Goal: Book appointment/travel/reservation

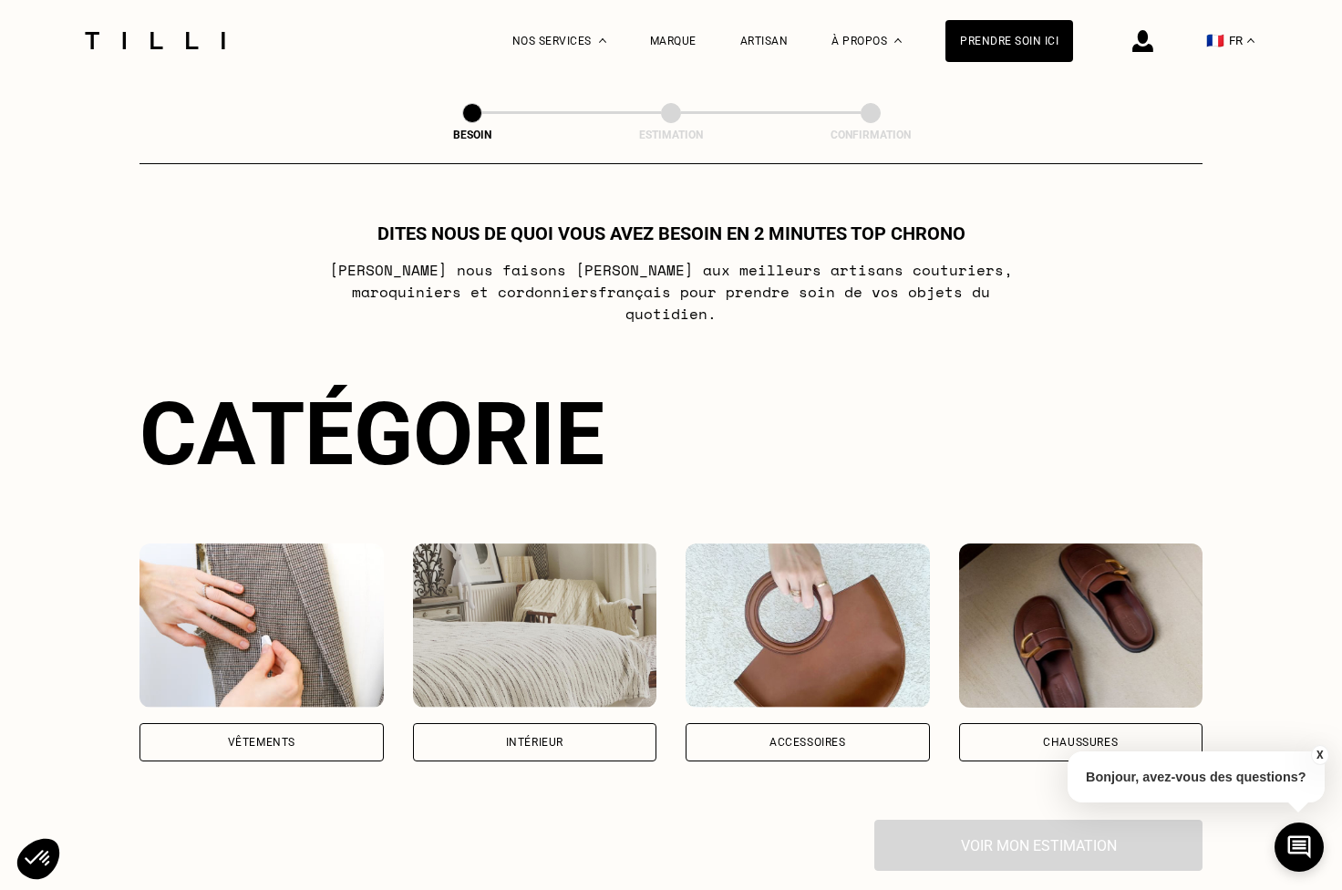
click at [596, 726] on div "Intérieur" at bounding box center [535, 742] width 244 height 38
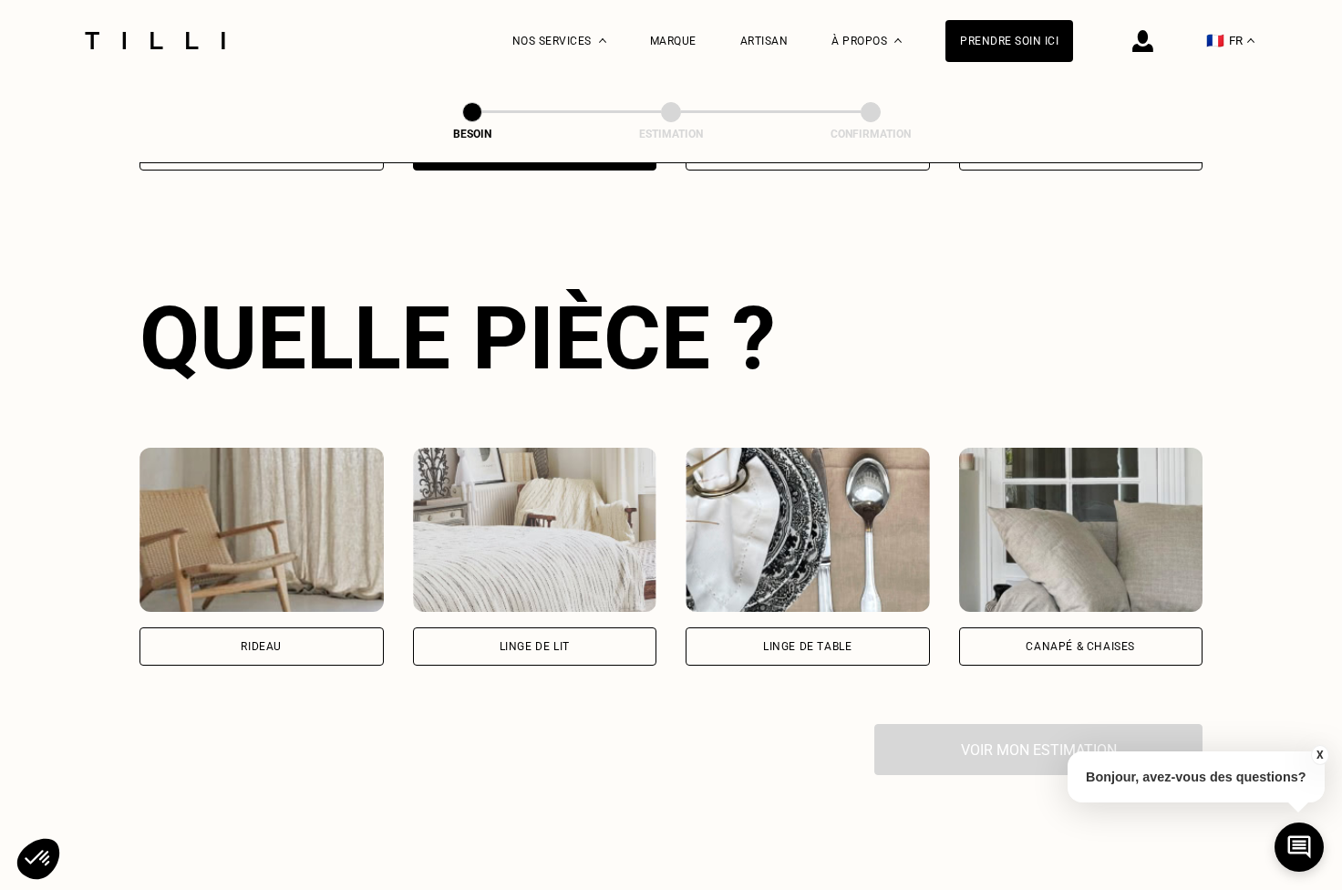
scroll to position [593, 0]
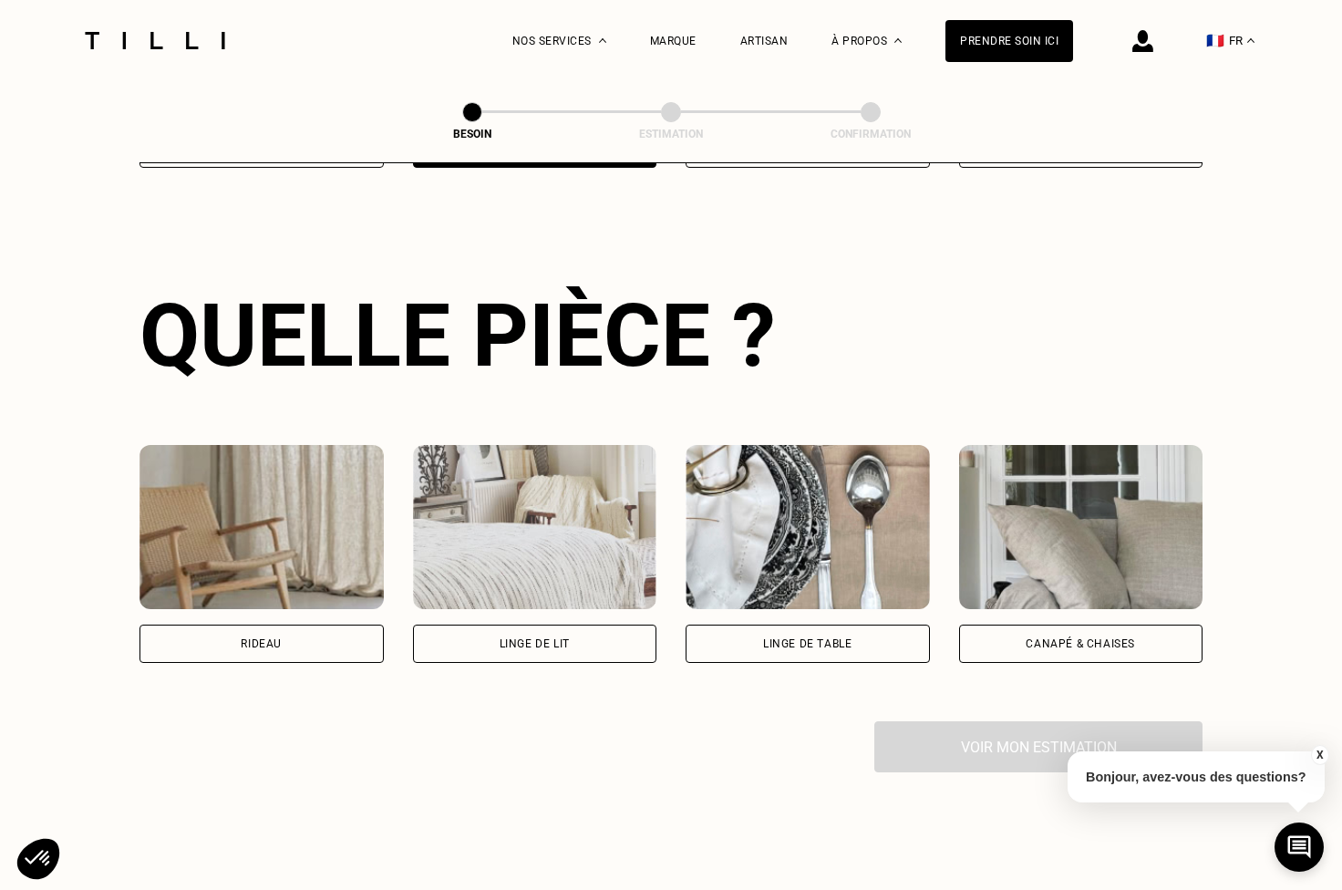
click at [275, 638] on div "Rideau" at bounding box center [261, 643] width 41 height 11
select select "FR"
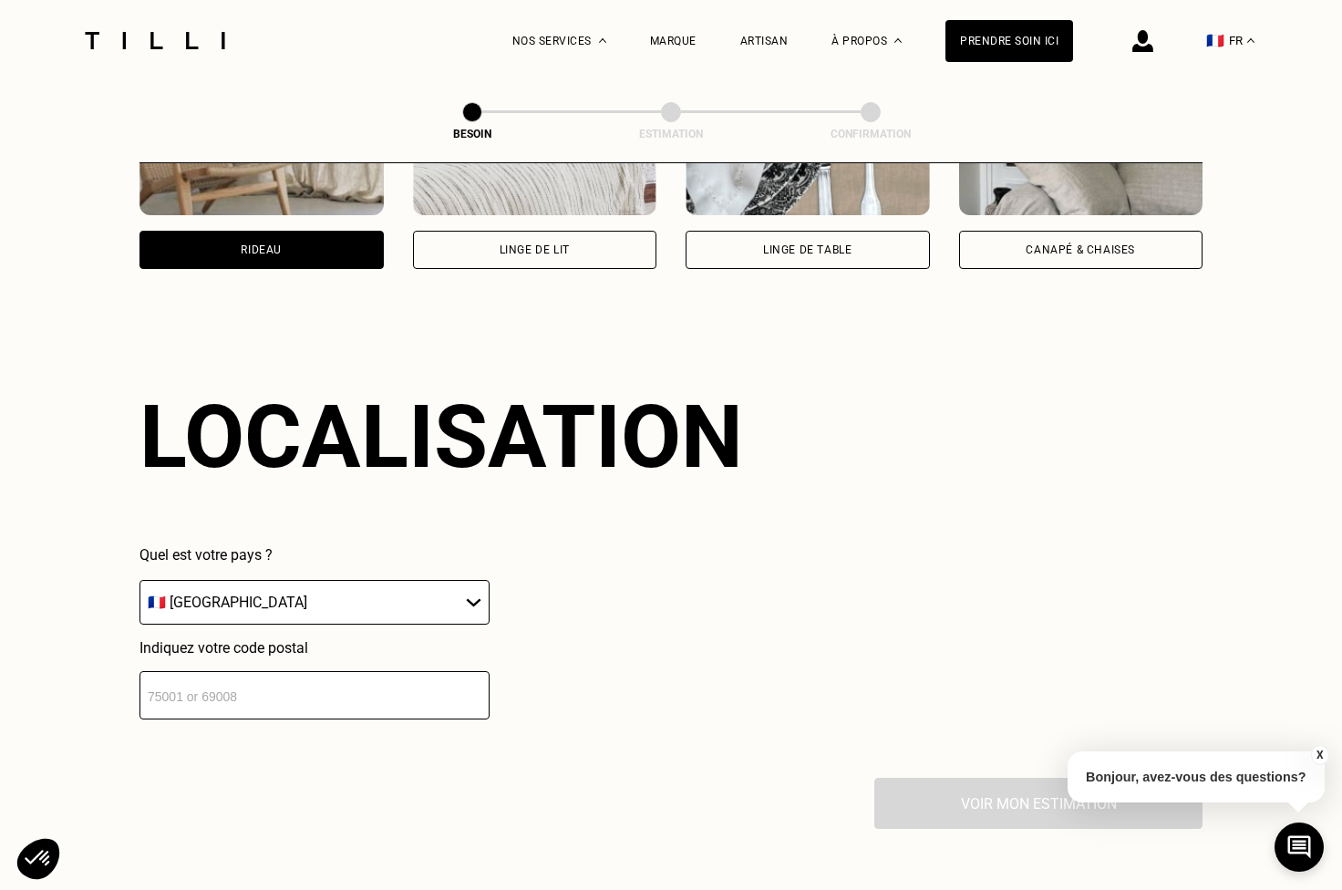
scroll to position [1088, 0]
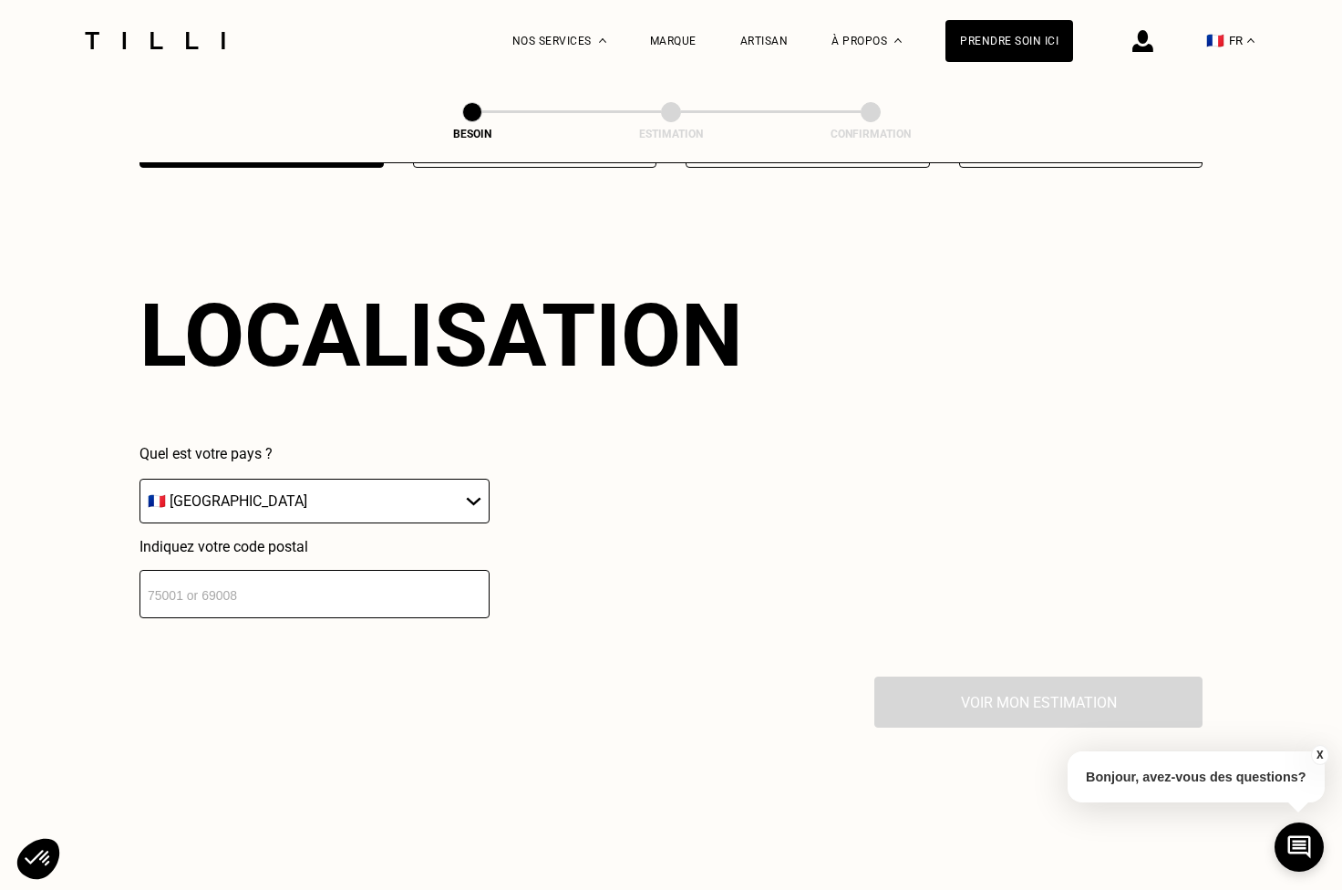
click at [385, 590] on input "number" at bounding box center [314, 594] width 350 height 48
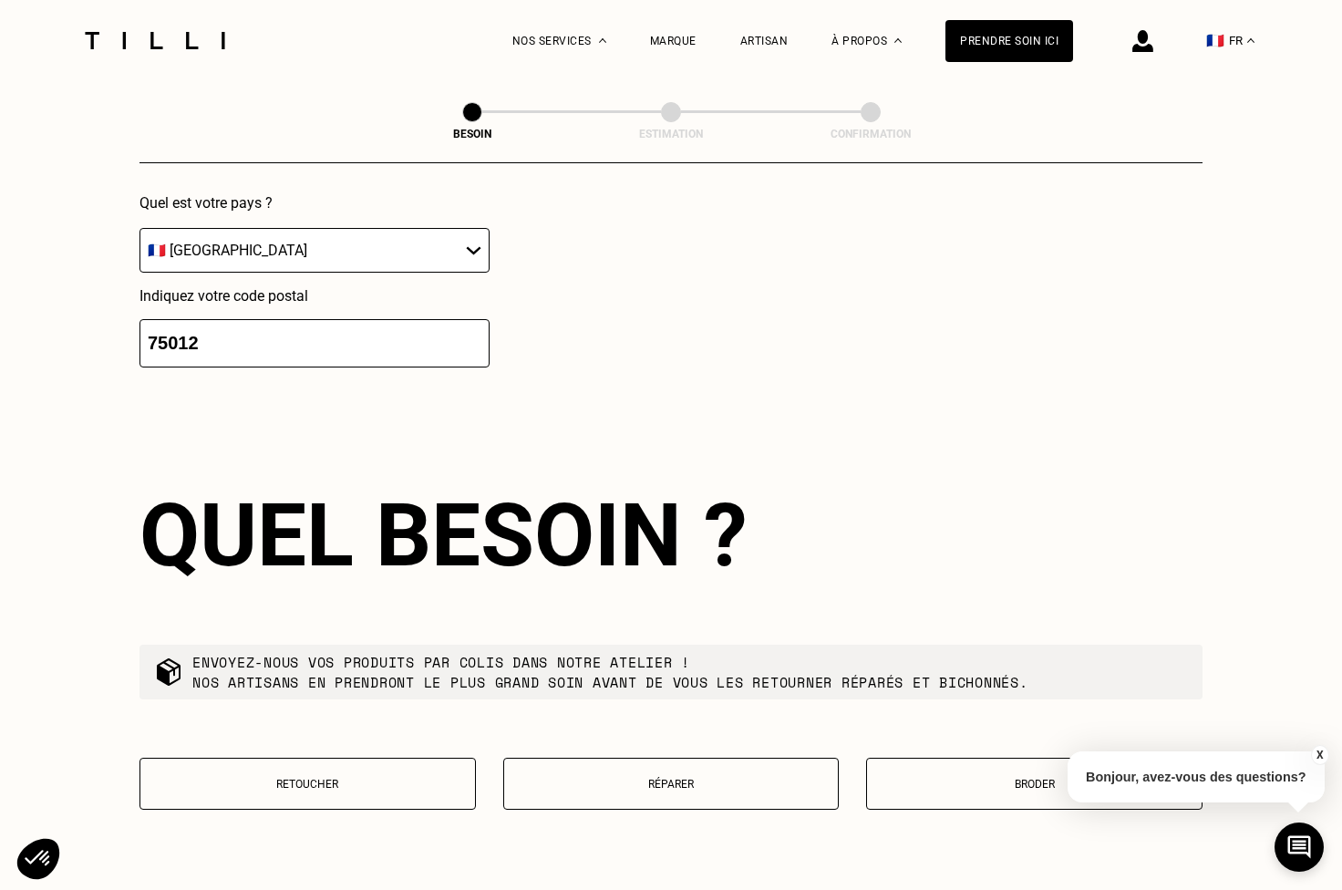
scroll to position [1545, 0]
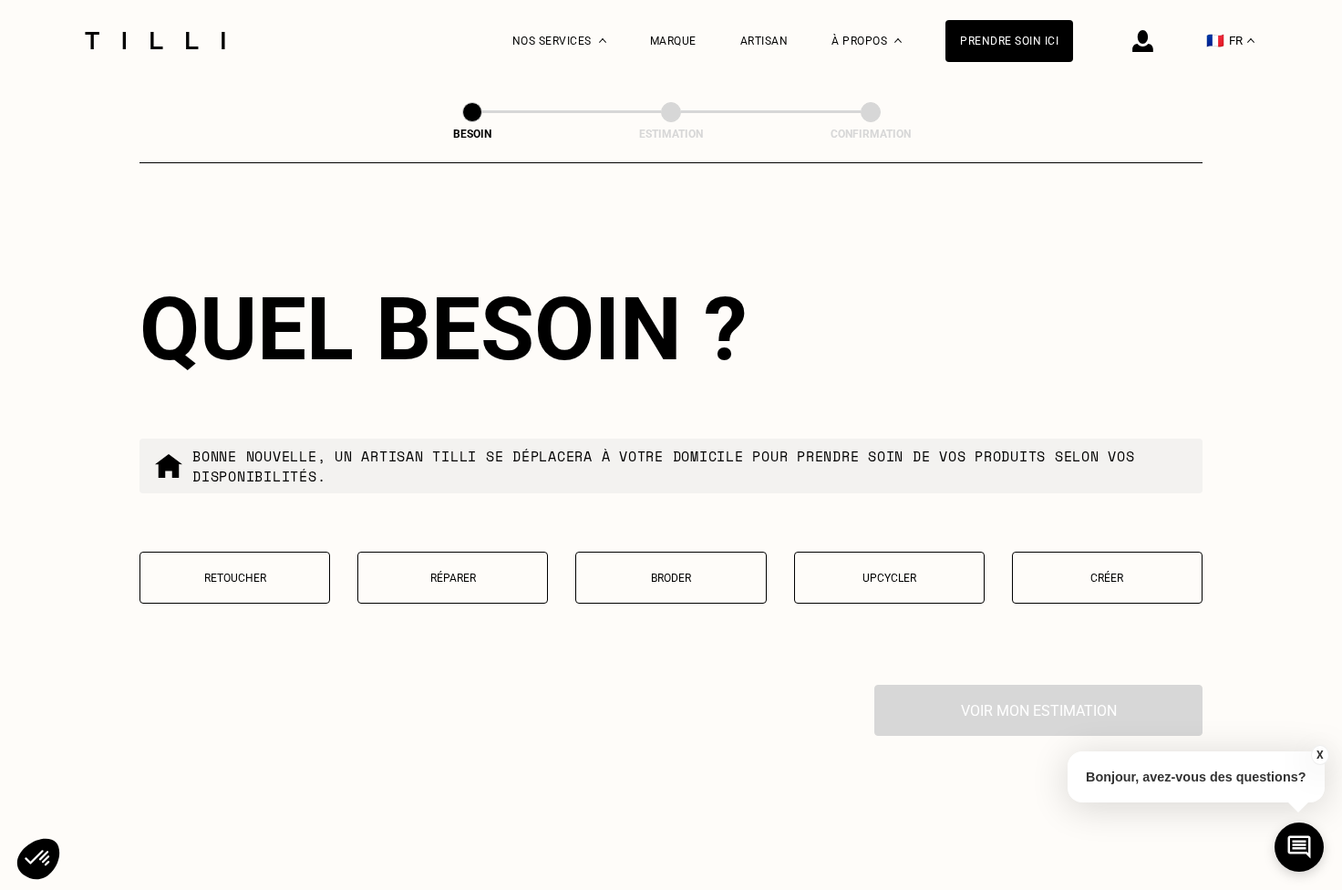
type input "75012"
click at [227, 569] on button "Retoucher" at bounding box center [234, 577] width 191 height 52
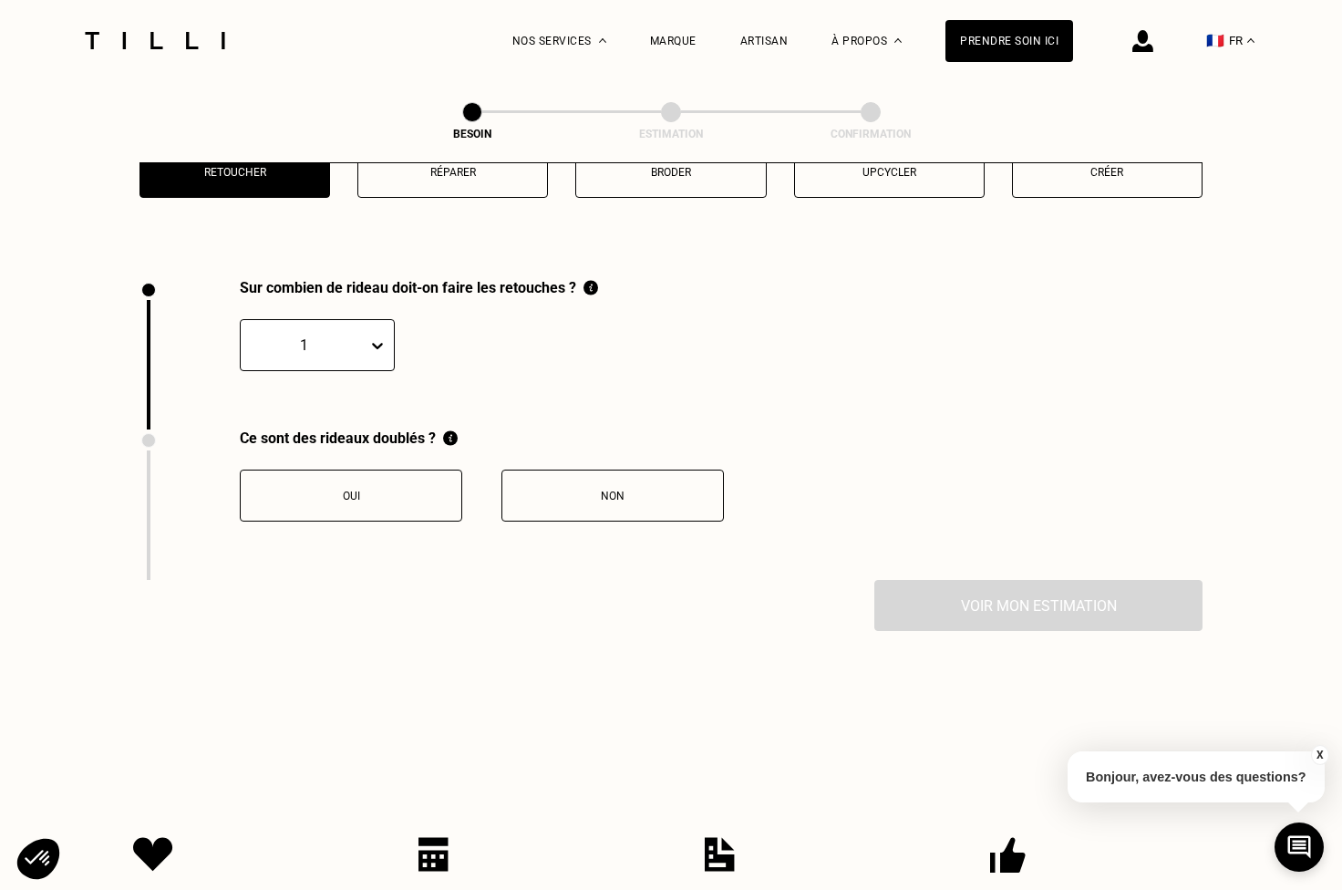
scroll to position [2010, 0]
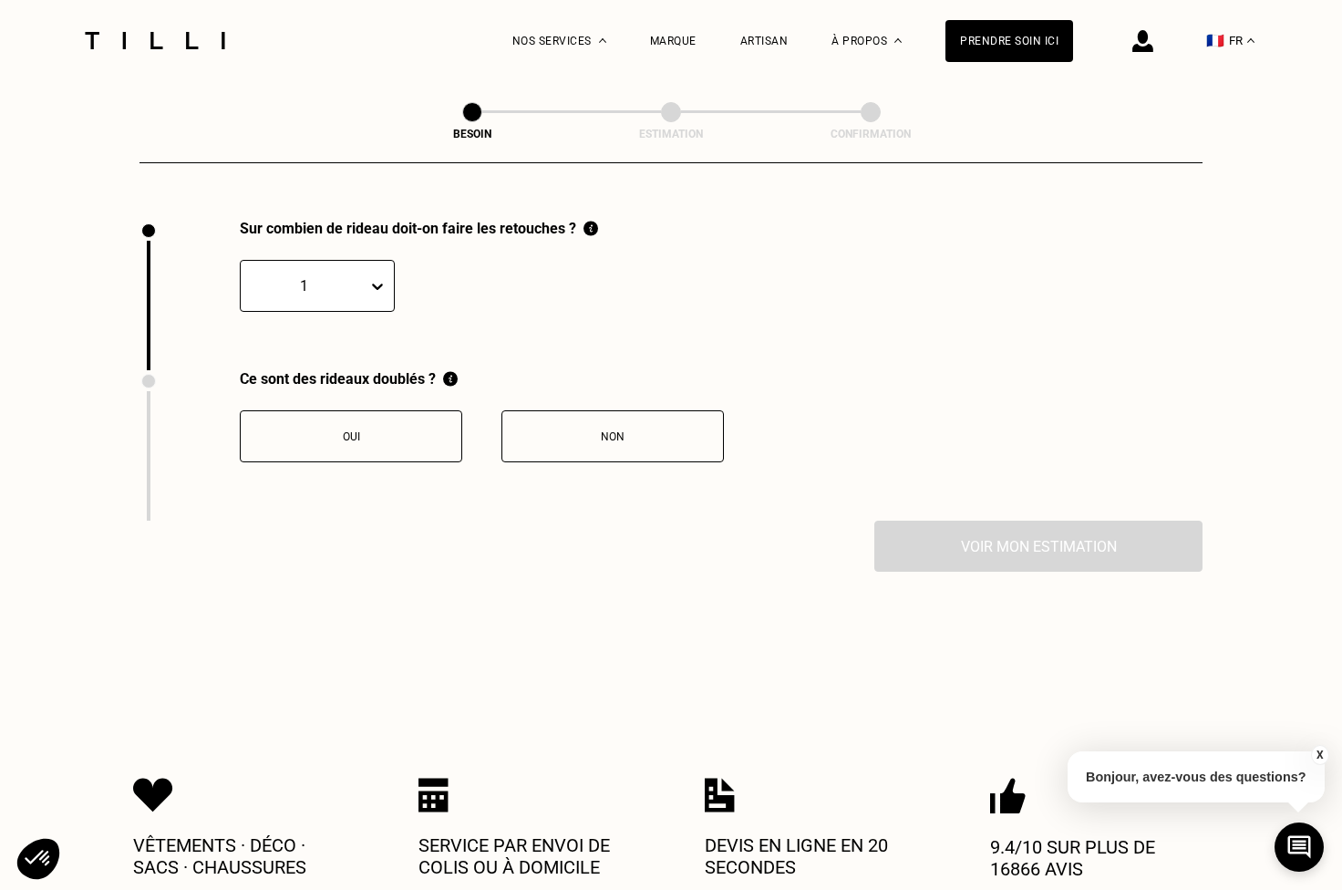
click at [421, 430] on div "Oui" at bounding box center [351, 436] width 202 height 13
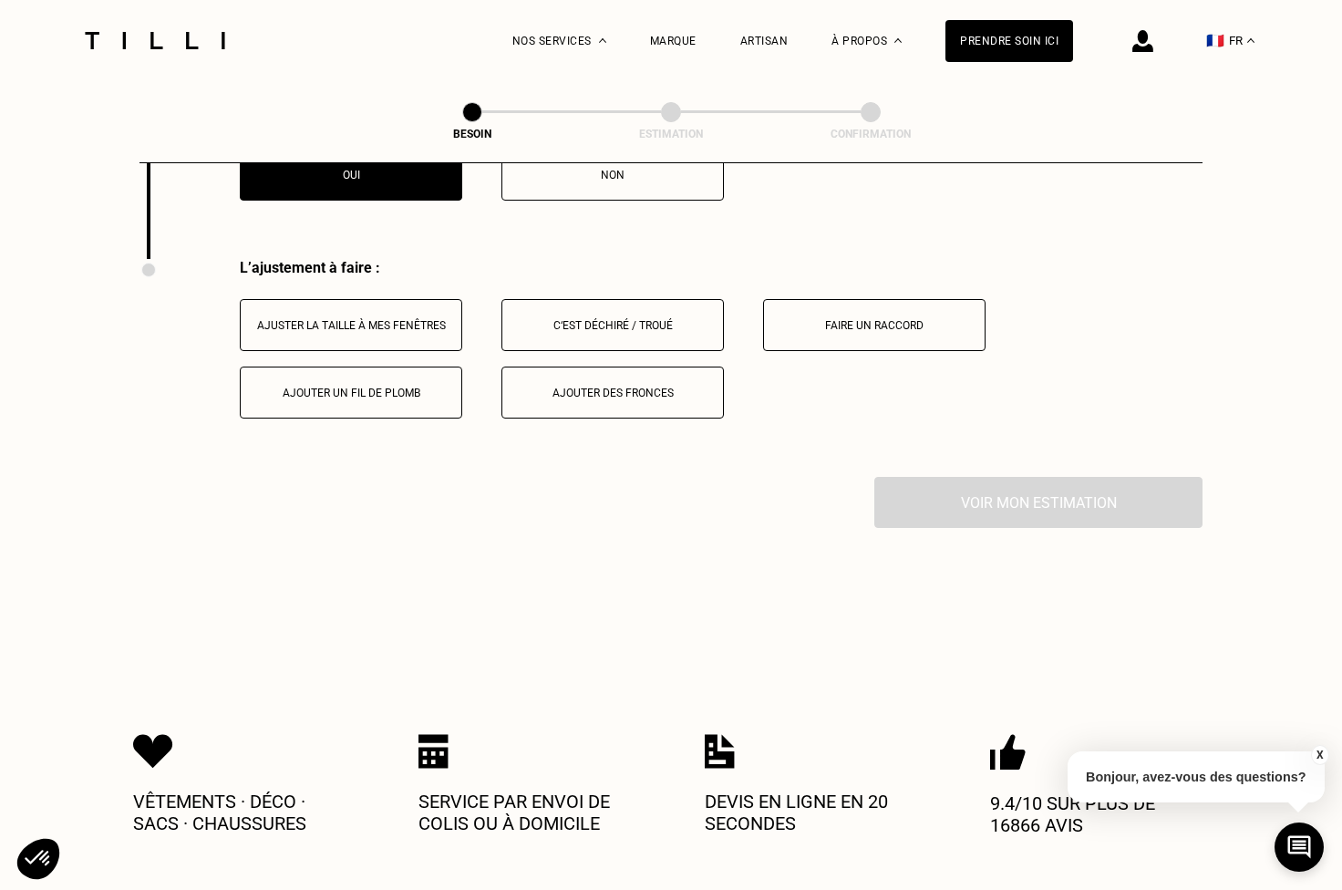
scroll to position [2311, 0]
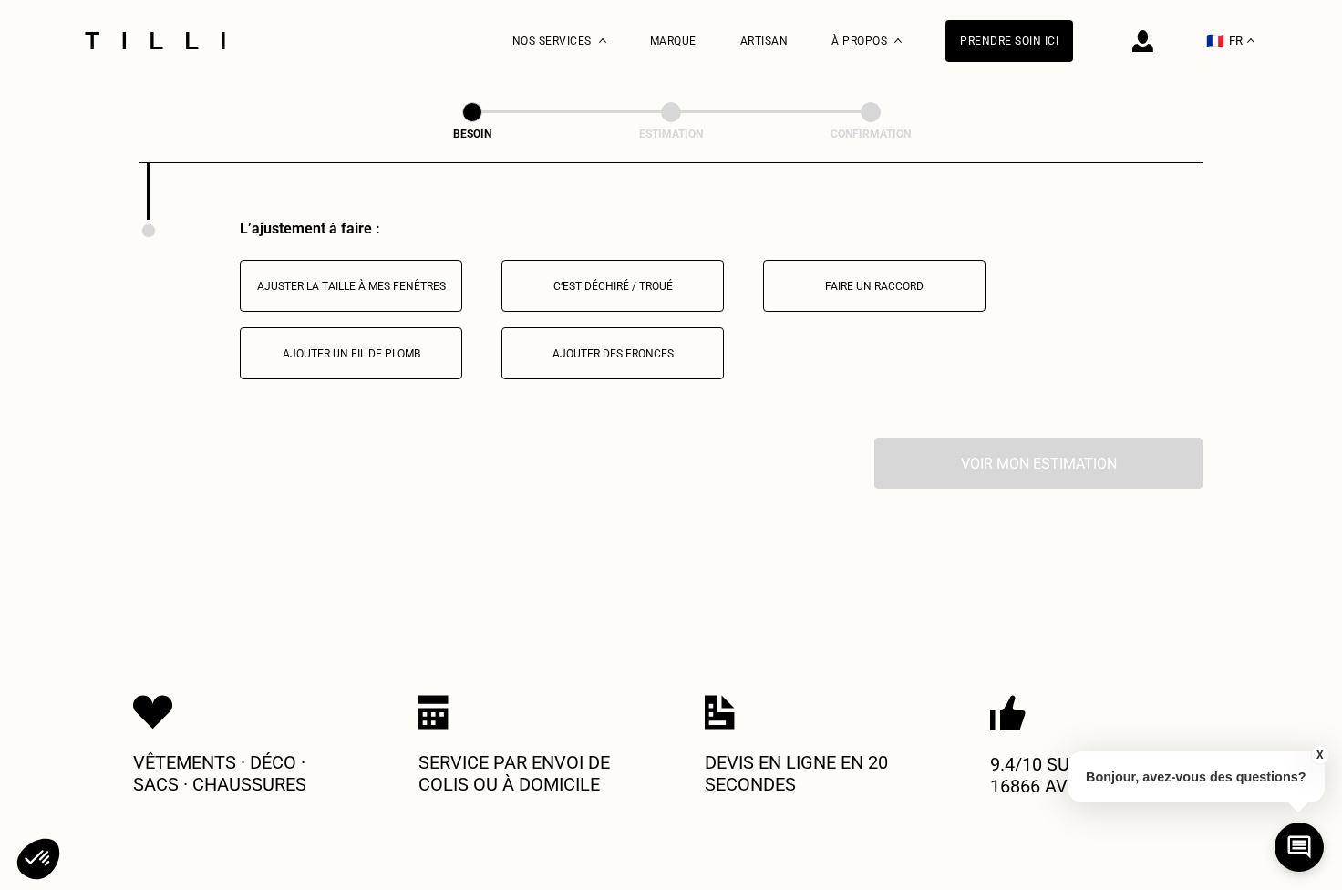
click at [402, 260] on button "Ajuster la taille à mes fenêtres" at bounding box center [351, 286] width 222 height 52
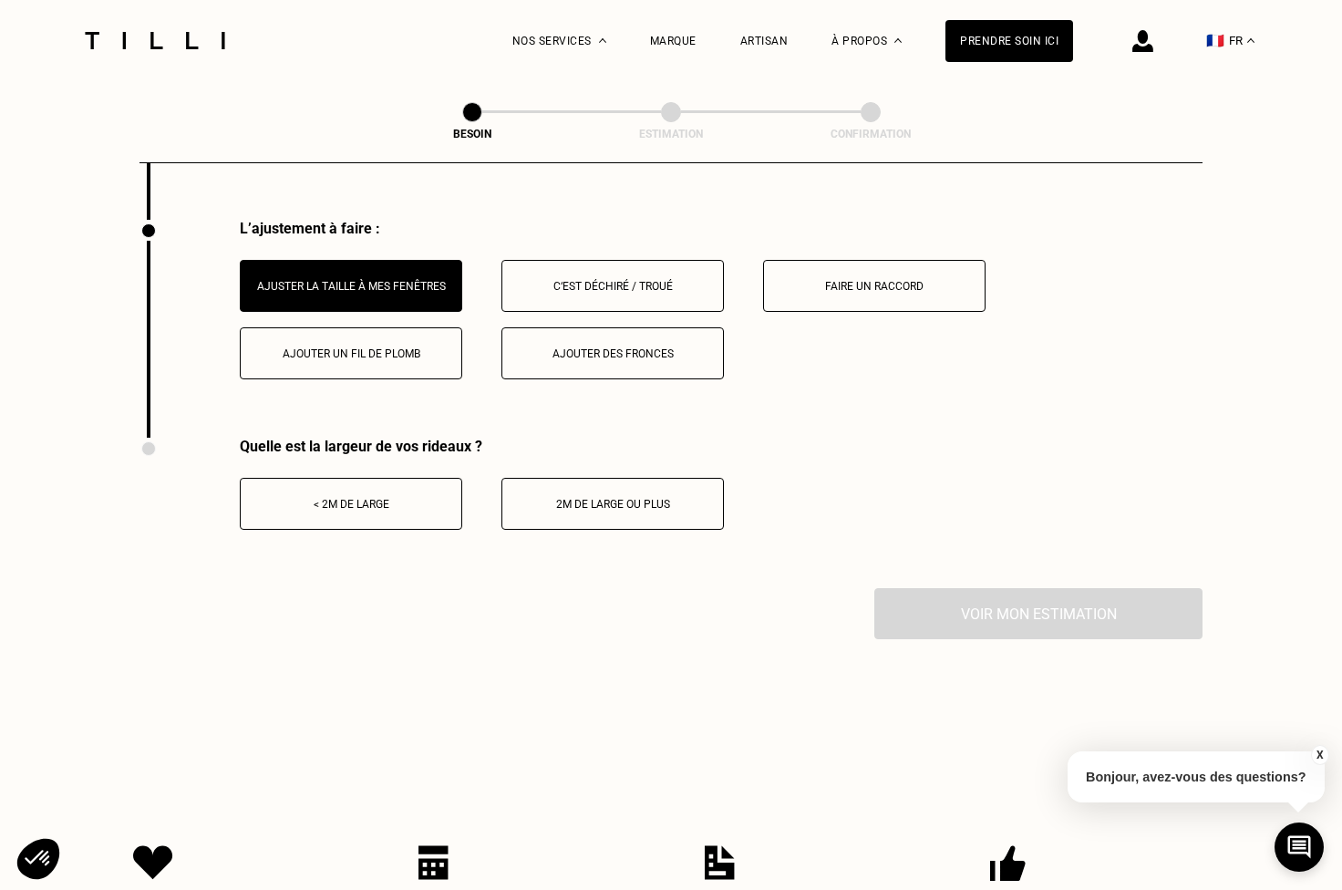
click at [396, 498] on div "< 2m de large" at bounding box center [351, 504] width 202 height 13
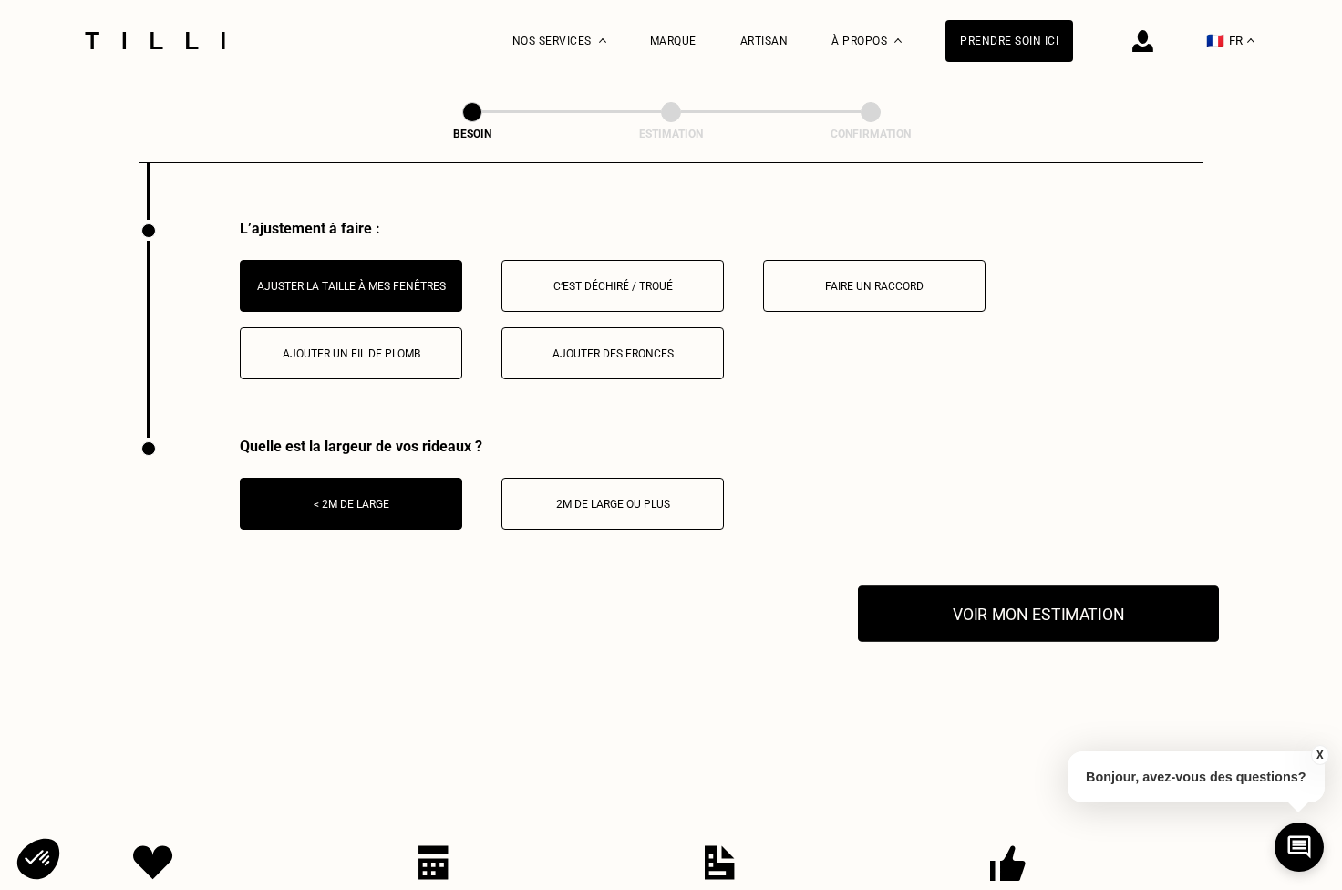
click at [1023, 597] on button "Voir mon estimation" at bounding box center [1038, 613] width 361 height 57
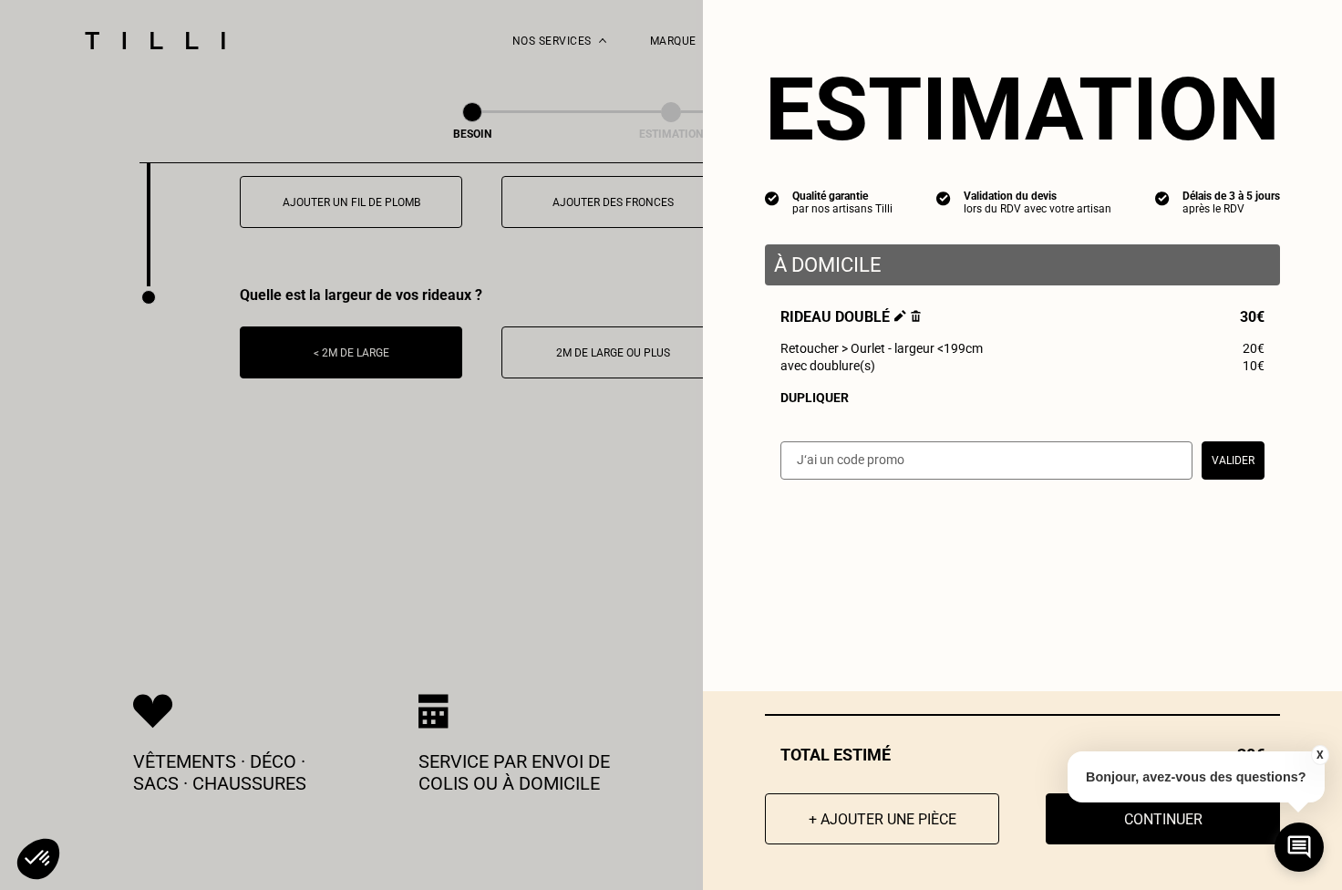
scroll to position [2580, 0]
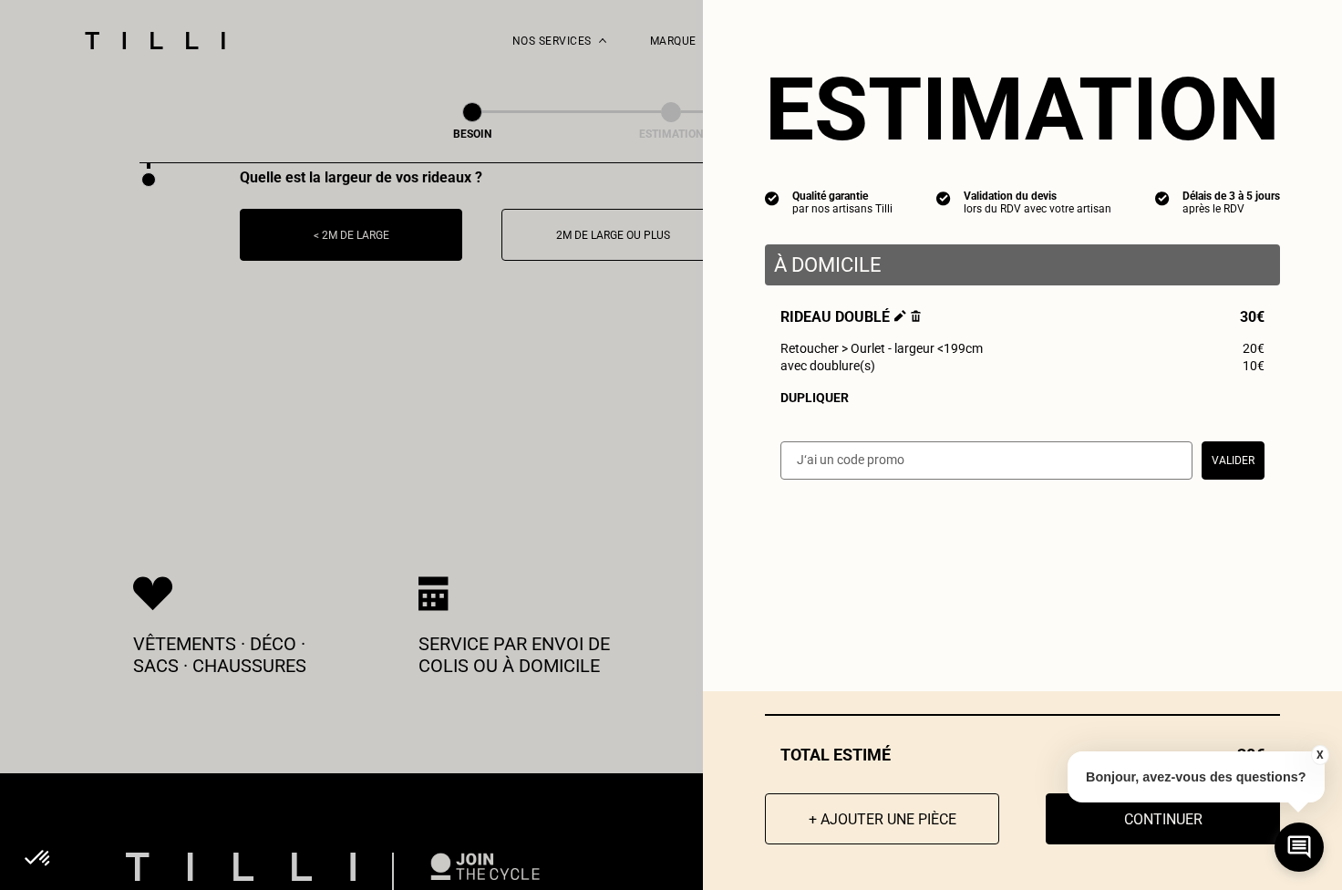
click at [1319, 753] on button "X" at bounding box center [1319, 755] width 18 height 20
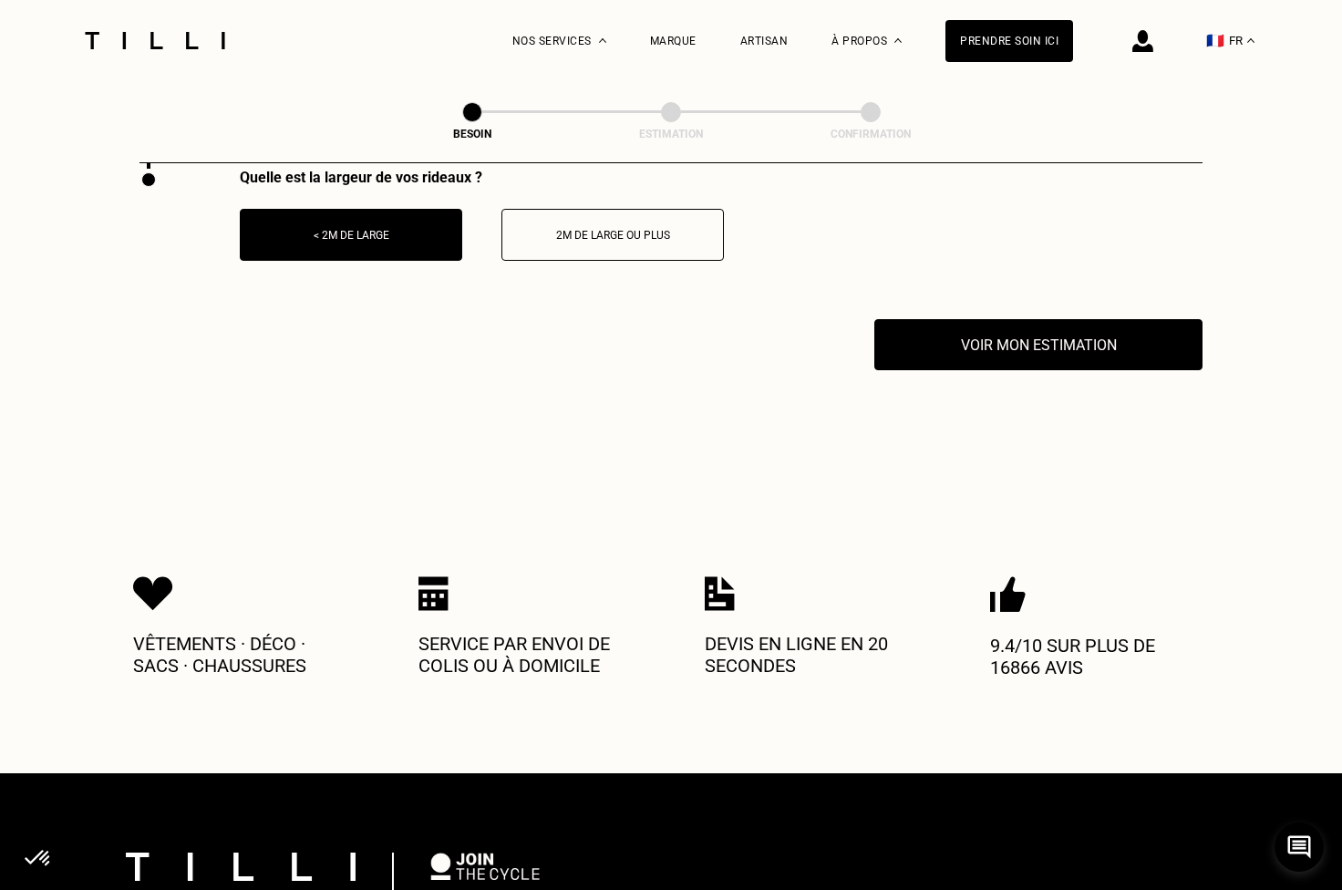
scroll to position [2205, 0]
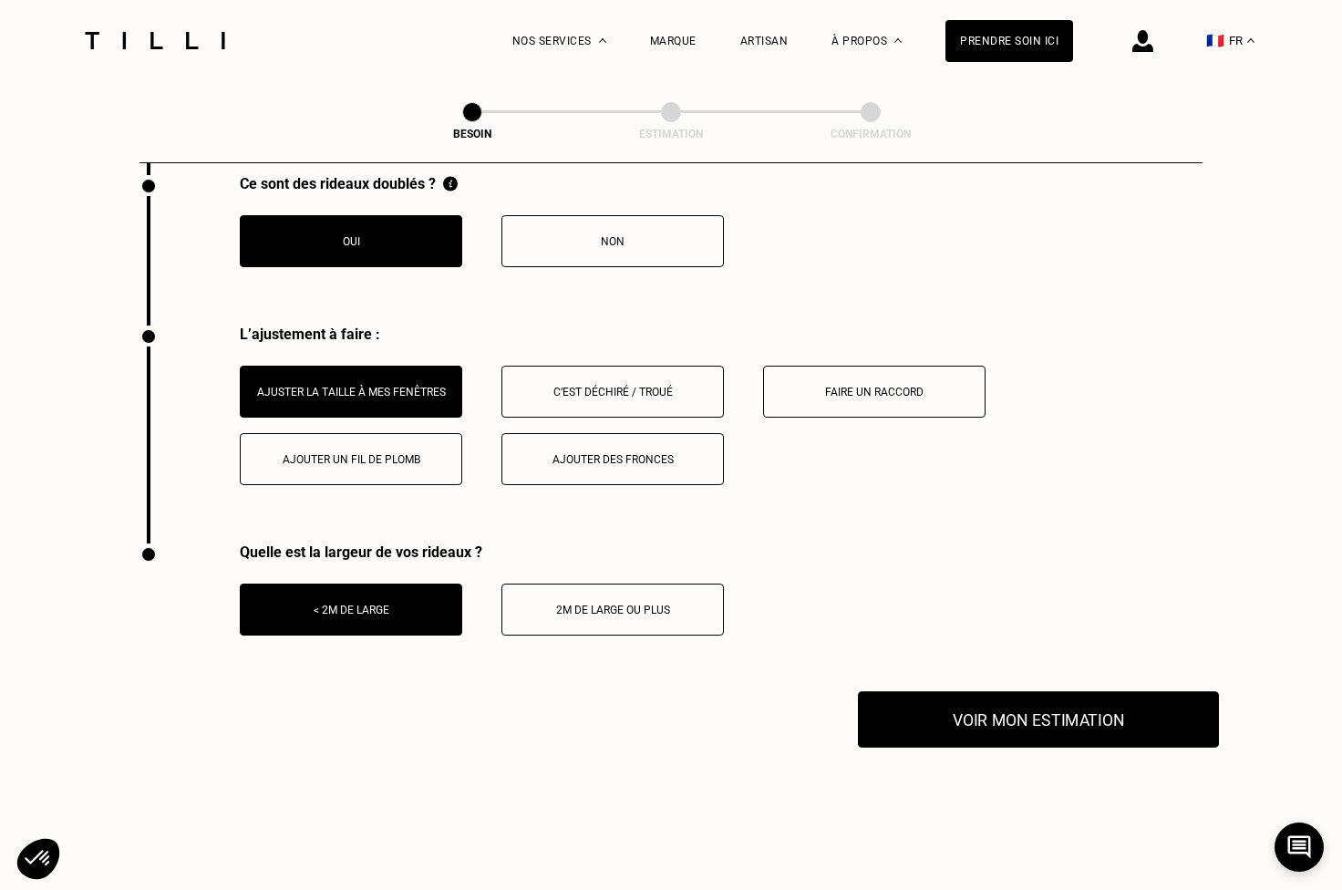
click at [1083, 702] on button "Voir mon estimation" at bounding box center [1038, 719] width 361 height 57
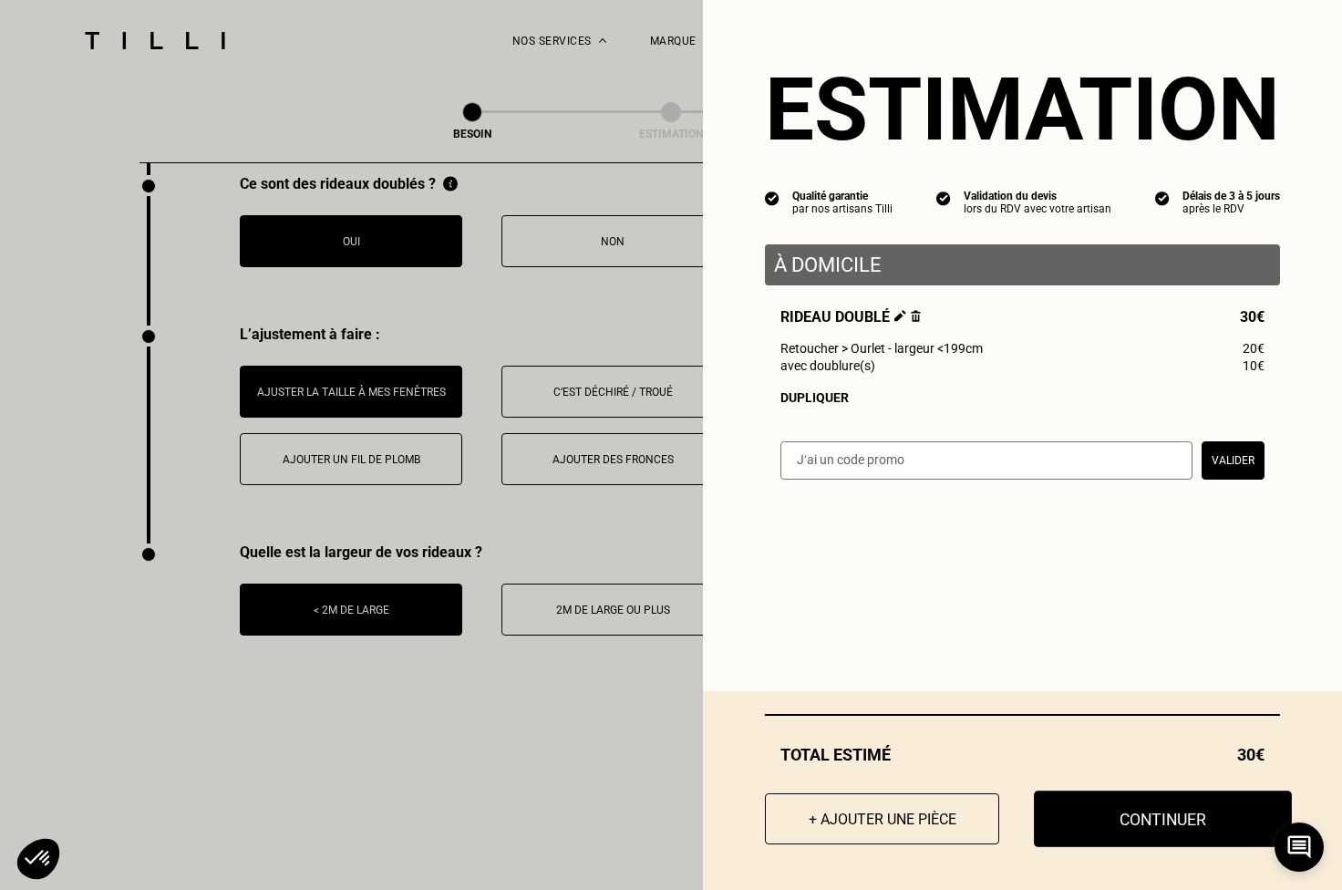
click at [1113, 813] on button "Continuer" at bounding box center [1163, 818] width 258 height 57
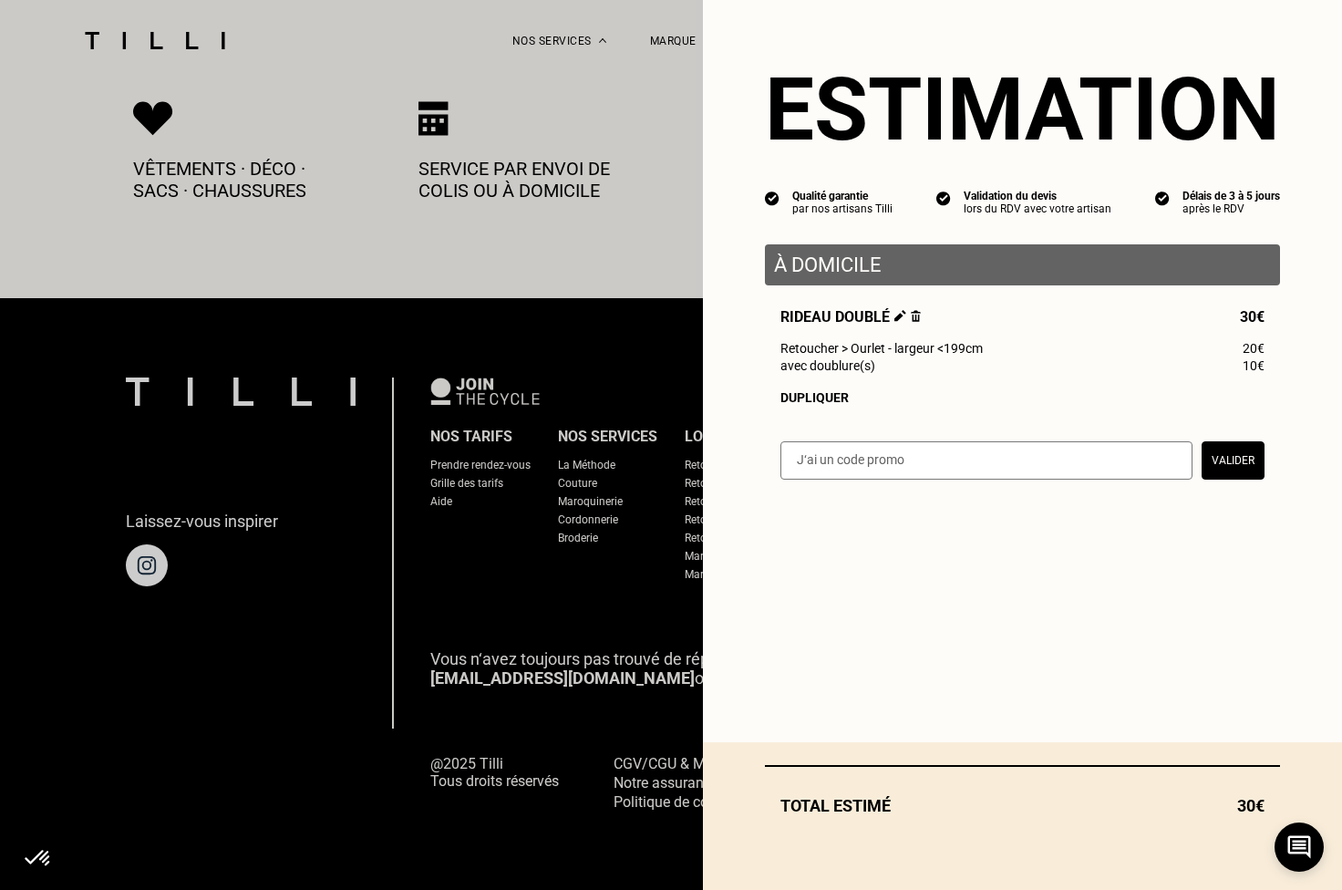
scroll to position [953, 0]
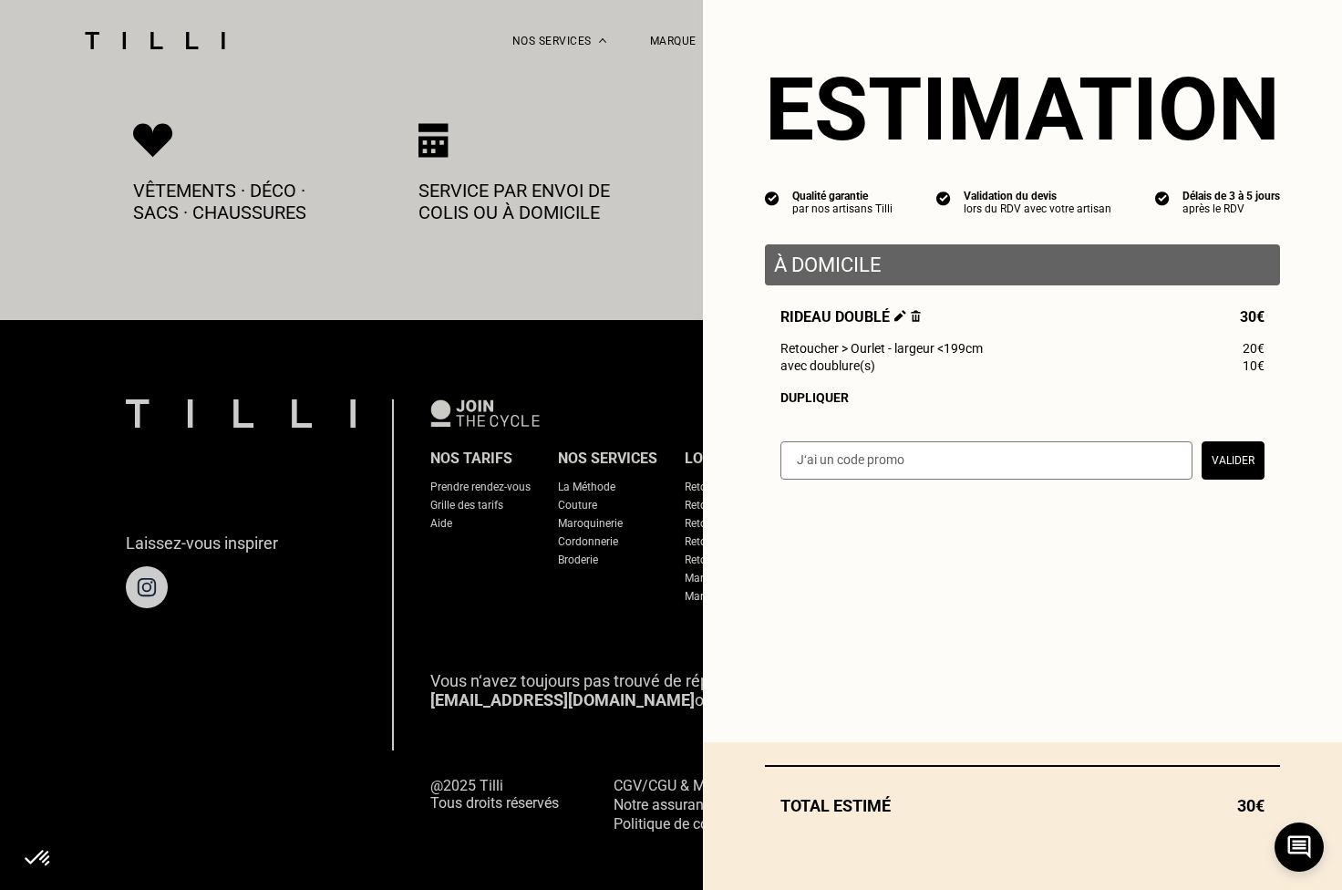
select select "FR"
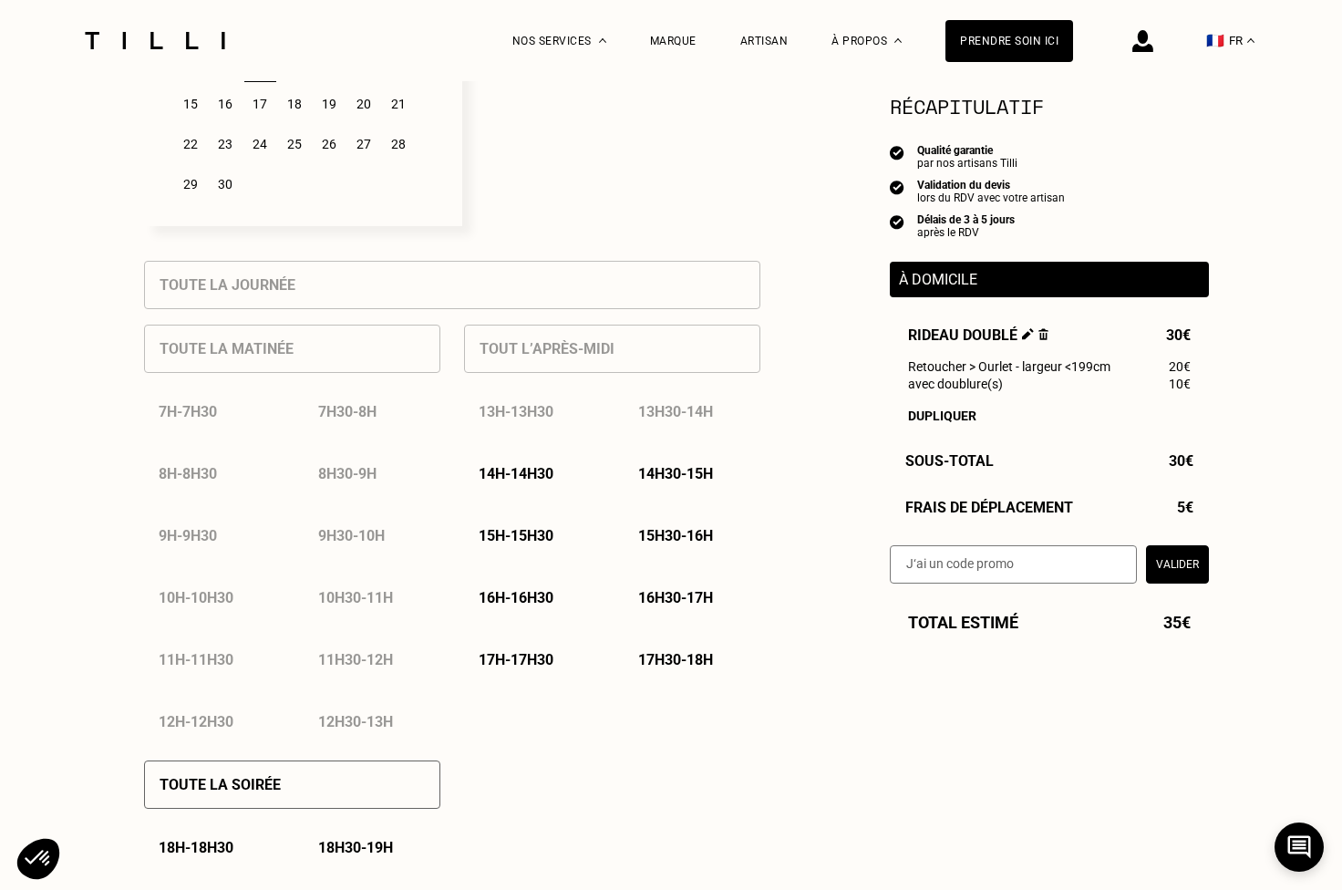
scroll to position [293, 0]
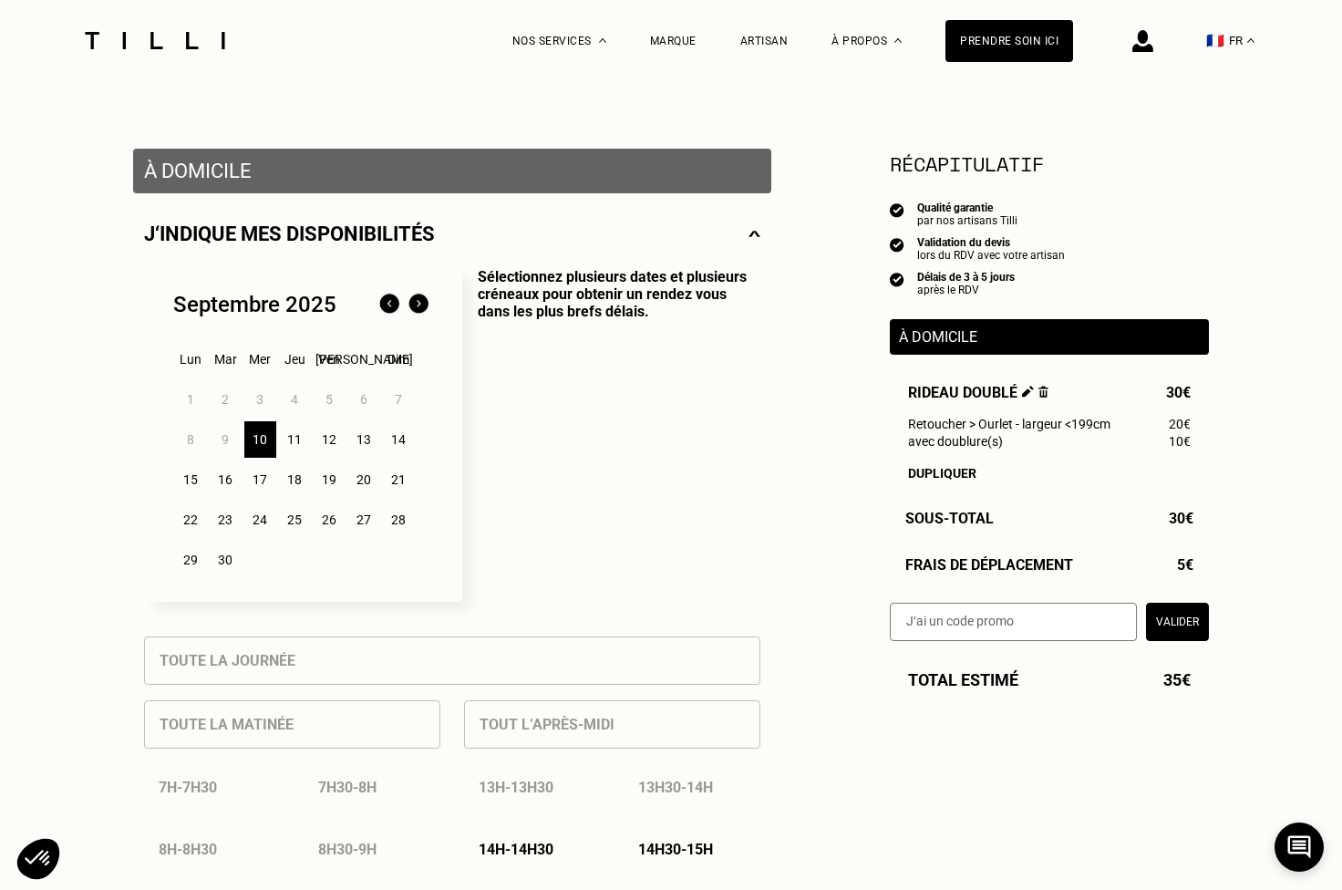
click at [295, 479] on div "18" at bounding box center [295, 479] width 32 height 36
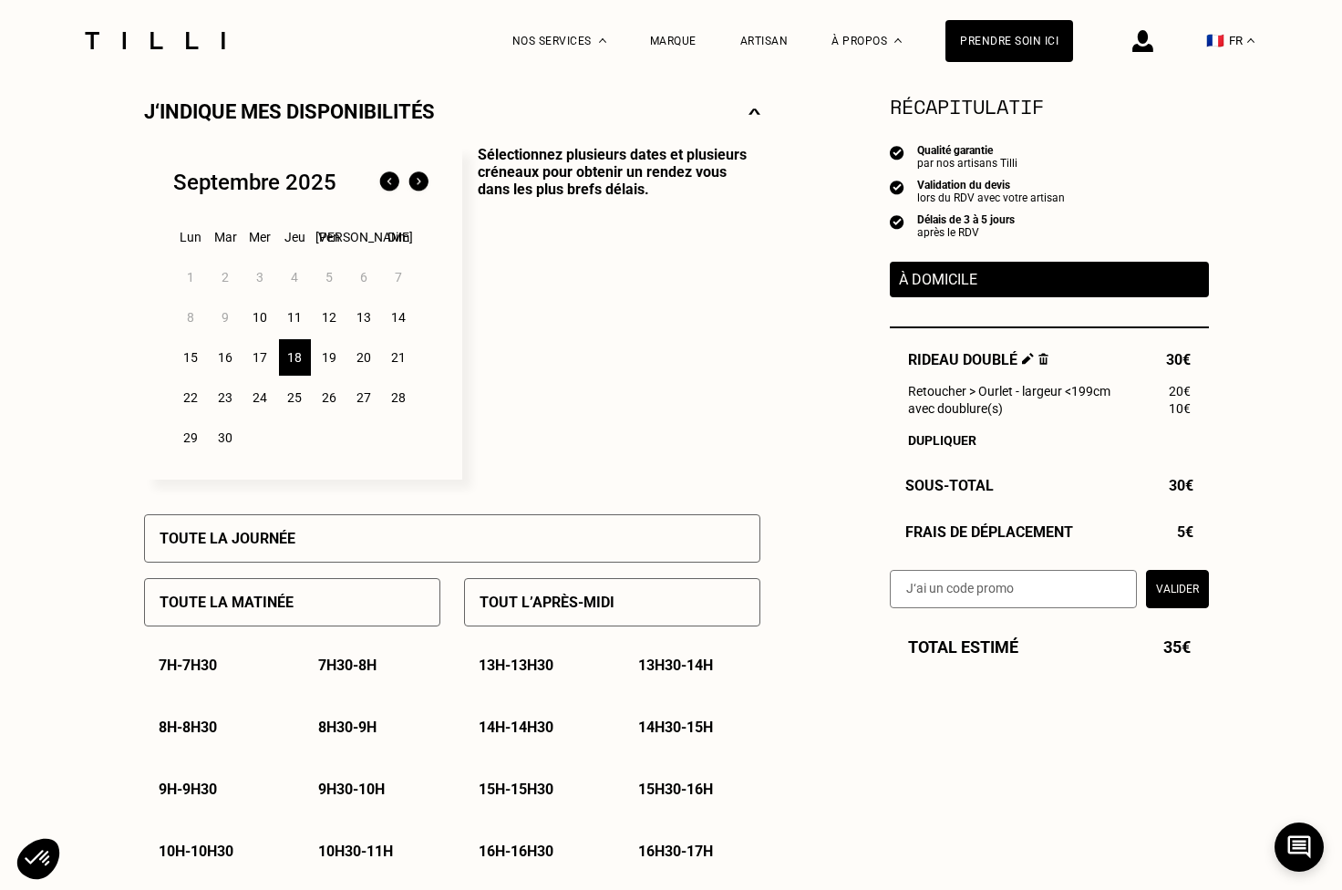
scroll to position [545, 0]
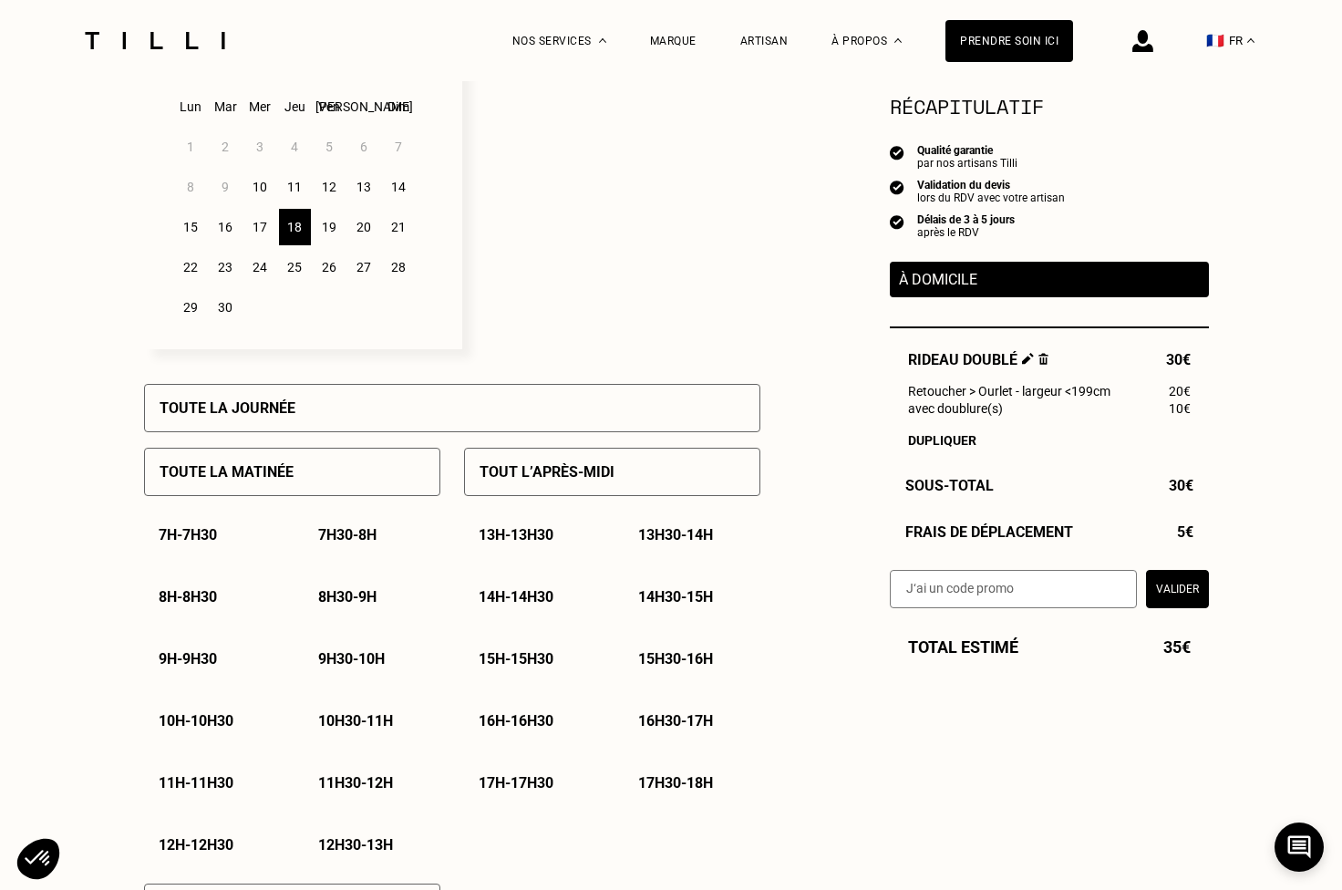
click at [295, 187] on div "11" at bounding box center [295, 187] width 32 height 36
click at [731, 266] on p "Sélectionnez plusieurs dates et plusieurs créneaux pour obtenir un rendez vous …" at bounding box center [611, 182] width 298 height 334
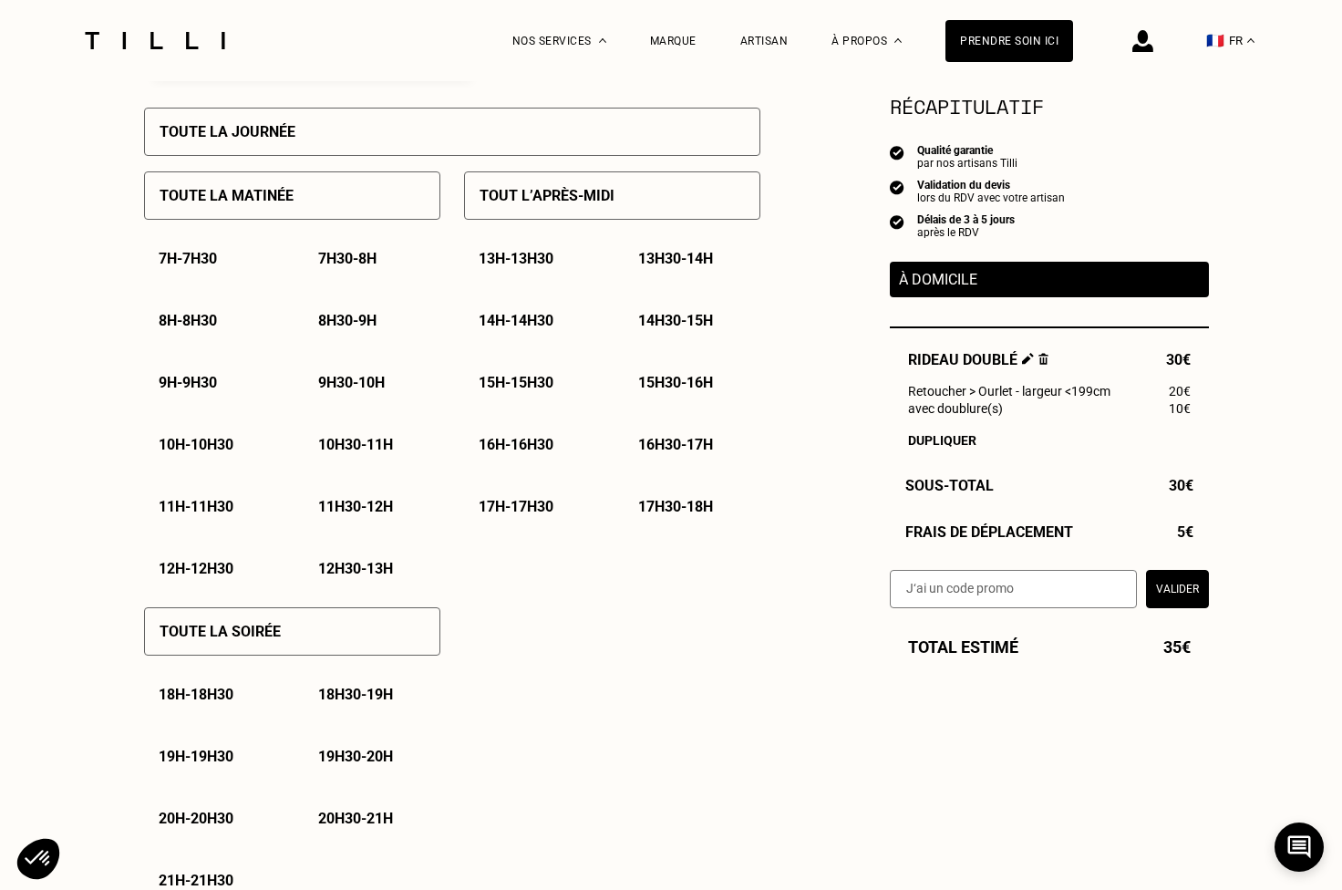
scroll to position [192, 0]
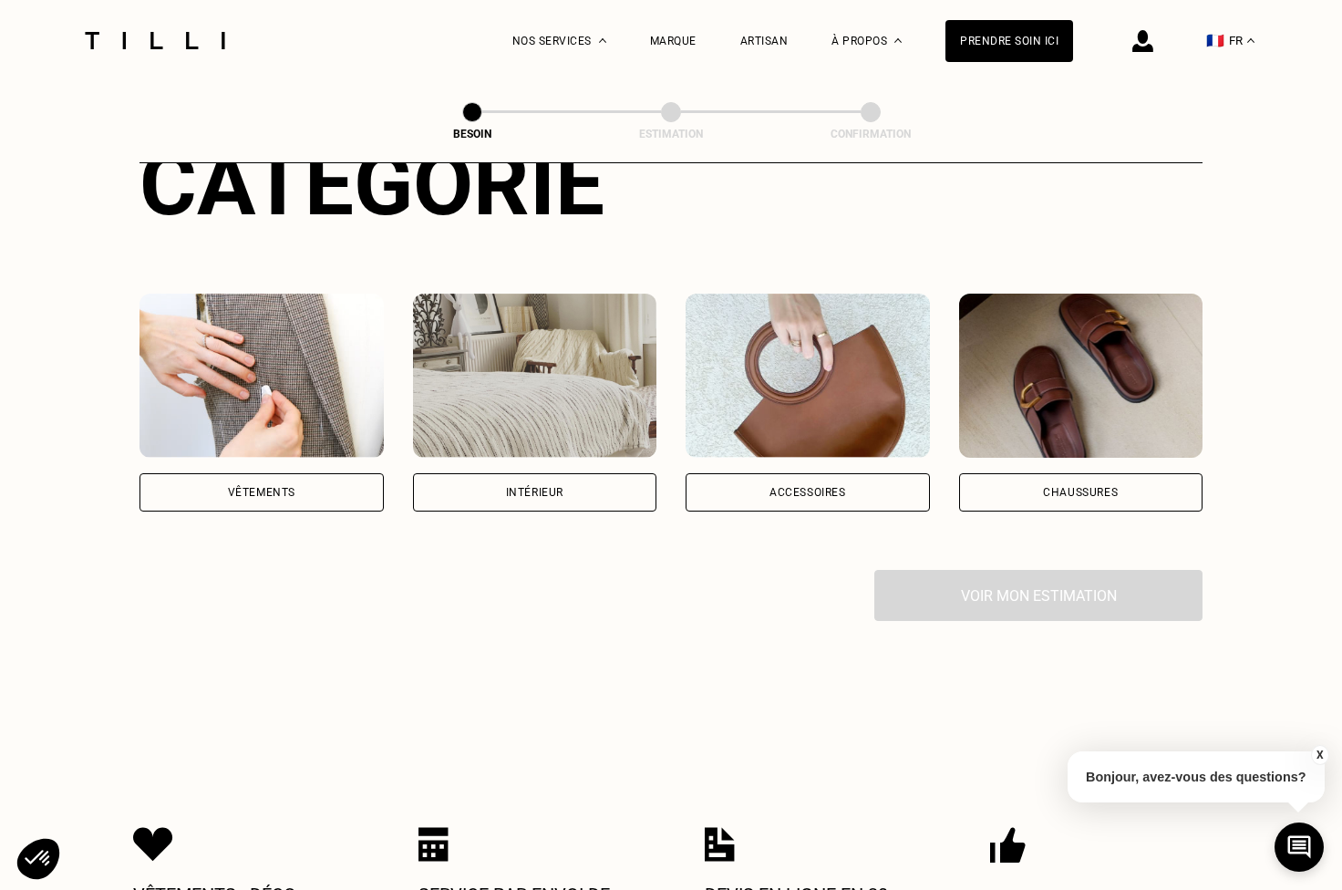
click at [556, 487] on div "Intérieur" at bounding box center [534, 492] width 57 height 11
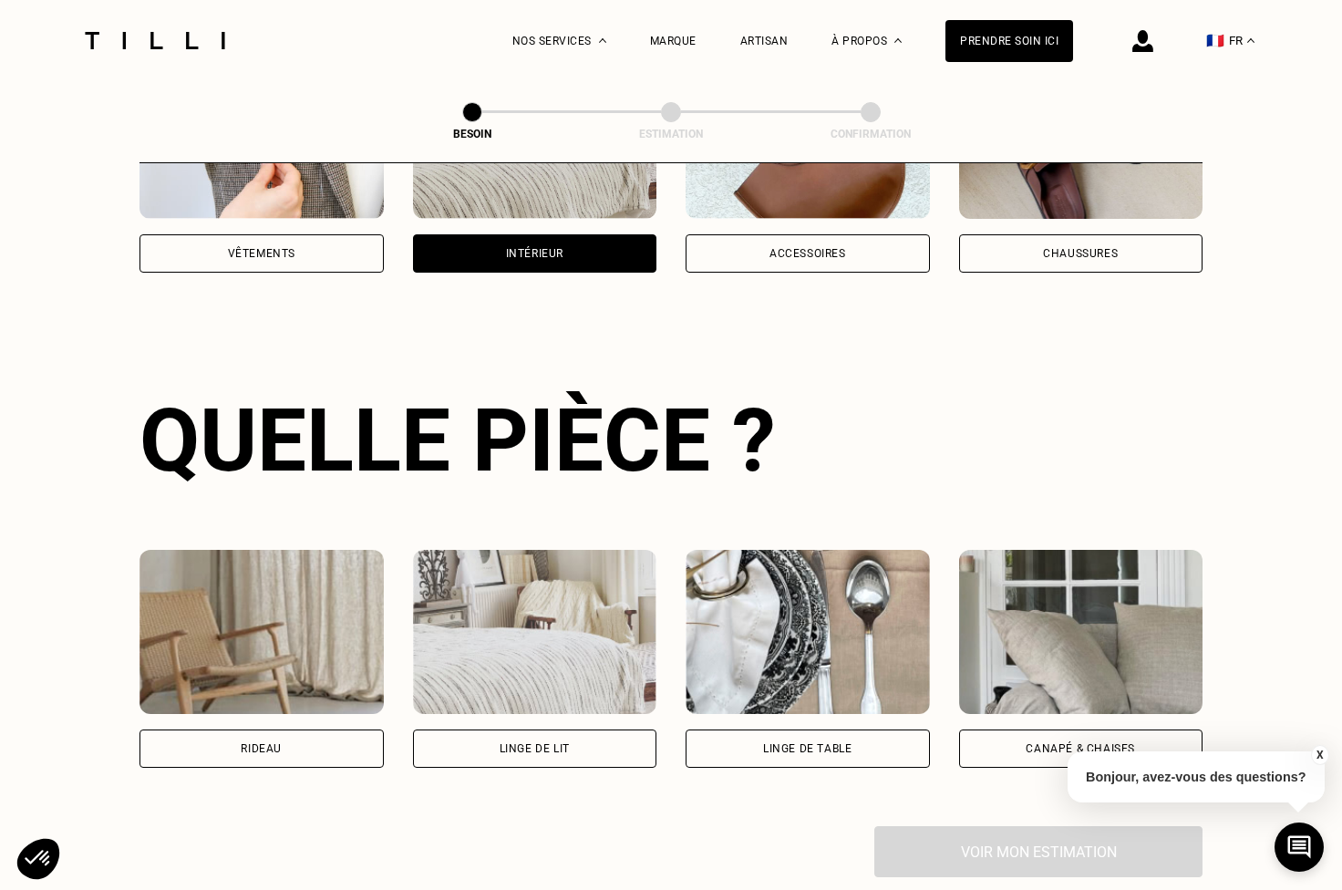
scroll to position [593, 0]
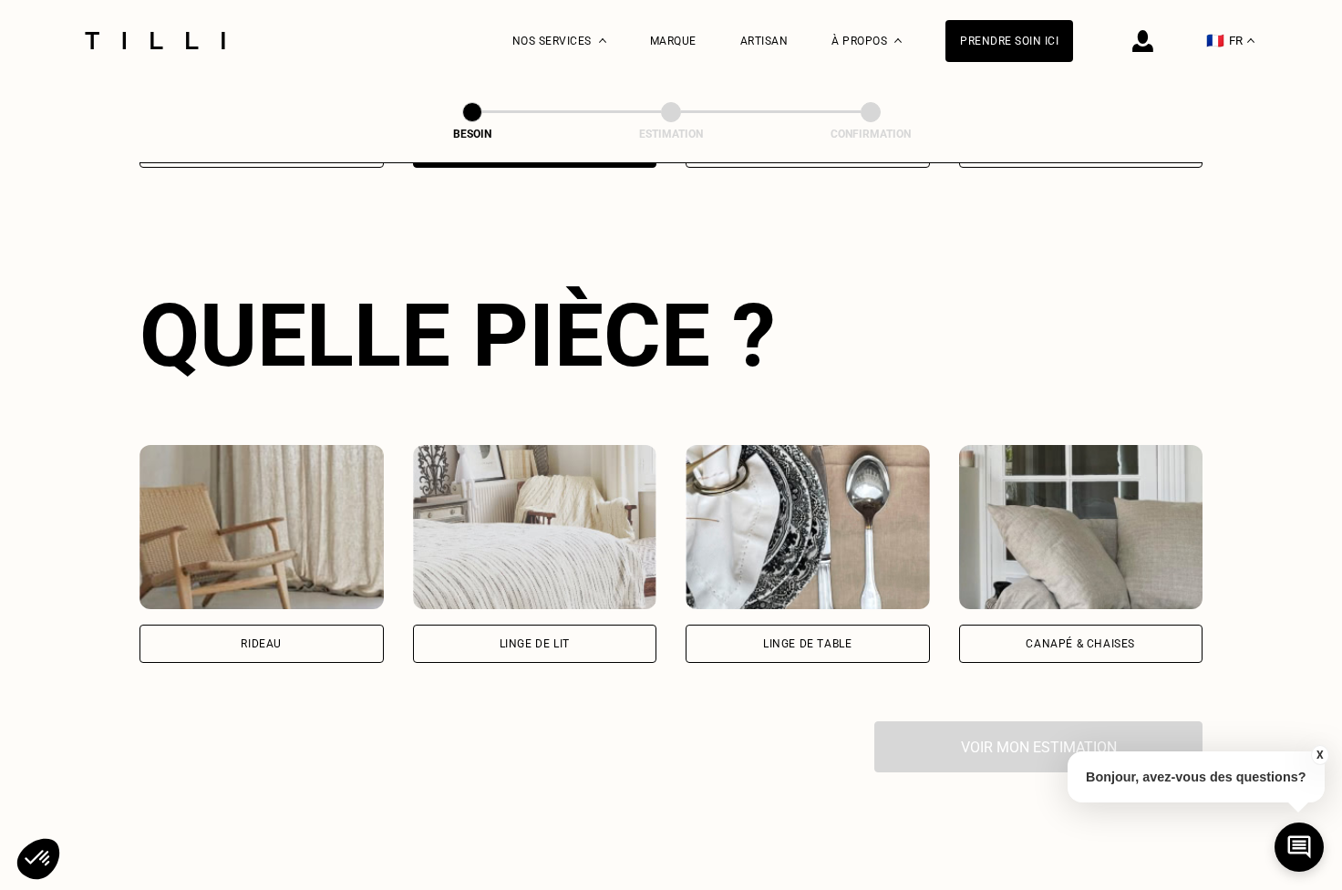
click at [337, 624] on div "Rideau" at bounding box center [261, 643] width 244 height 38
select select "FR"
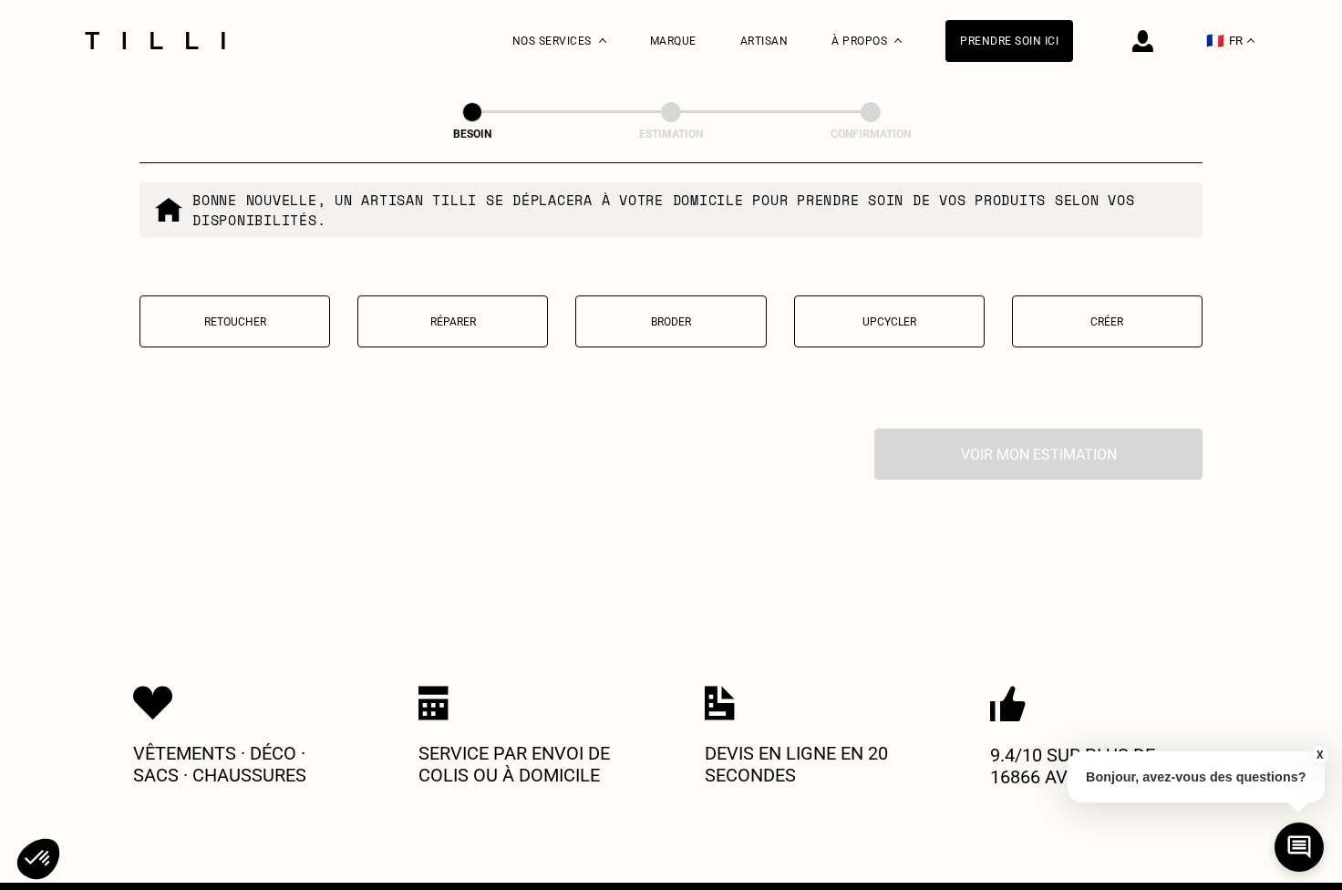
scroll to position [1663, 0]
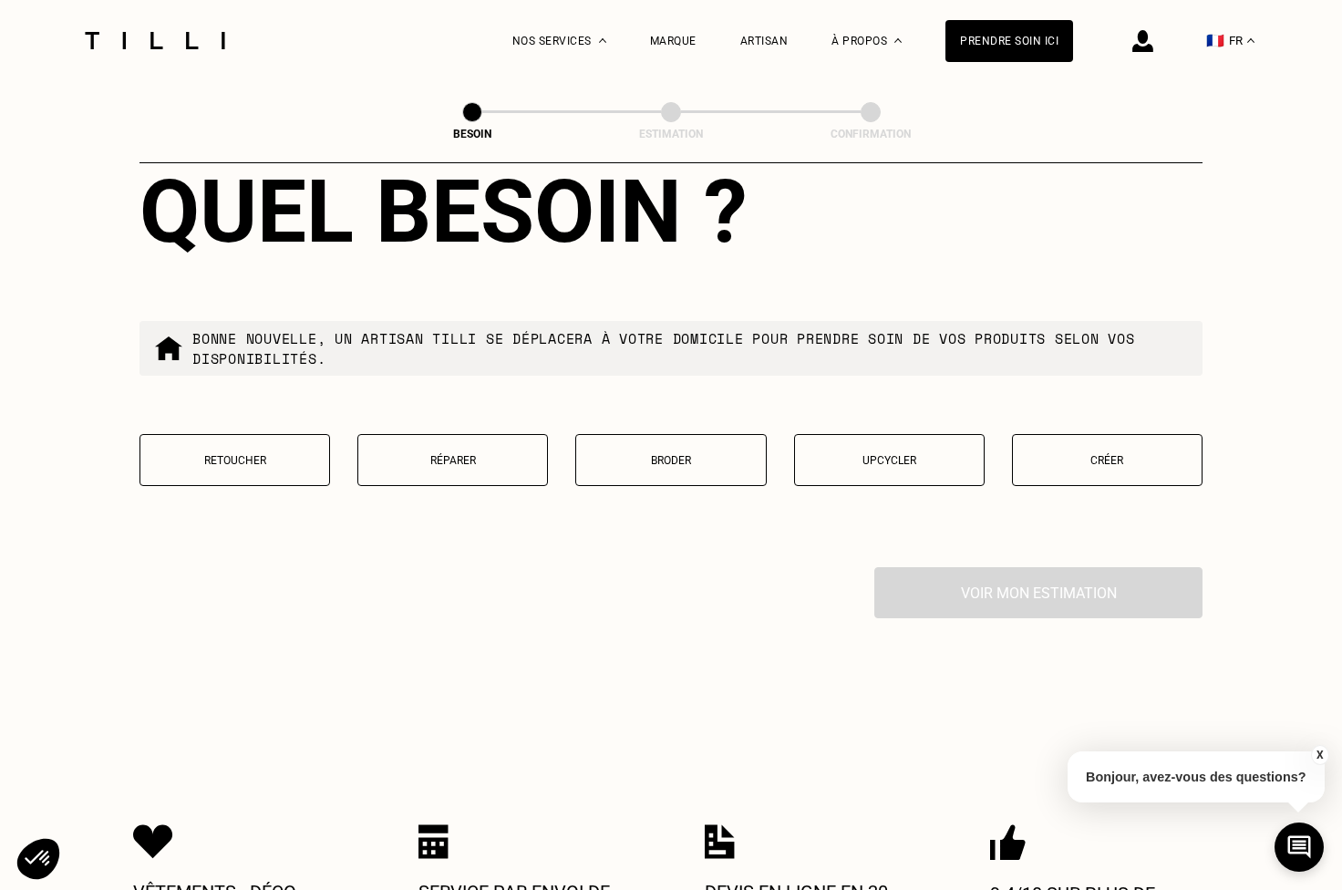
click at [246, 454] on p "Retoucher" at bounding box center [234, 460] width 170 height 13
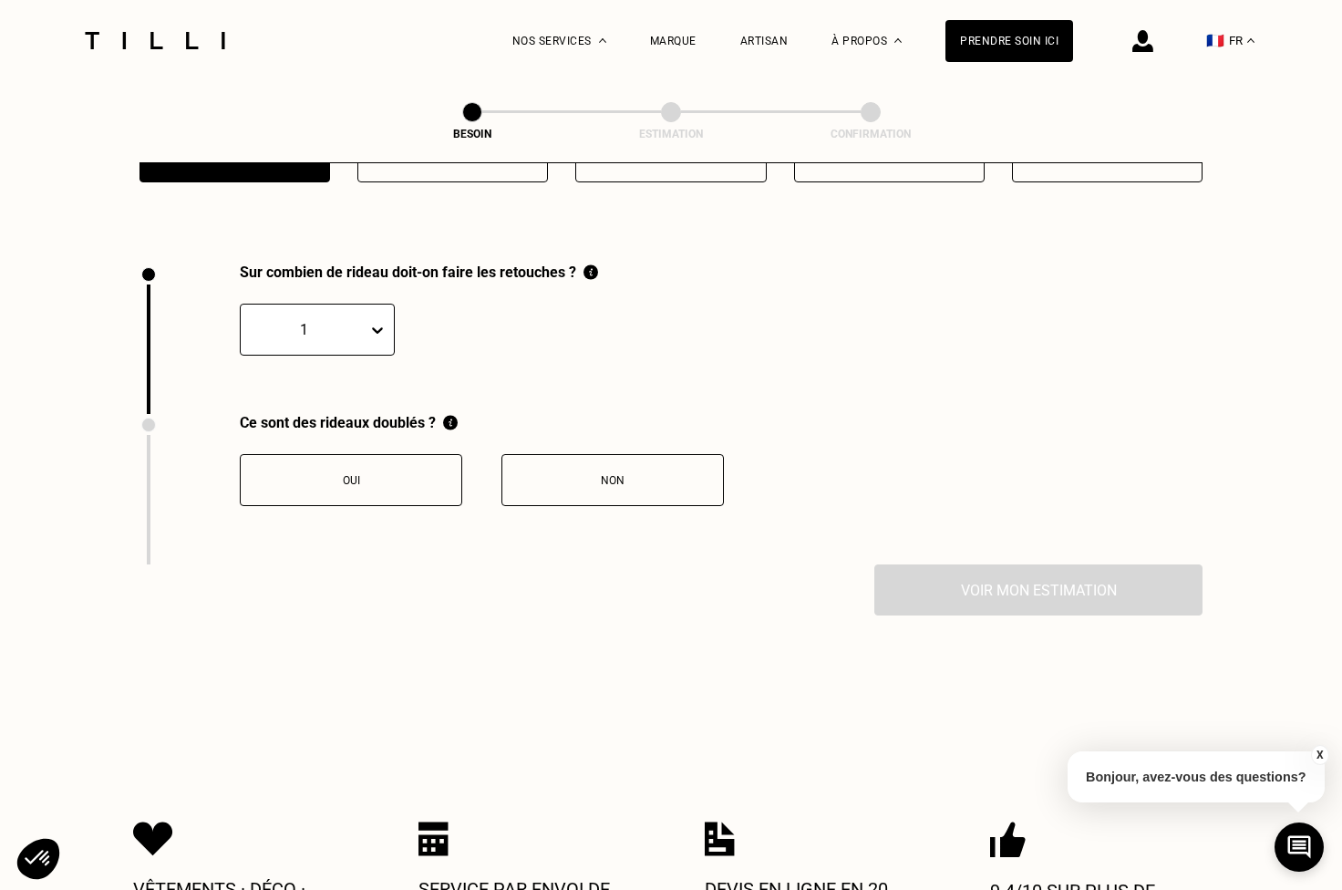
scroll to position [2010, 0]
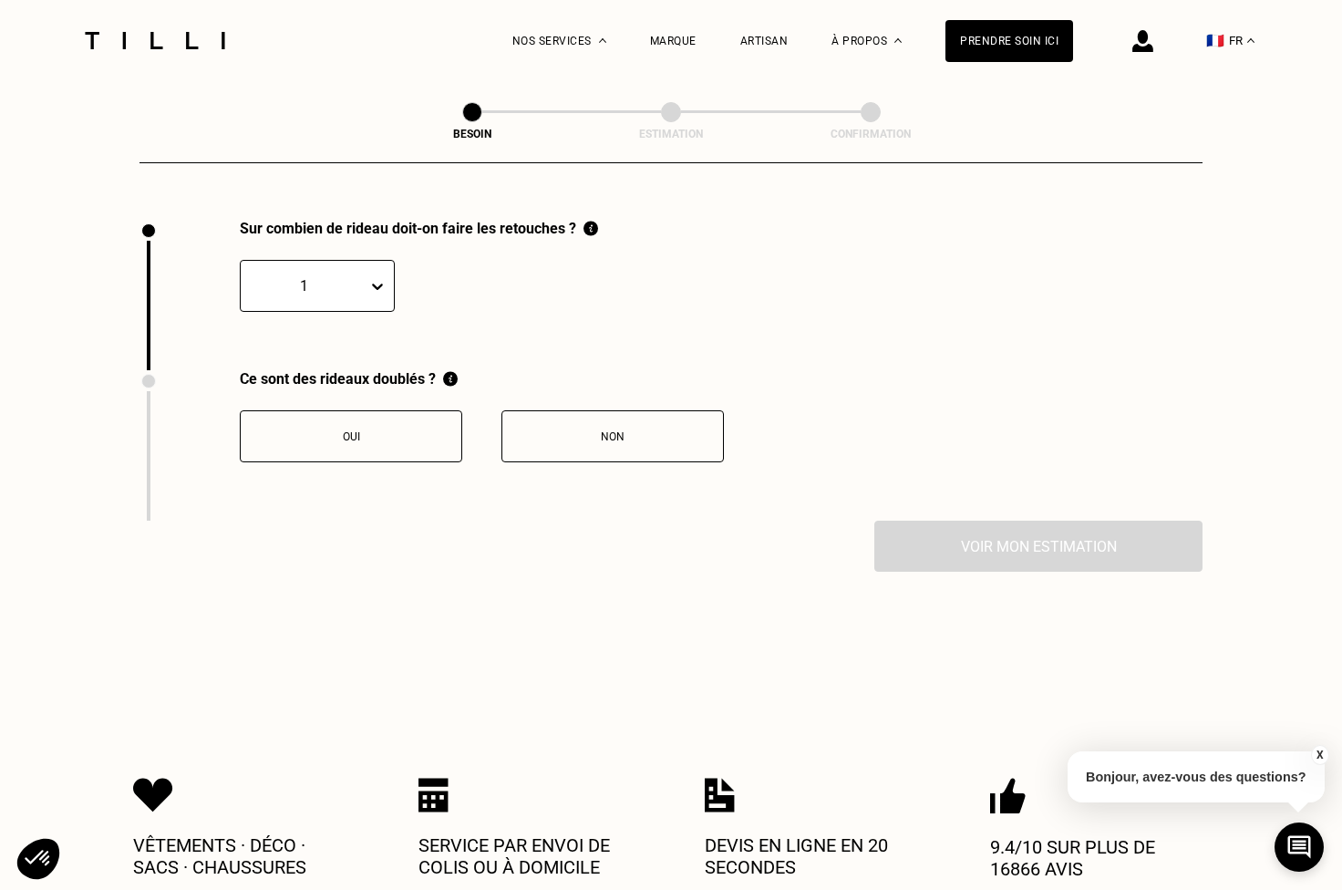
click at [376, 277] on icon at bounding box center [377, 286] width 18 height 18
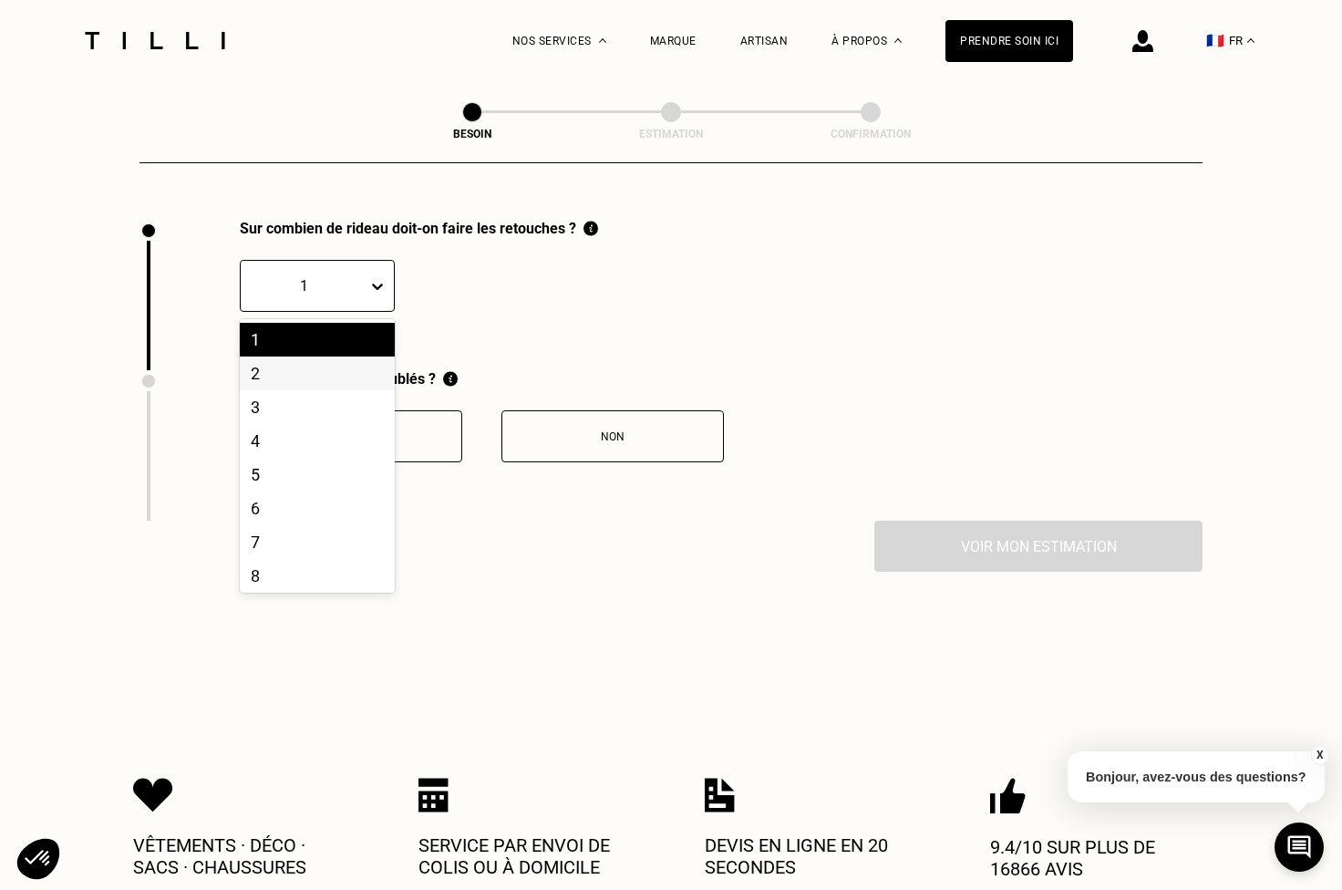
click at [308, 356] on div "2" at bounding box center [317, 373] width 155 height 34
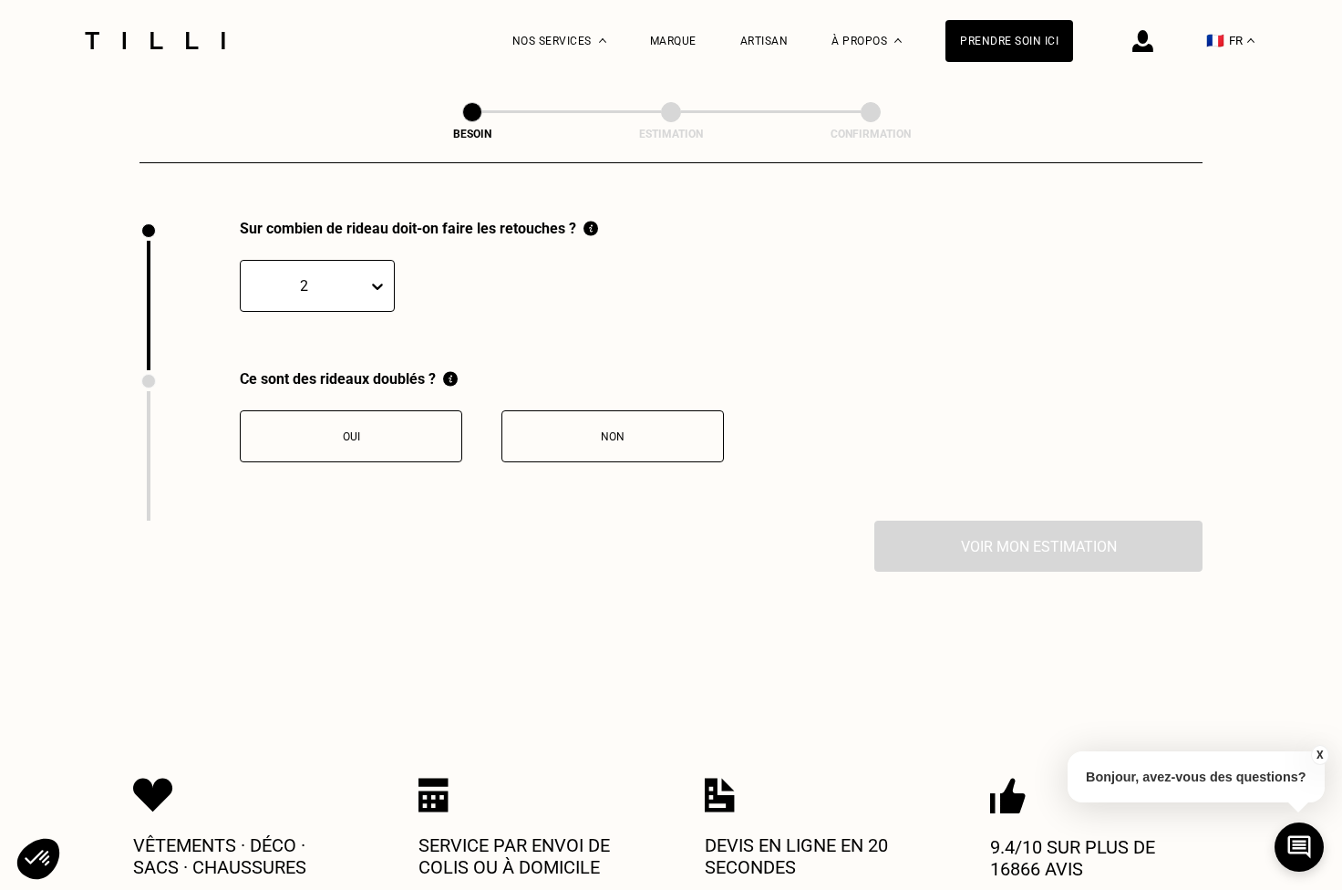
drag, startPoint x: 396, startPoint y: 432, endPoint x: 410, endPoint y: 432, distance: 14.6
click at [396, 432] on button "Oui" at bounding box center [351, 436] width 222 height 52
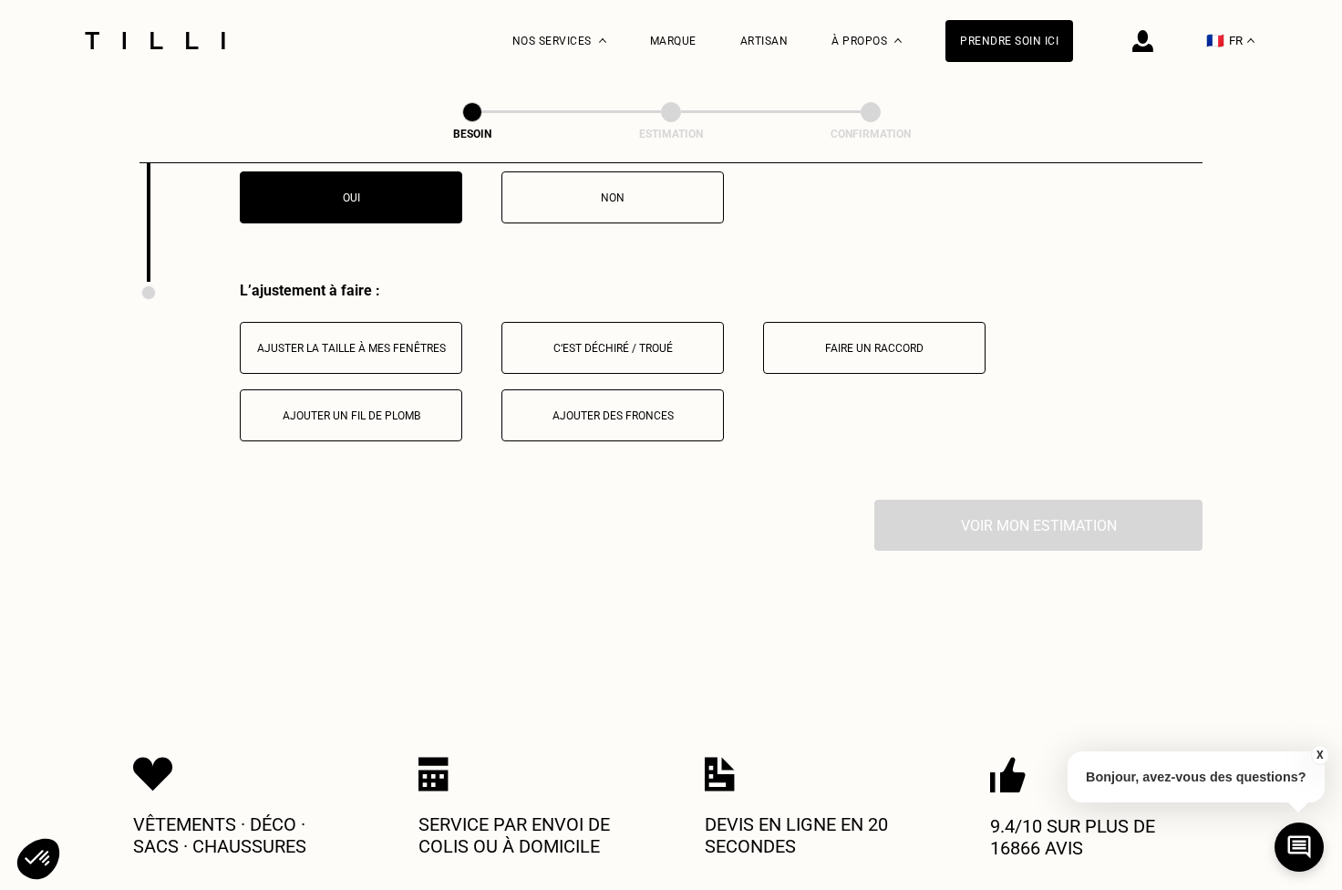
scroll to position [2311, 0]
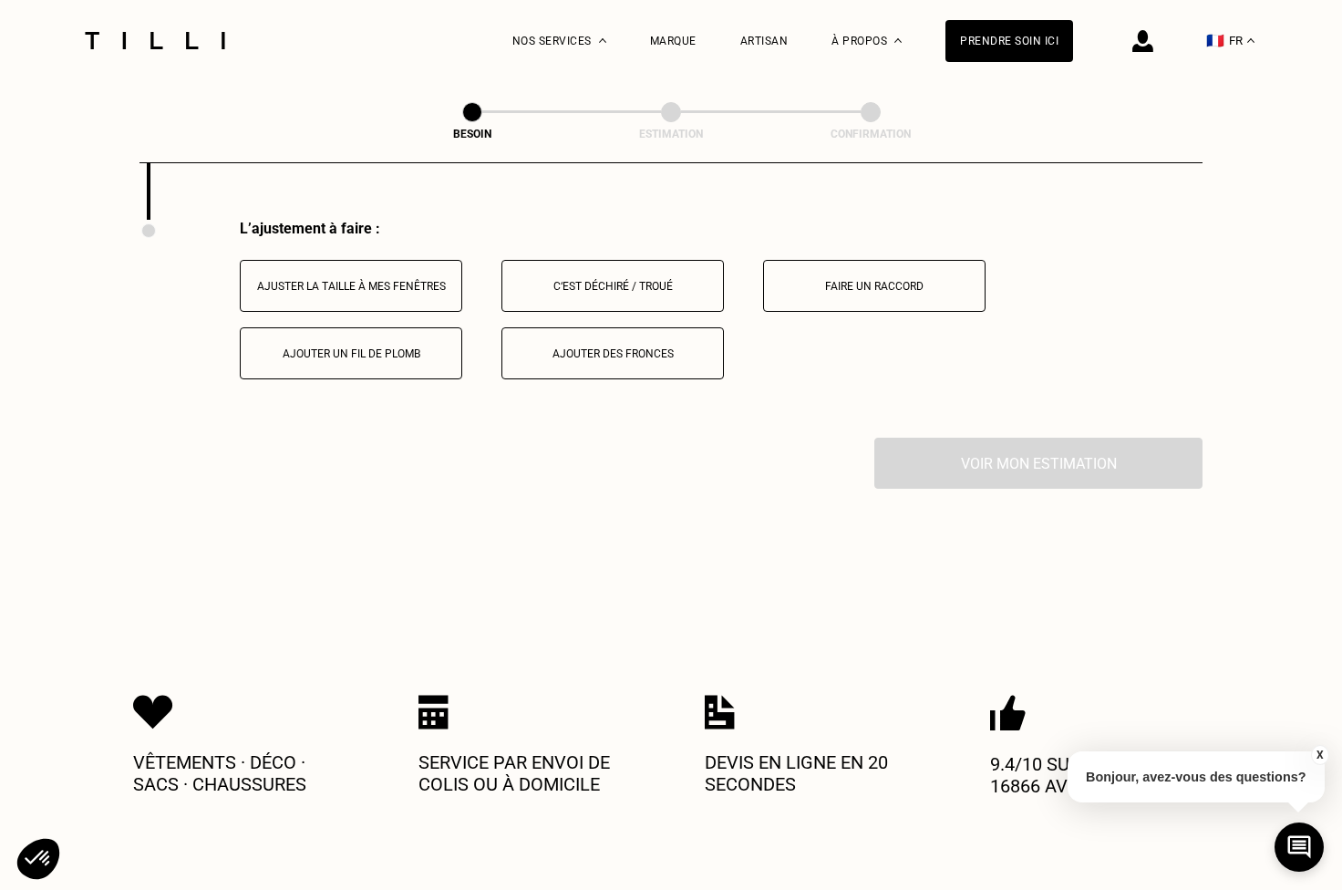
click at [416, 280] on div "Ajuster la taille à mes fenêtres" at bounding box center [351, 286] width 202 height 13
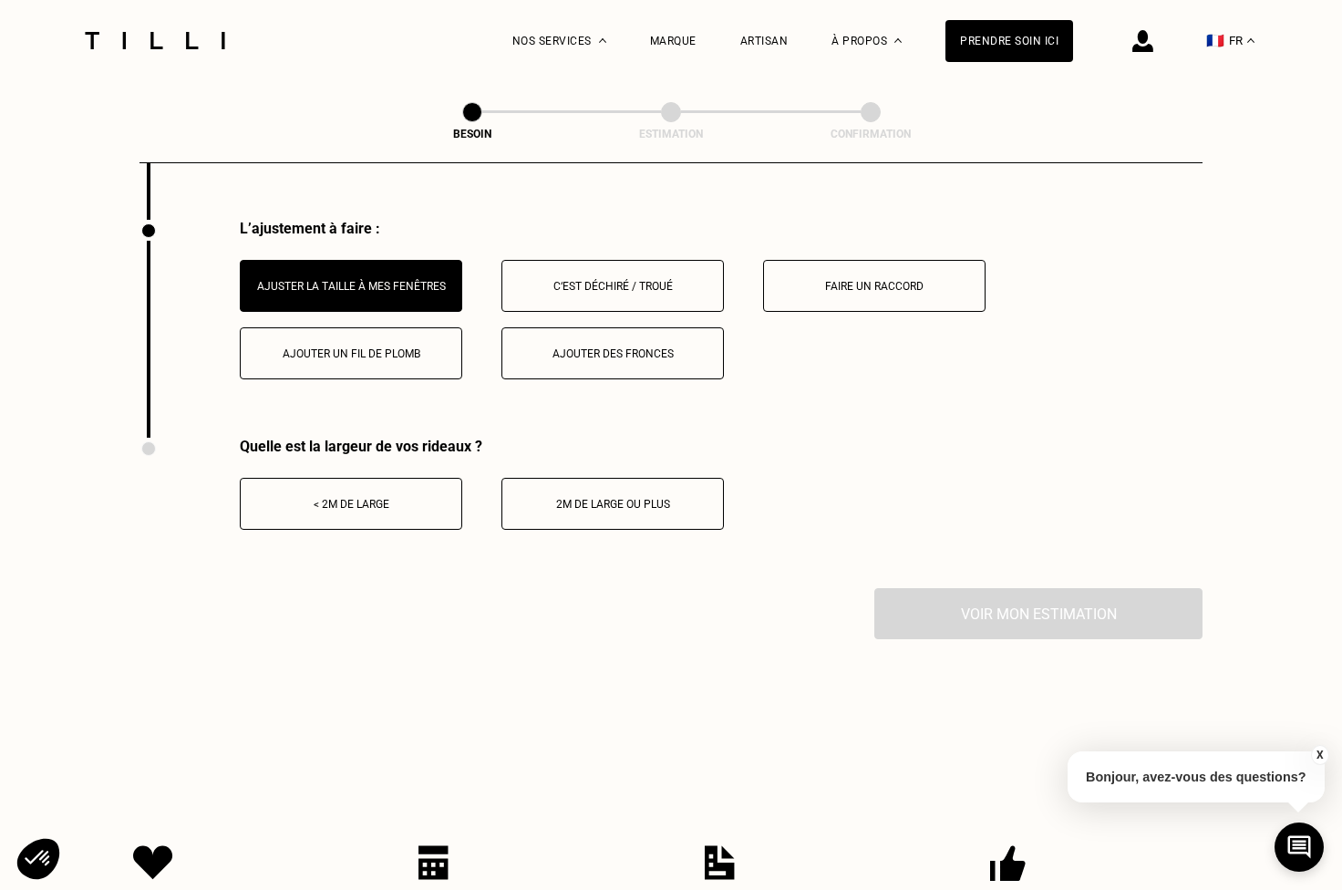
click at [415, 498] on div "< 2m de large" at bounding box center [351, 504] width 202 height 13
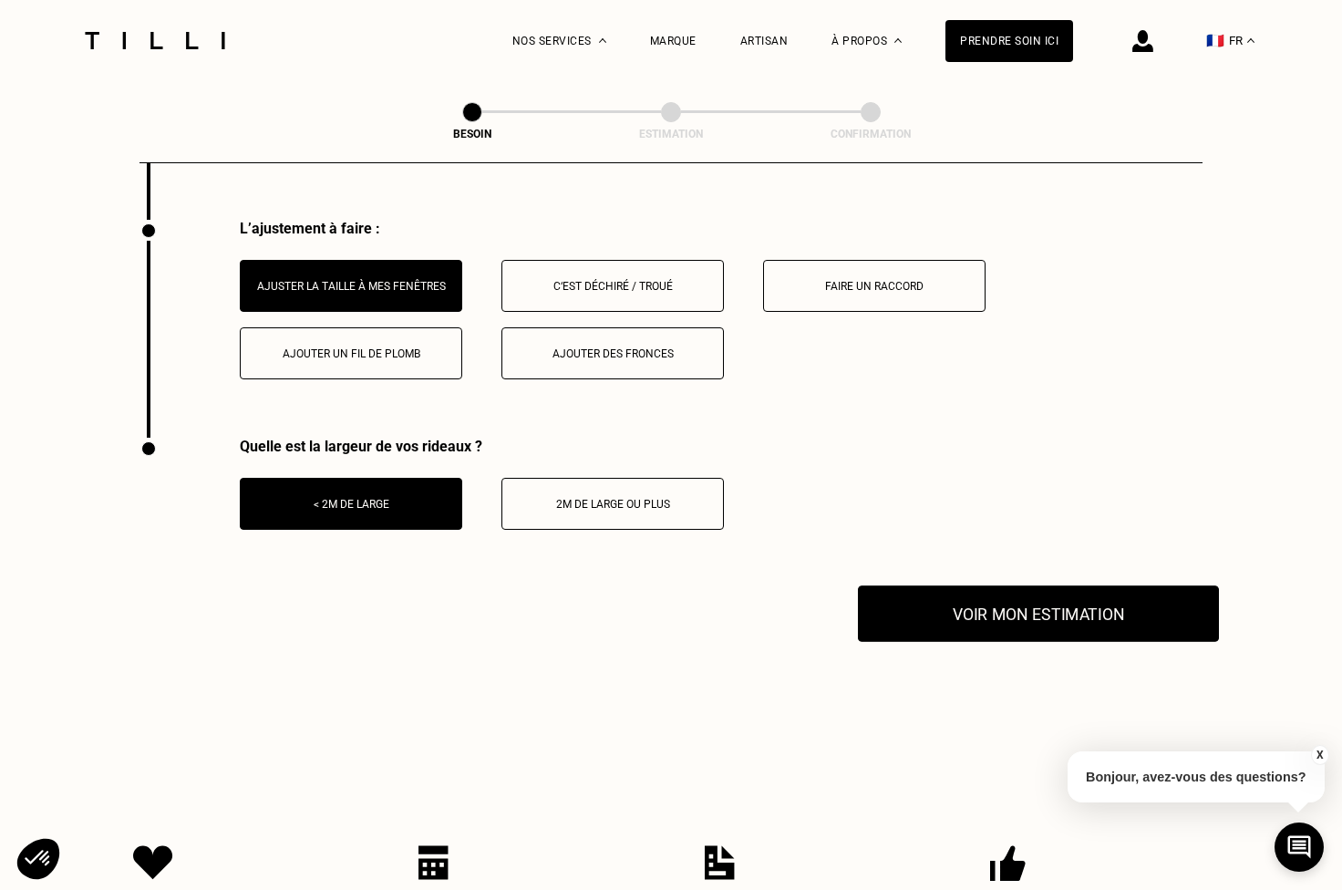
click at [984, 593] on button "Voir mon estimation" at bounding box center [1038, 613] width 361 height 57
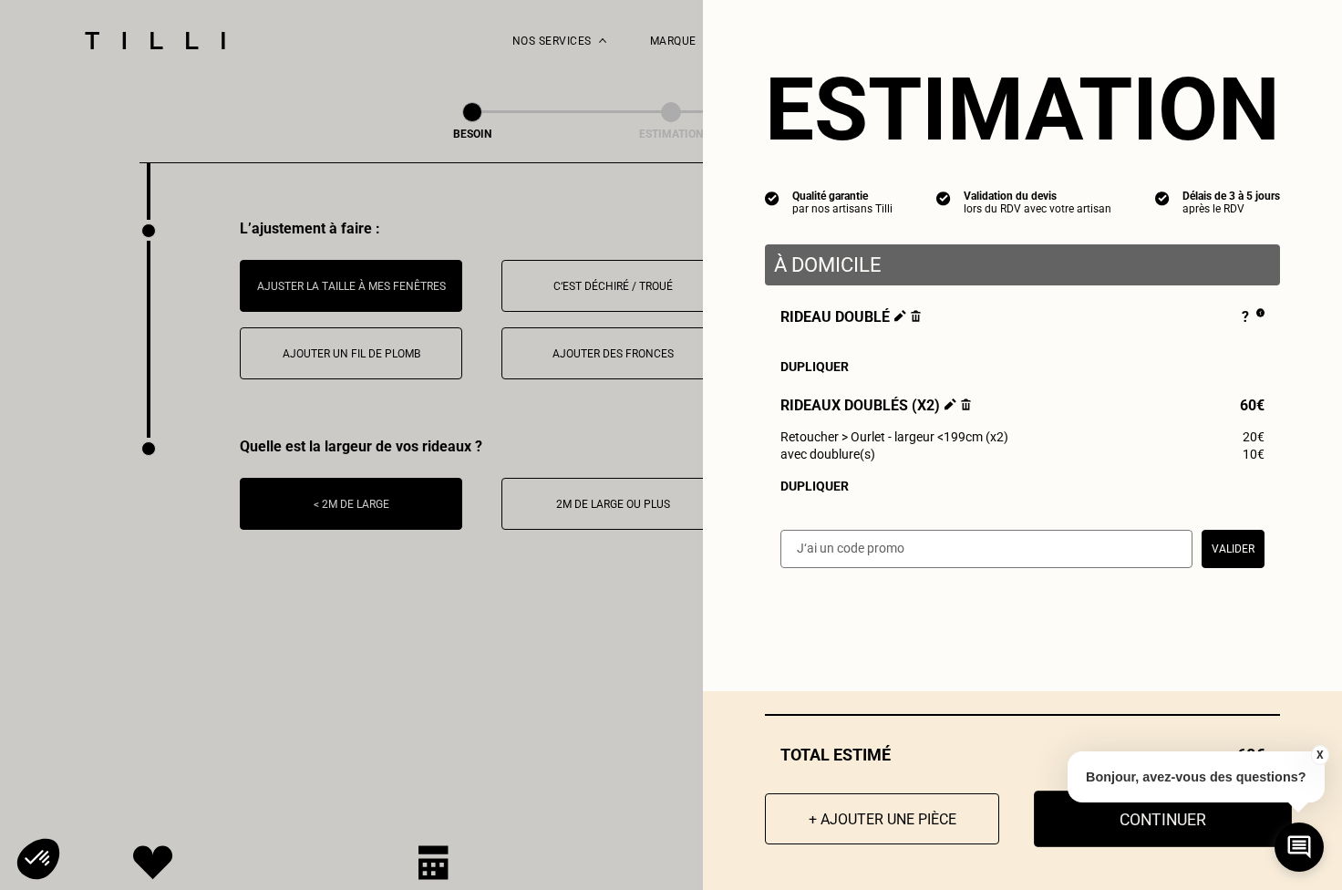
click at [1052, 826] on button "Continuer" at bounding box center [1163, 818] width 258 height 57
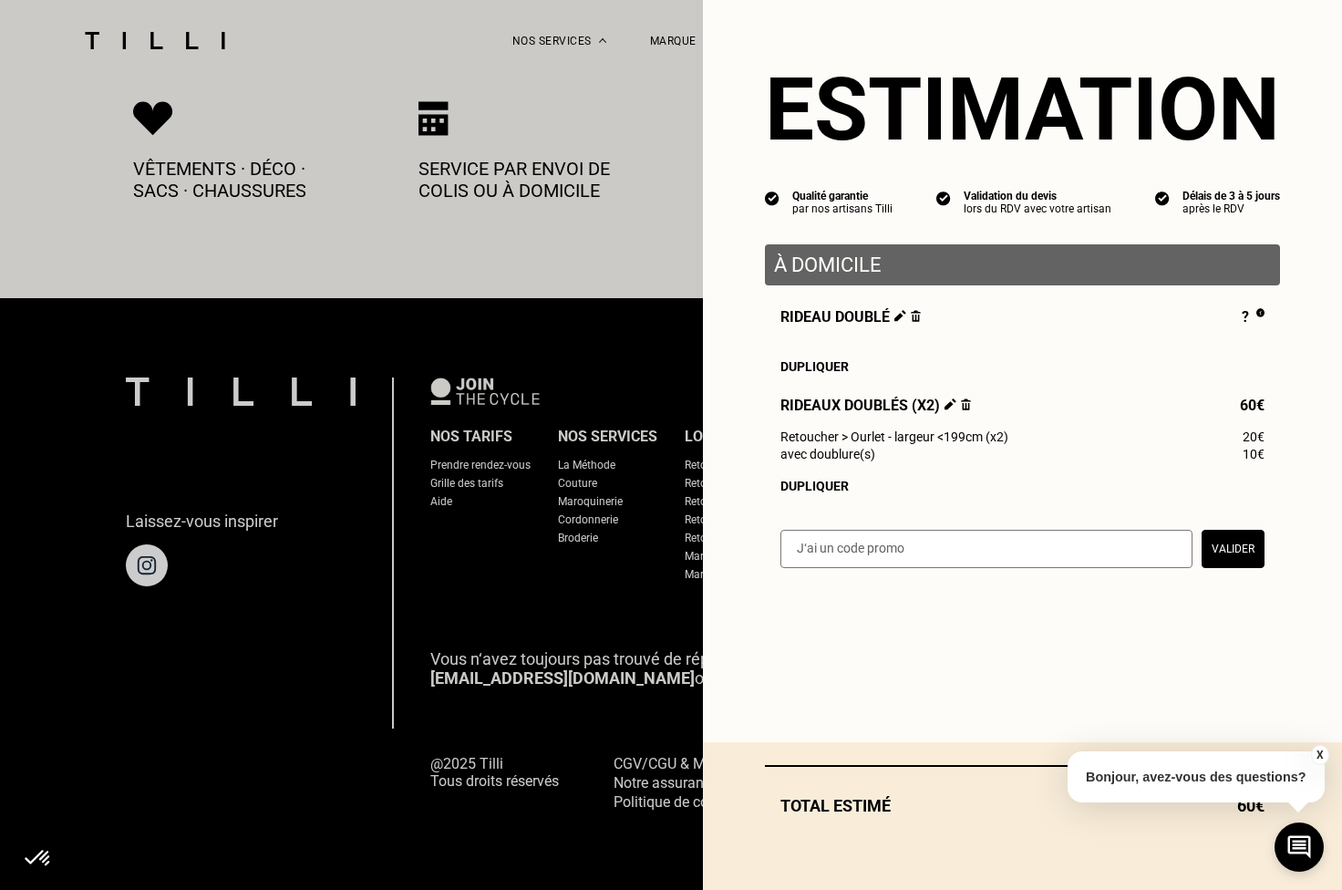
scroll to position [953, 0]
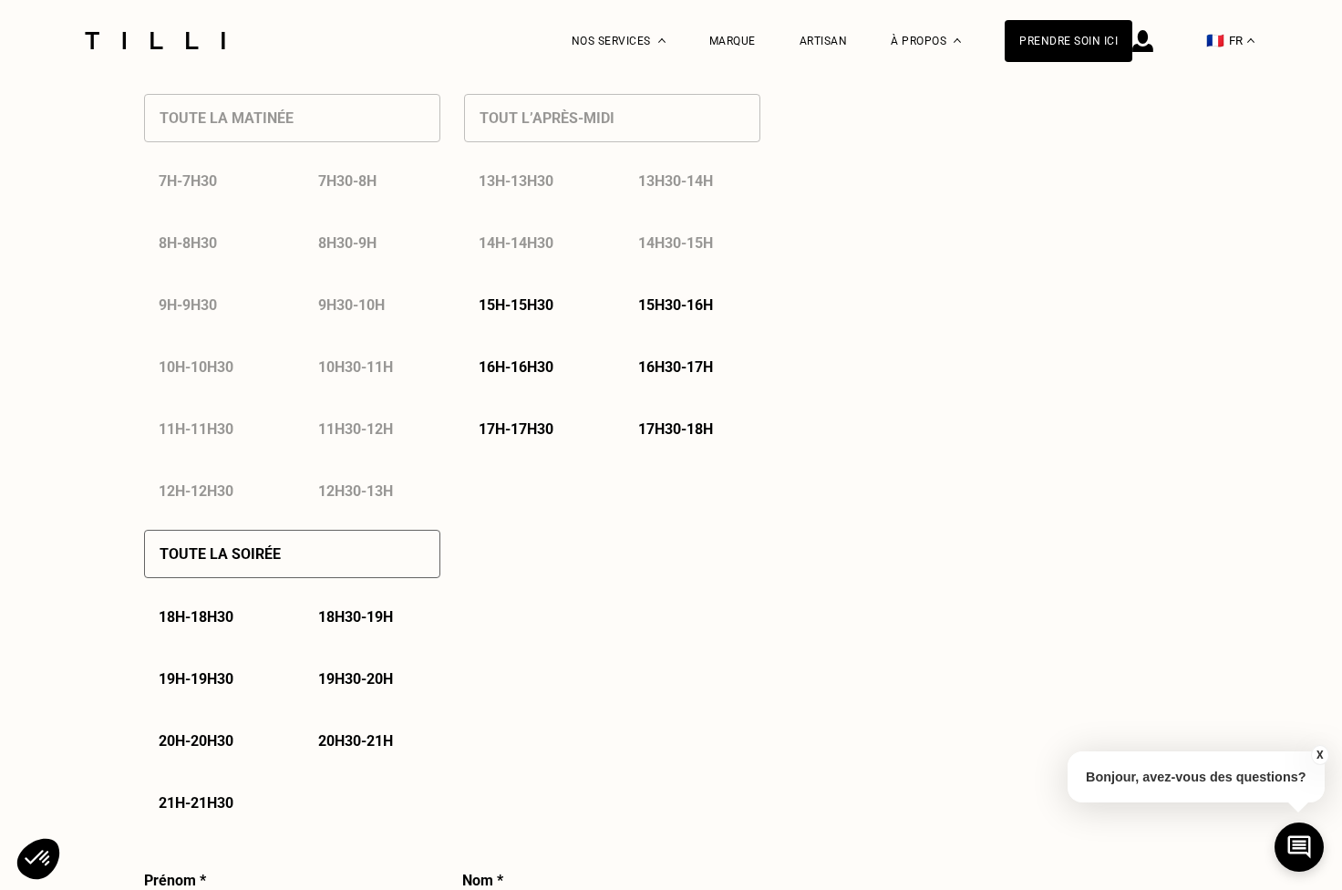
select select "FR"
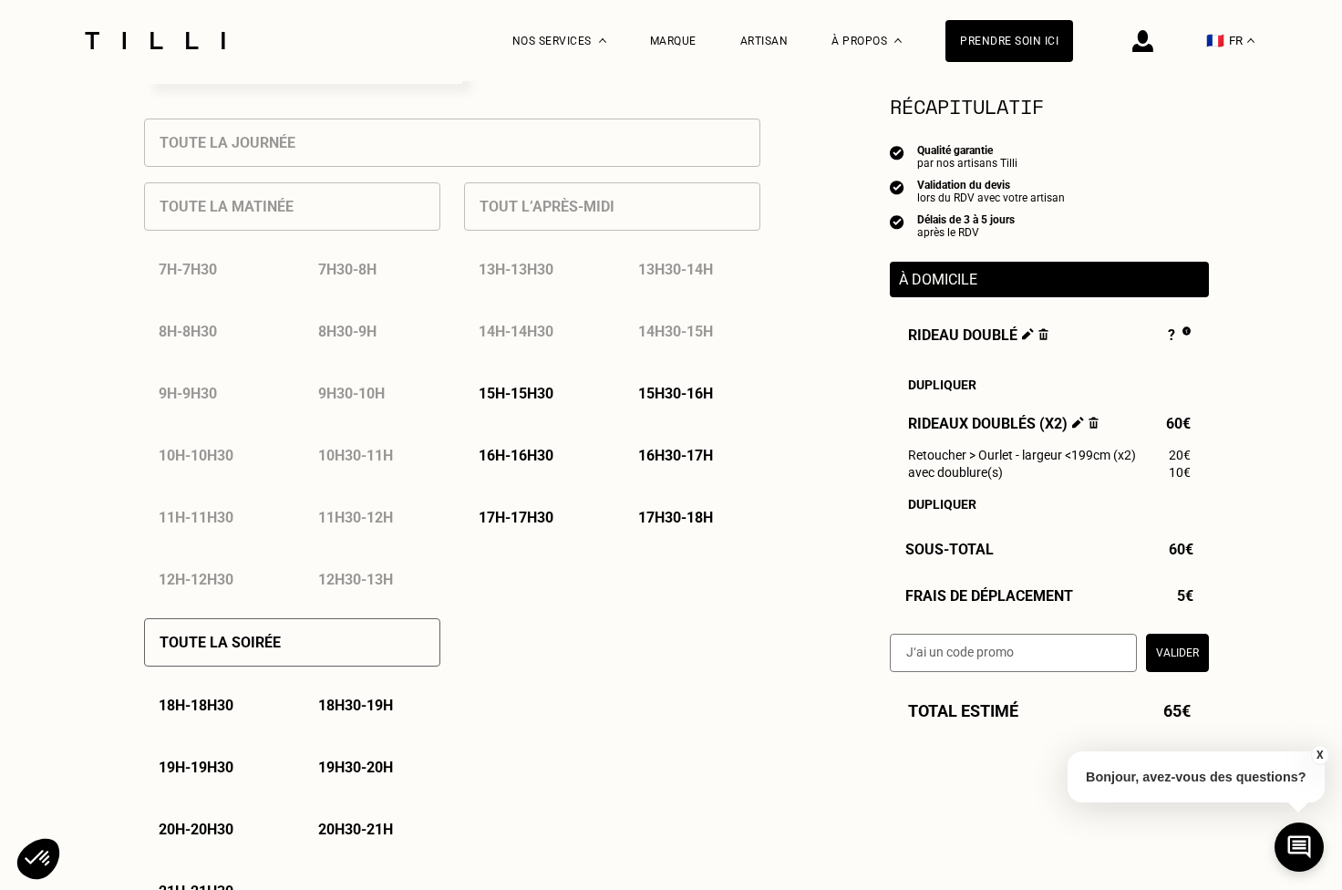
scroll to position [438, 0]
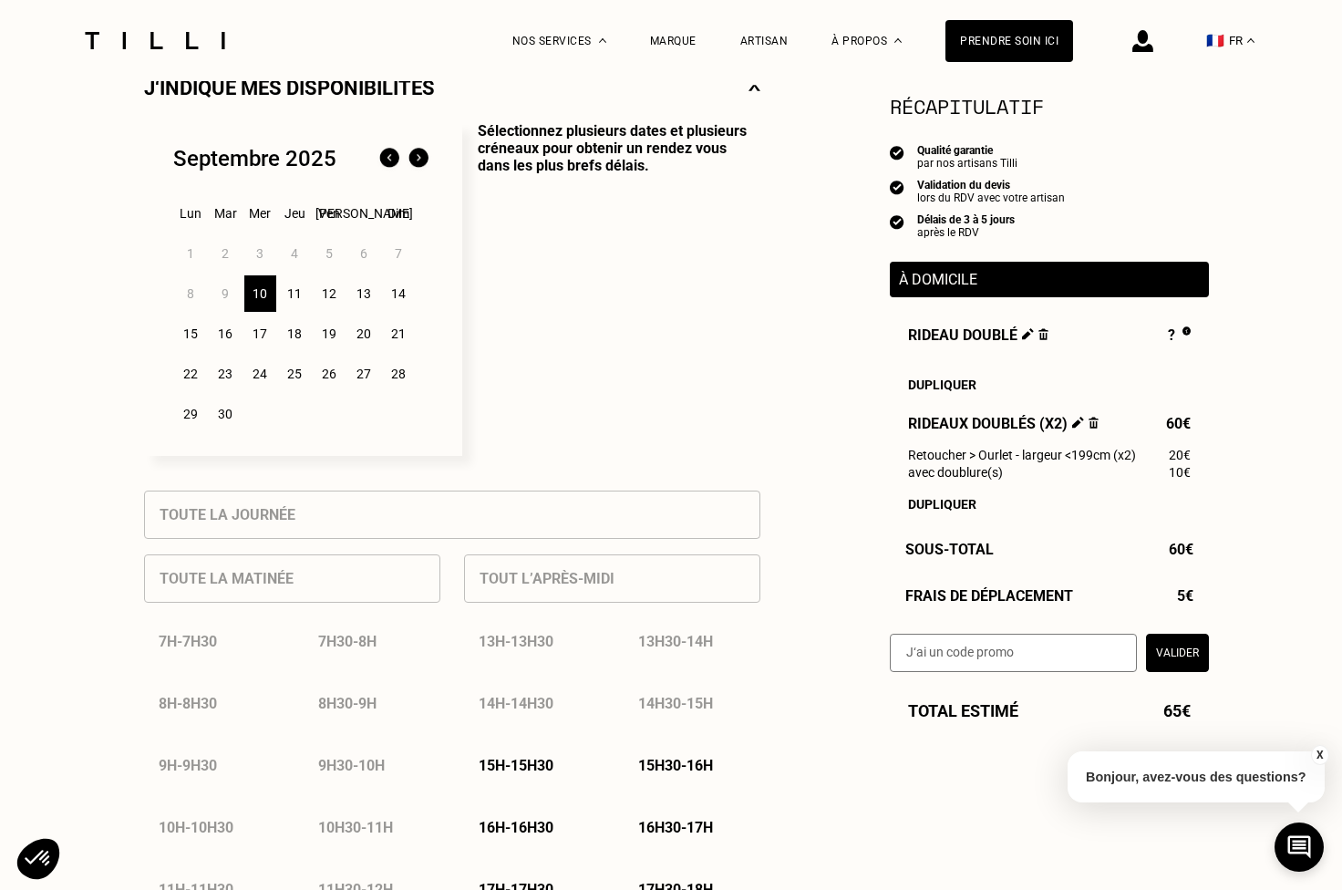
click at [294, 294] on div "11" at bounding box center [295, 293] width 32 height 36
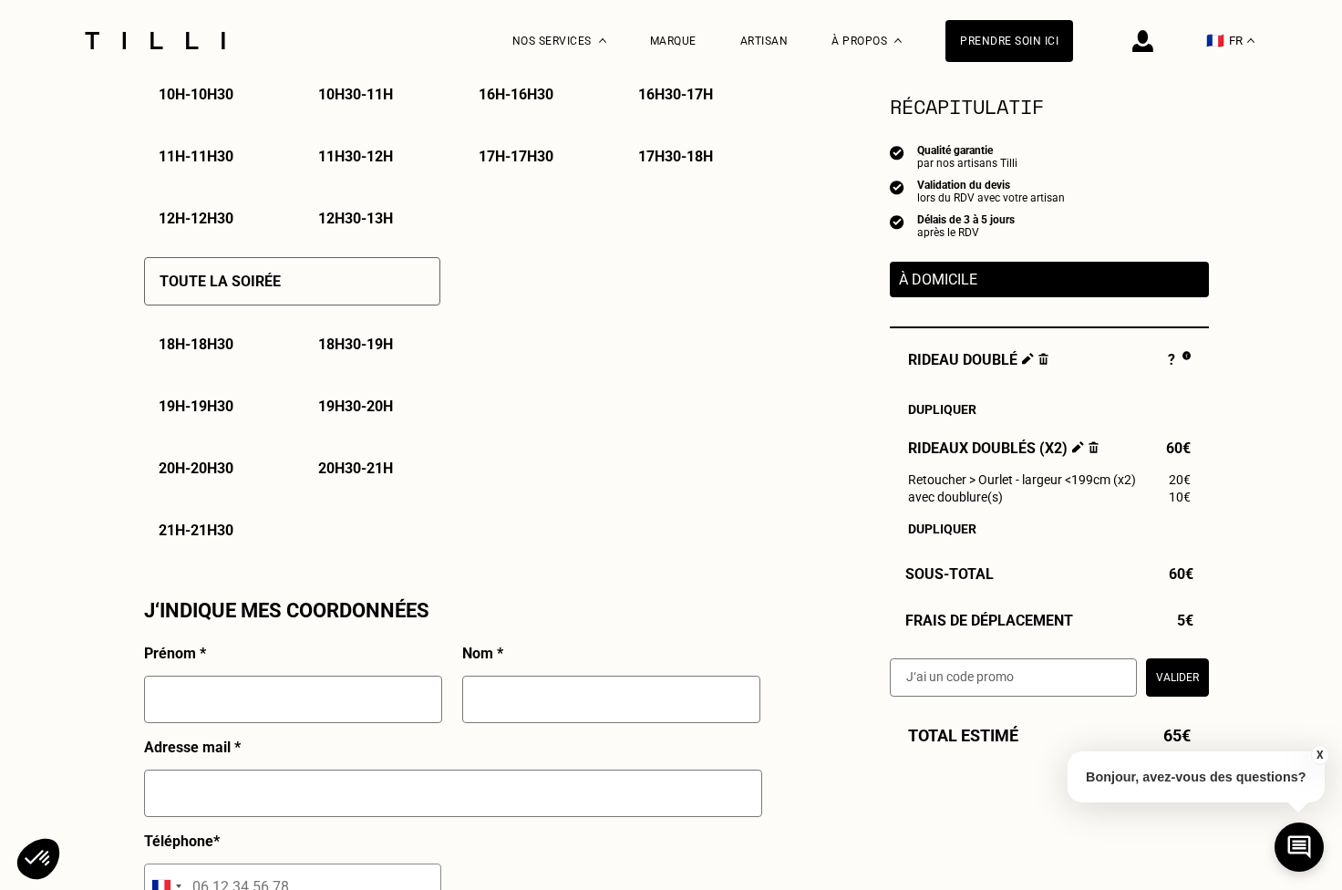
scroll to position [0, 0]
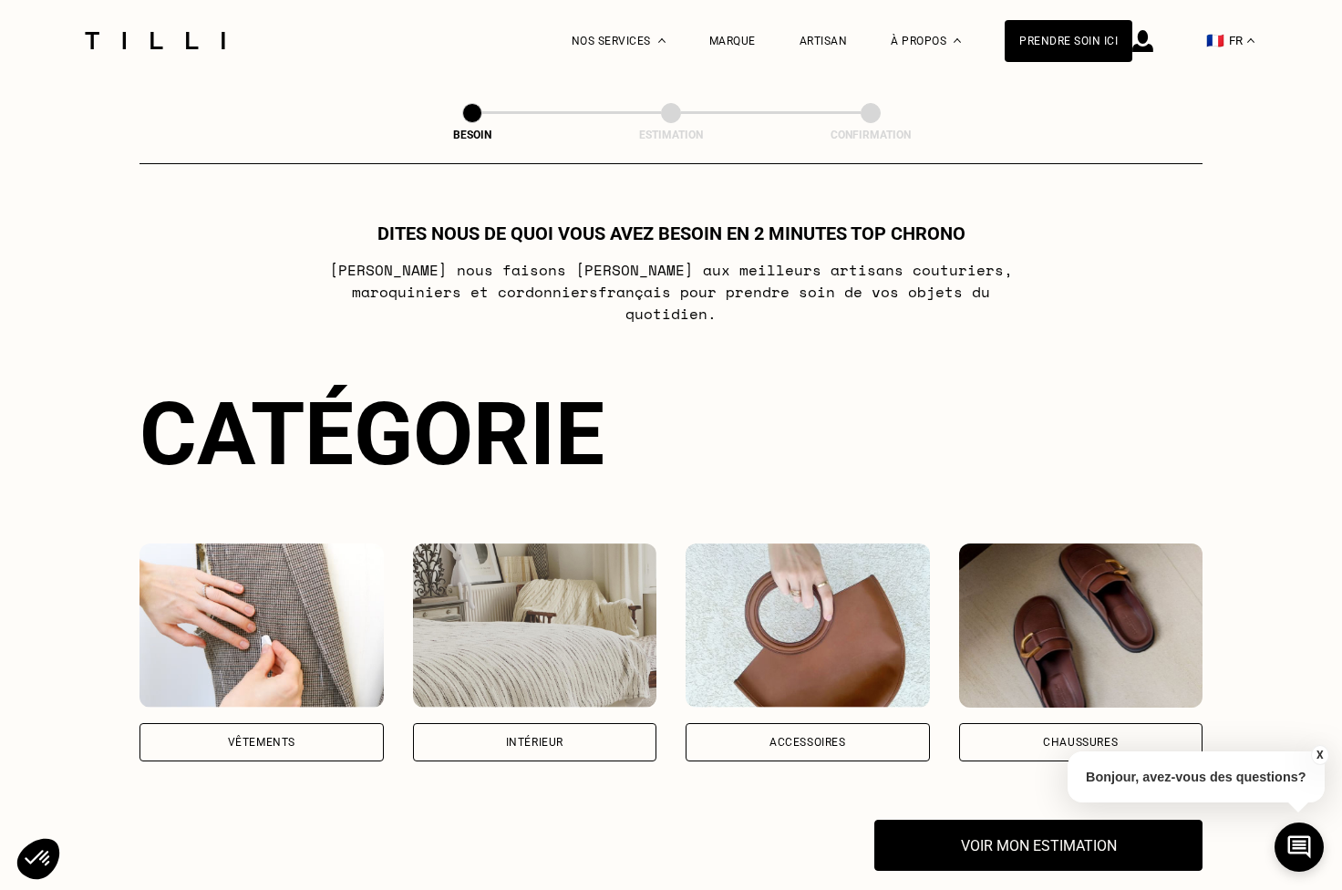
scroll to position [953, 0]
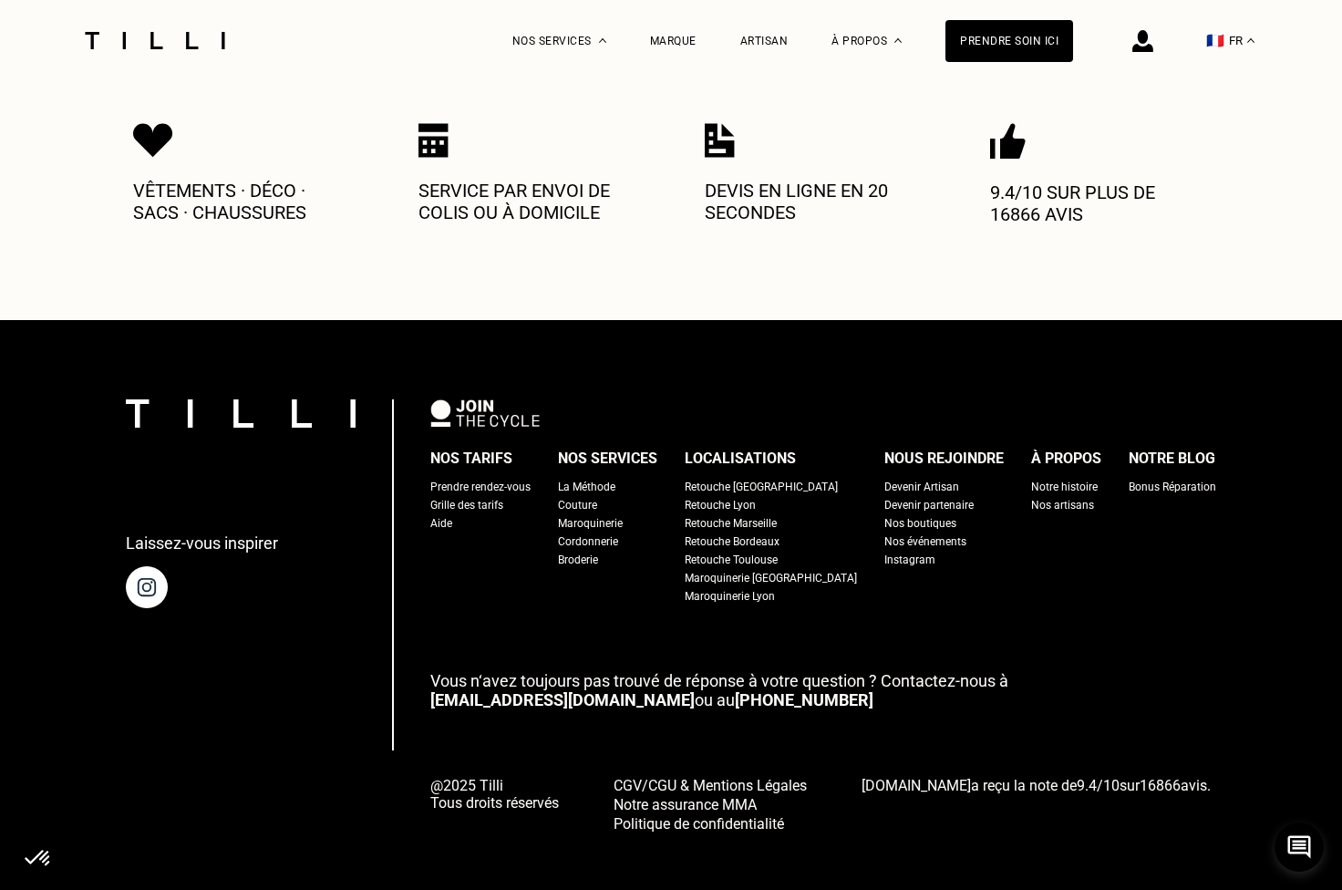
scroll to position [314, 0]
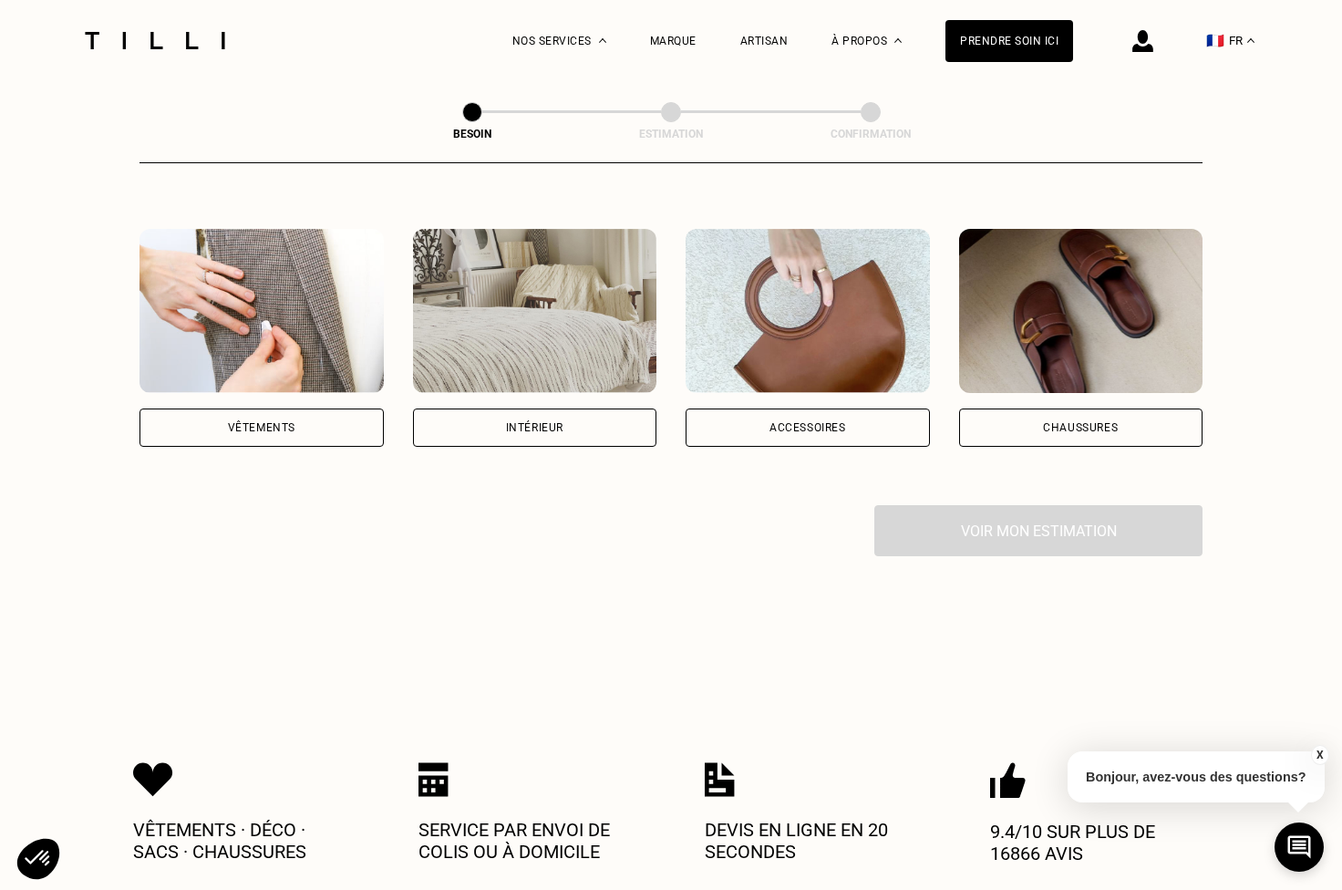
click at [530, 422] on div "Intérieur" at bounding box center [534, 427] width 57 height 11
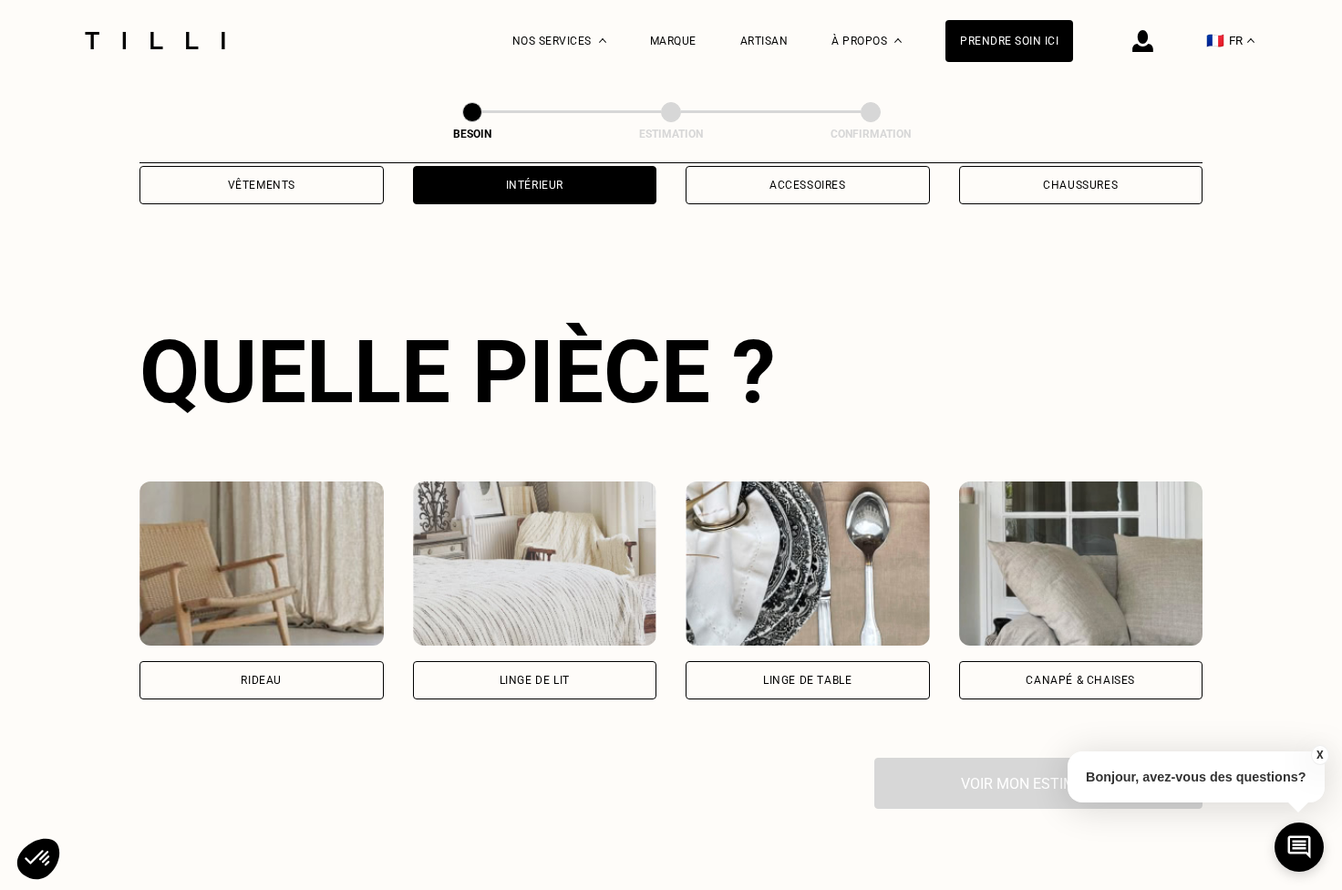
scroll to position [593, 0]
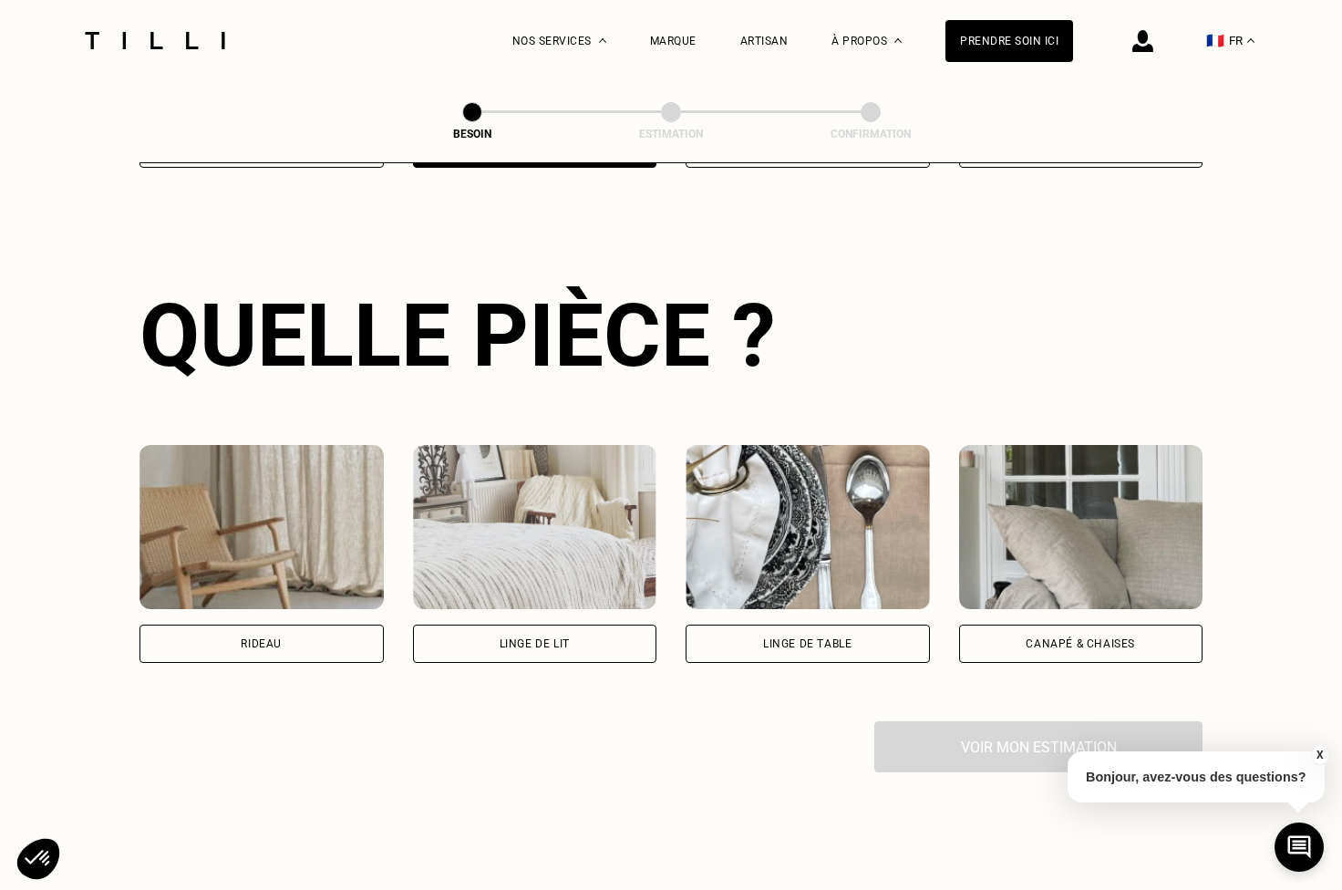
click at [297, 624] on div "Rideau" at bounding box center [261, 643] width 244 height 38
select select "FR"
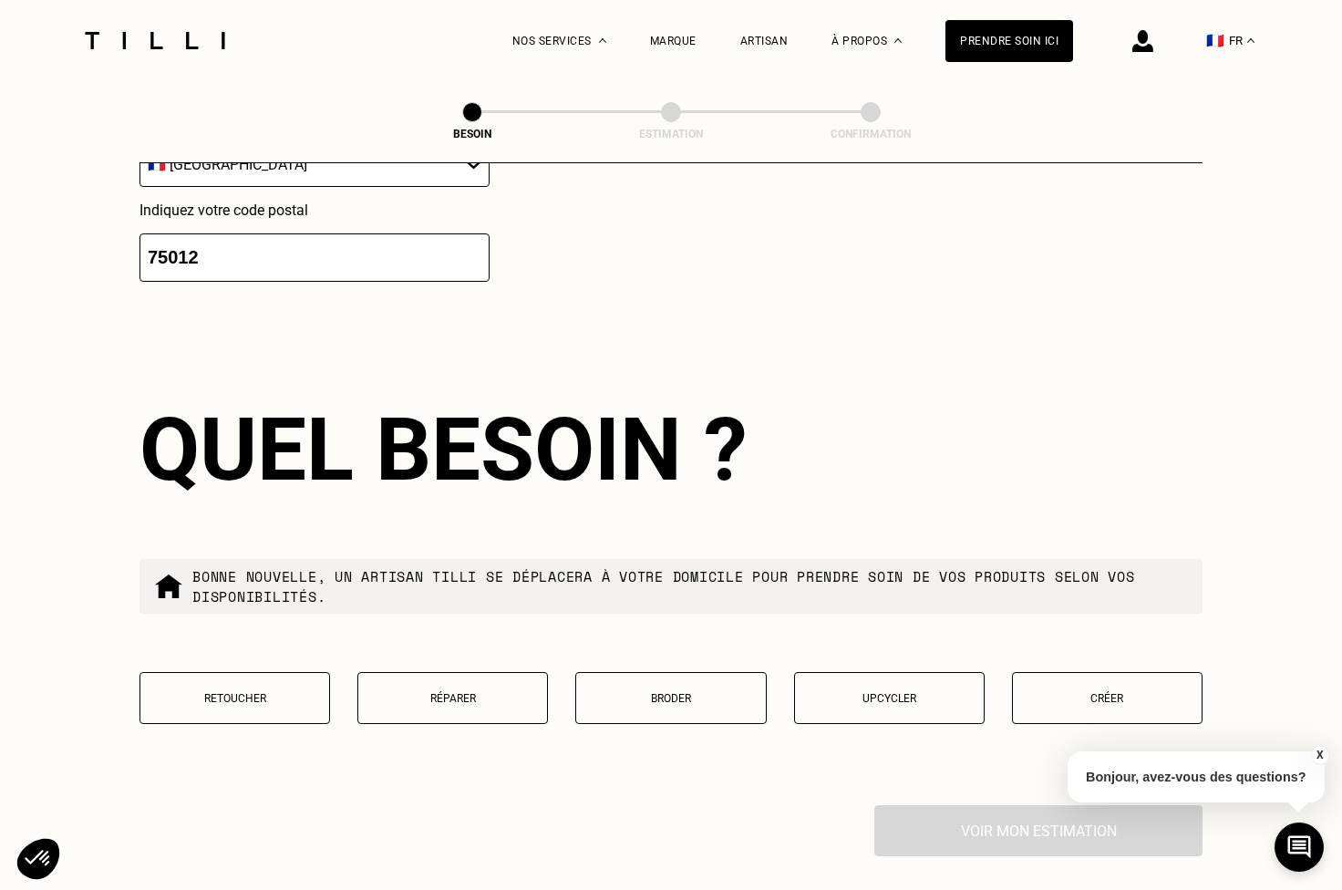
scroll to position [1638, 0]
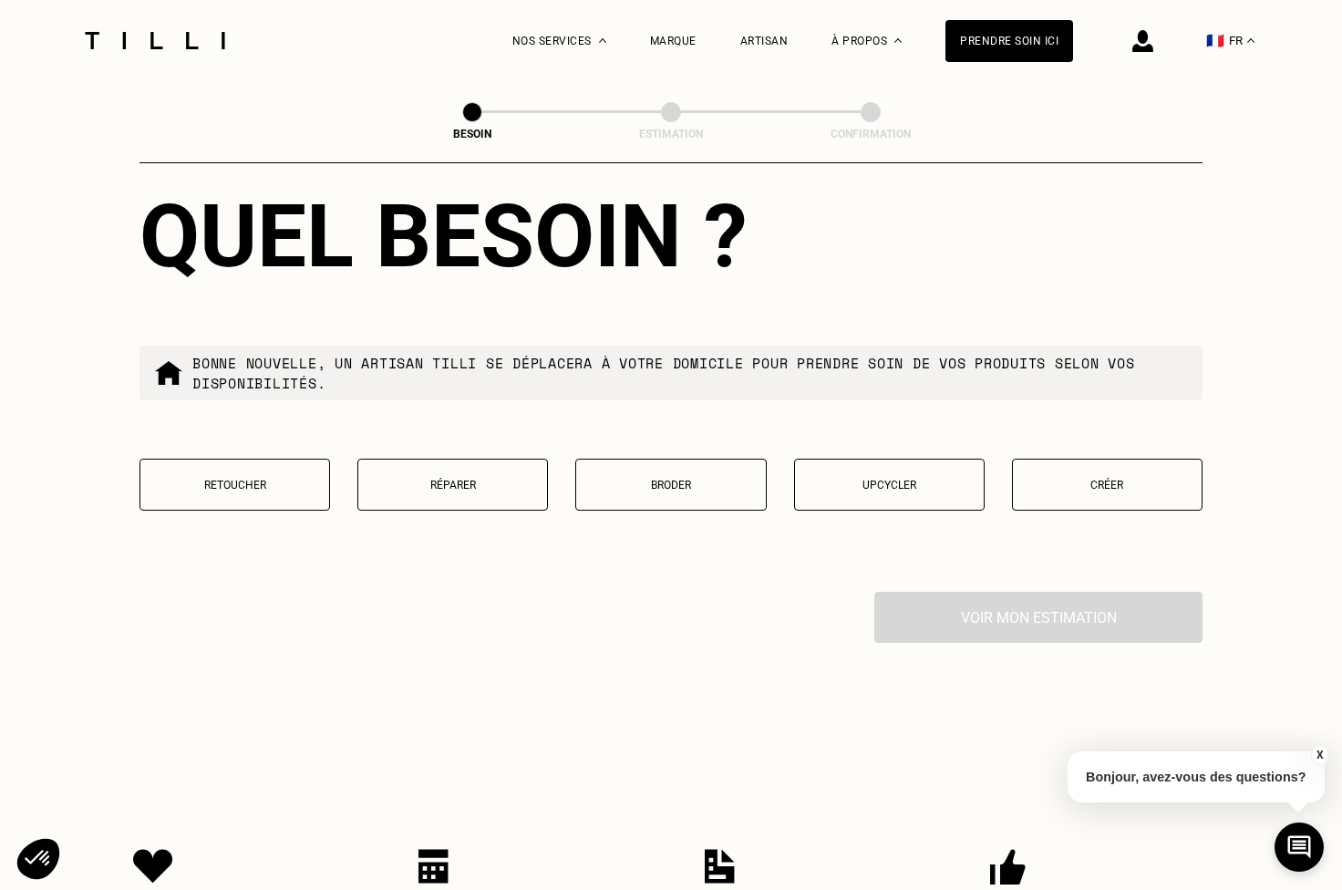
click at [280, 479] on p "Retoucher" at bounding box center [234, 485] width 170 height 13
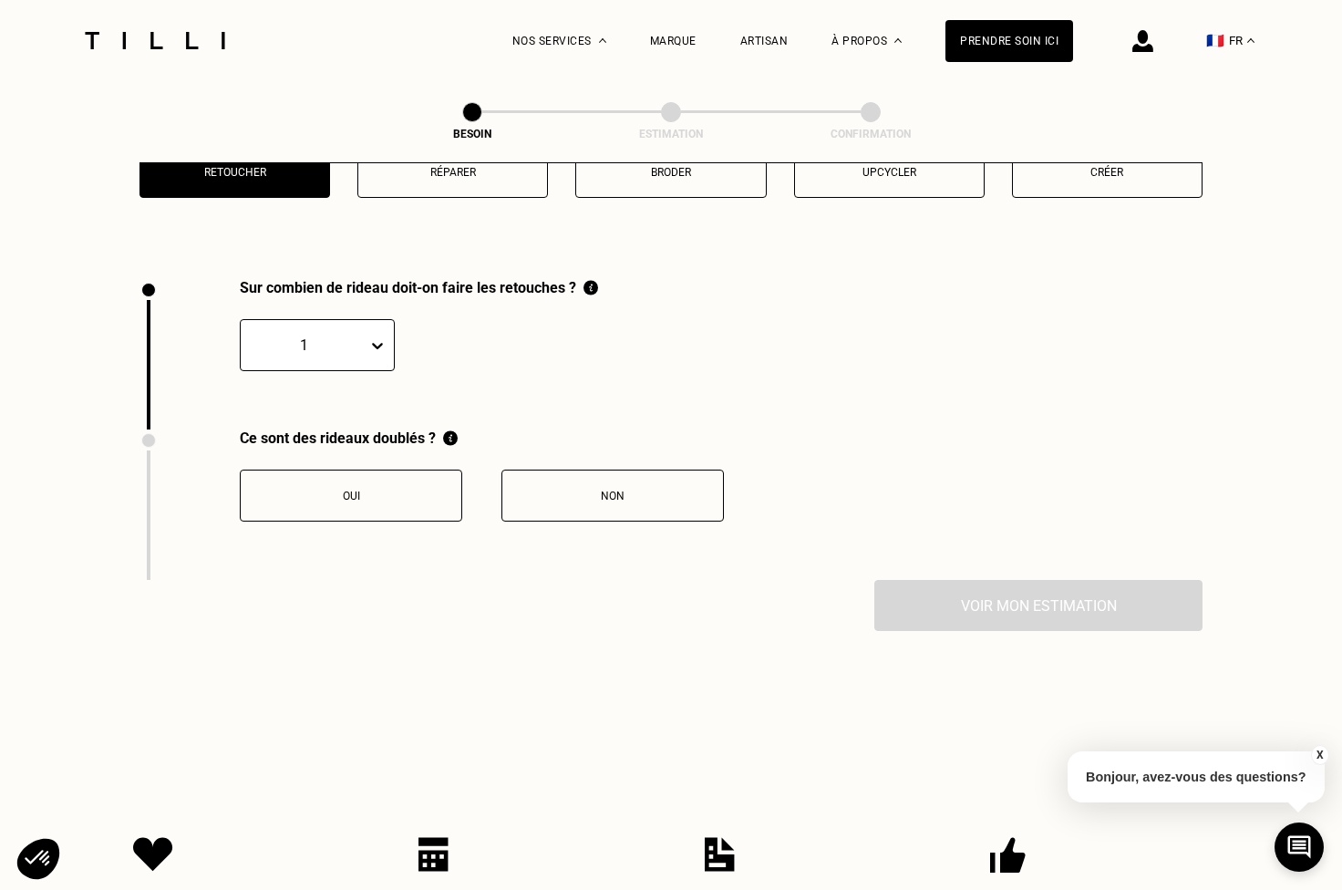
scroll to position [2010, 0]
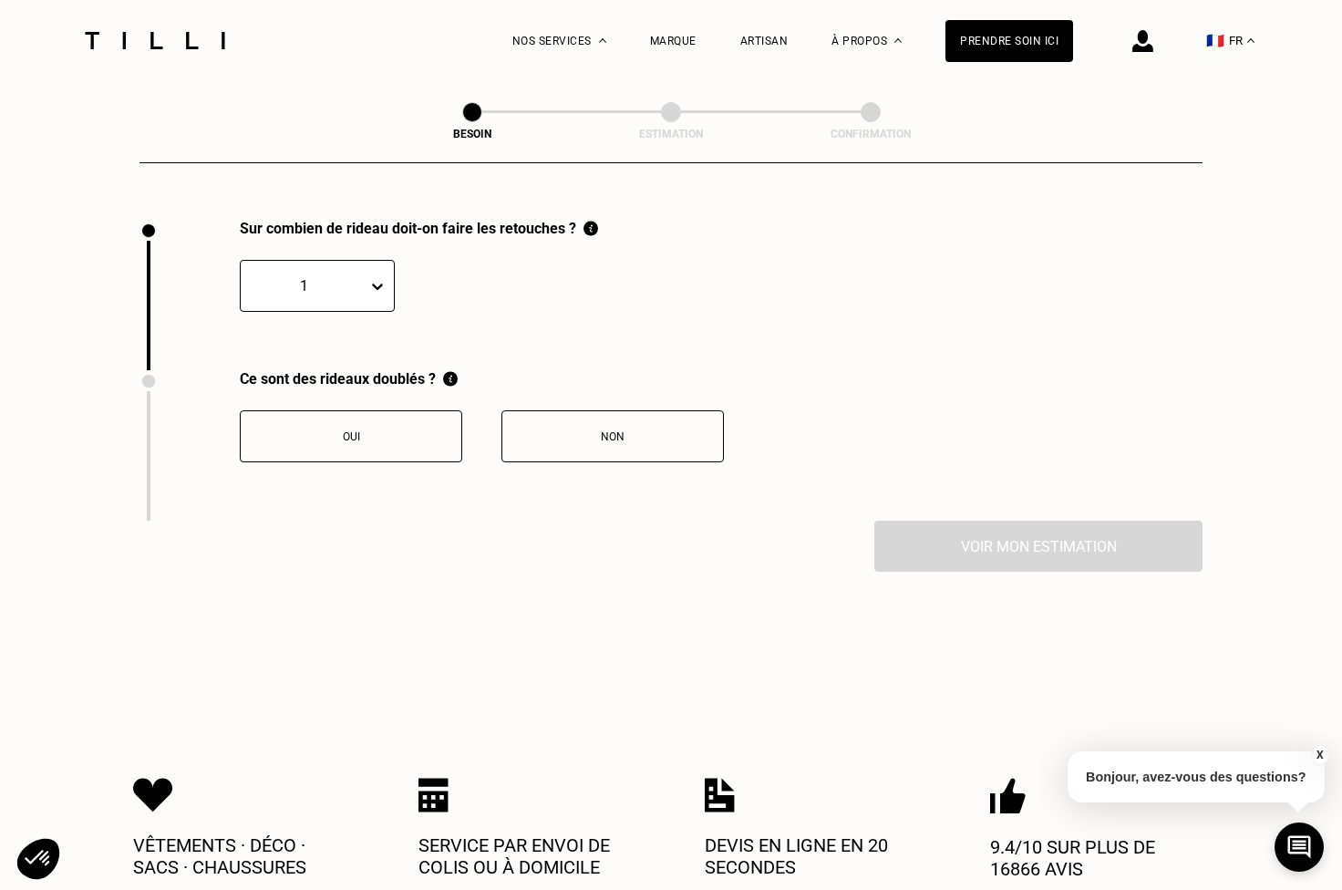
click at [415, 430] on div "Oui" at bounding box center [351, 436] width 202 height 13
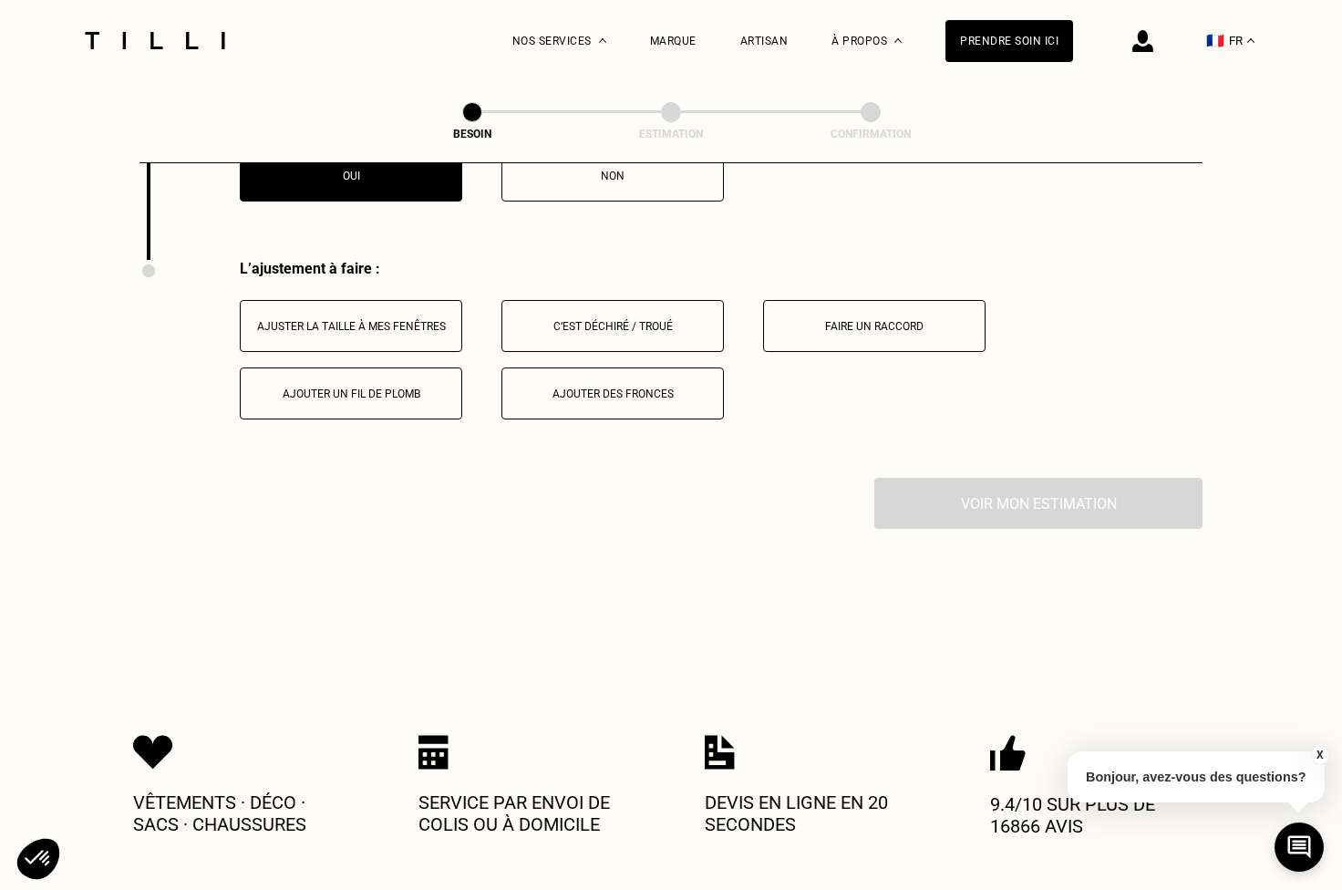
scroll to position [2311, 0]
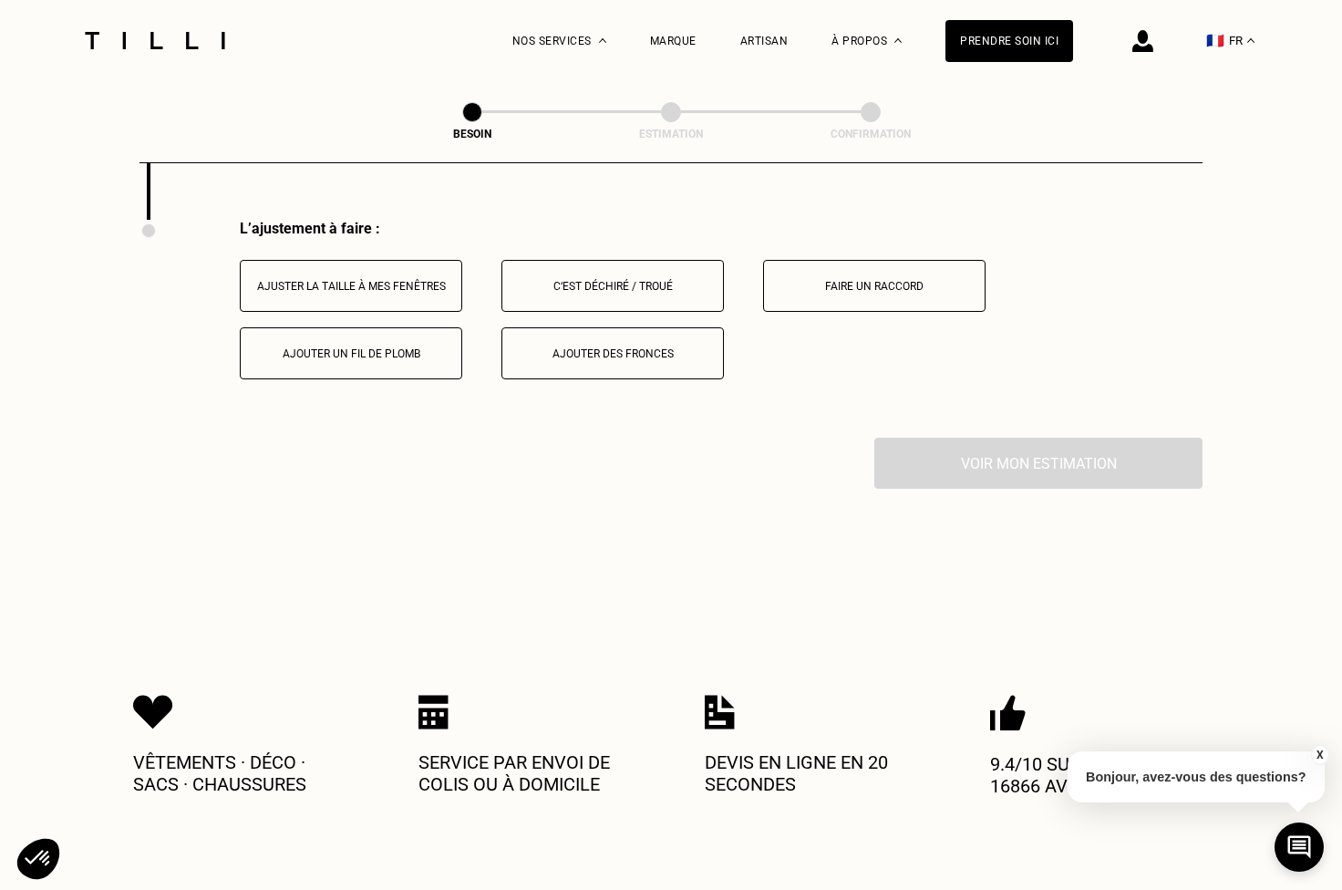
click at [429, 280] on div "Ajuster la taille à mes fenêtres" at bounding box center [351, 286] width 202 height 13
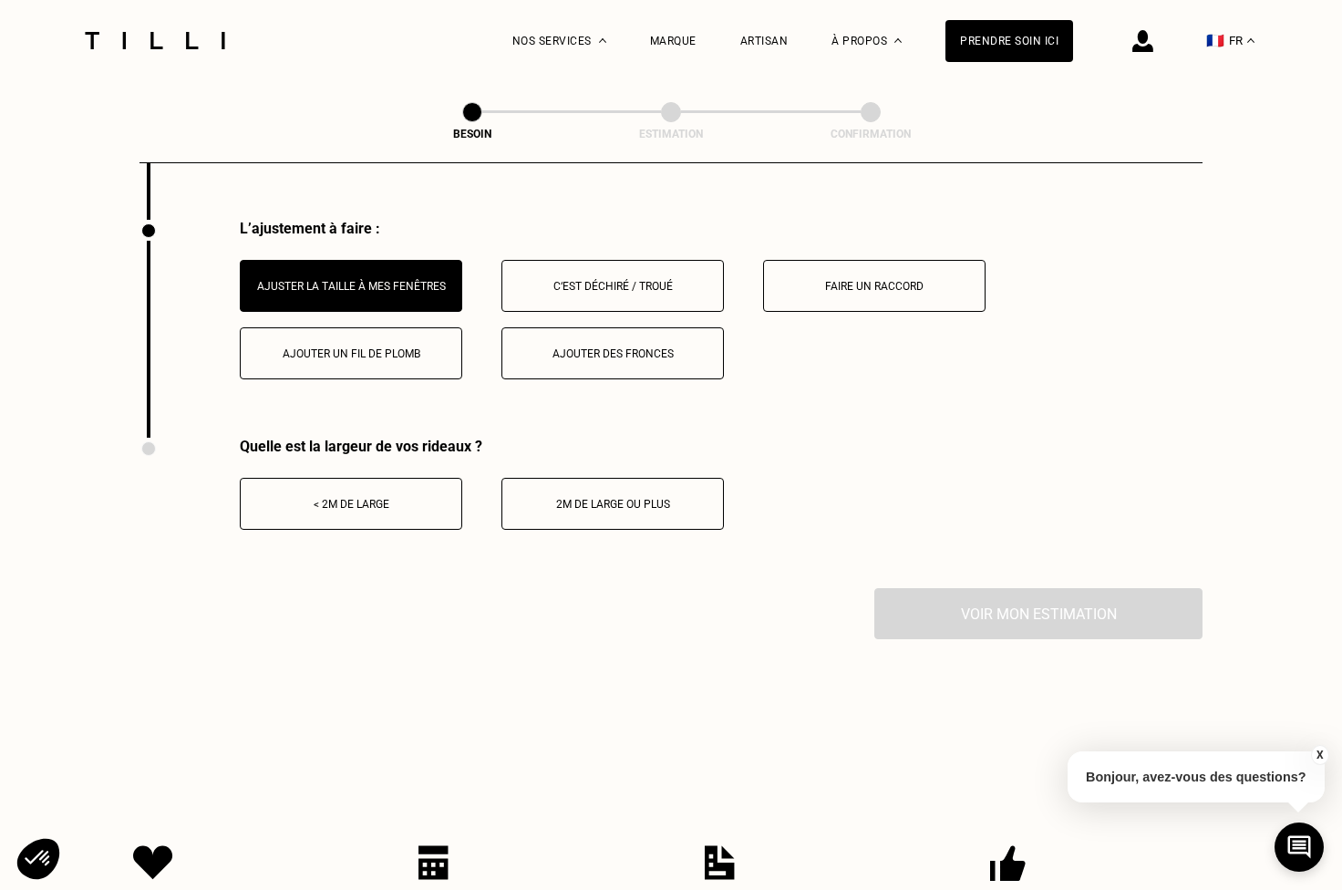
click at [386, 498] on div "< 2m de large" at bounding box center [351, 504] width 202 height 13
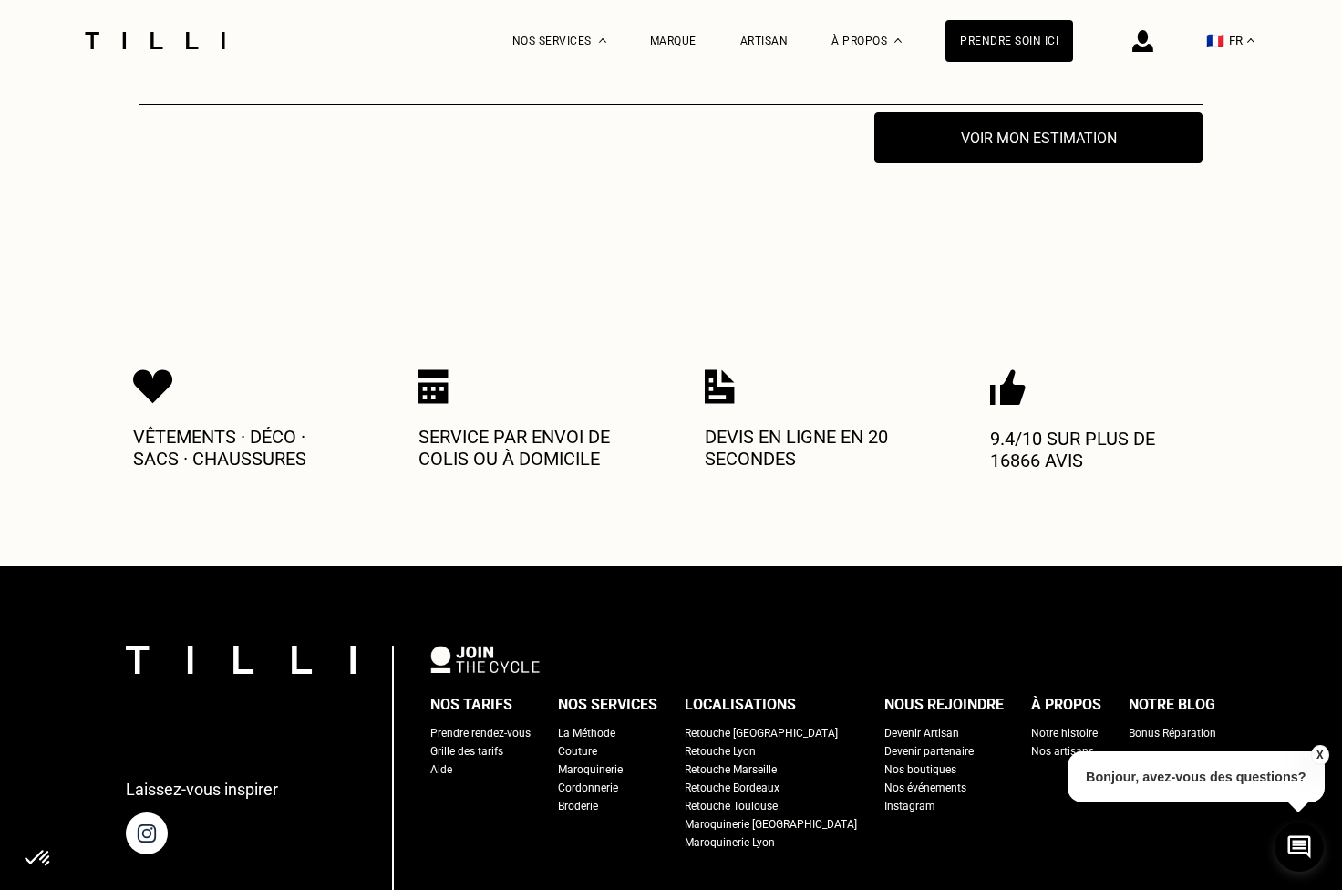
scroll to position [2402, 0]
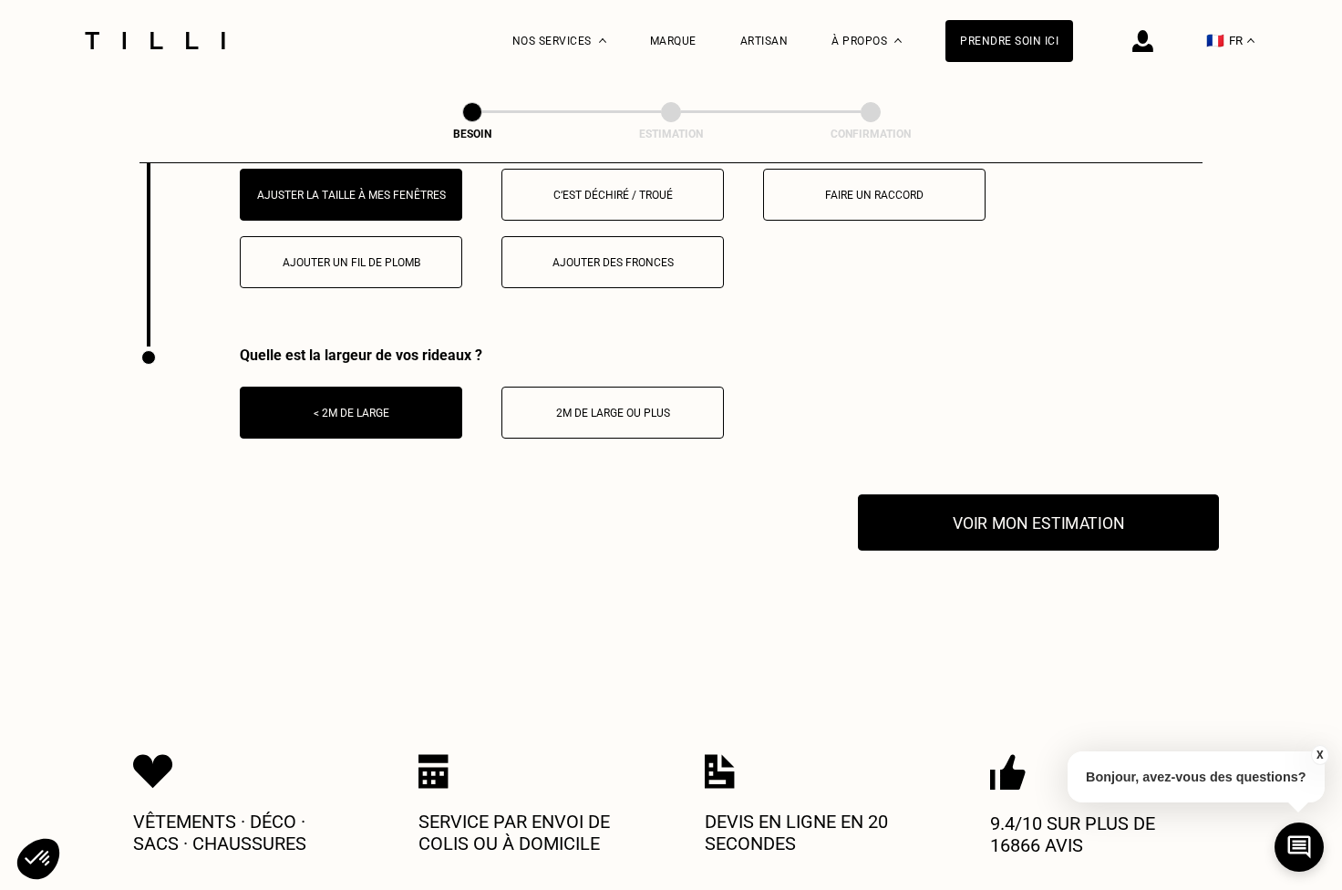
click at [932, 509] on button "Voir mon estimation" at bounding box center [1038, 522] width 361 height 57
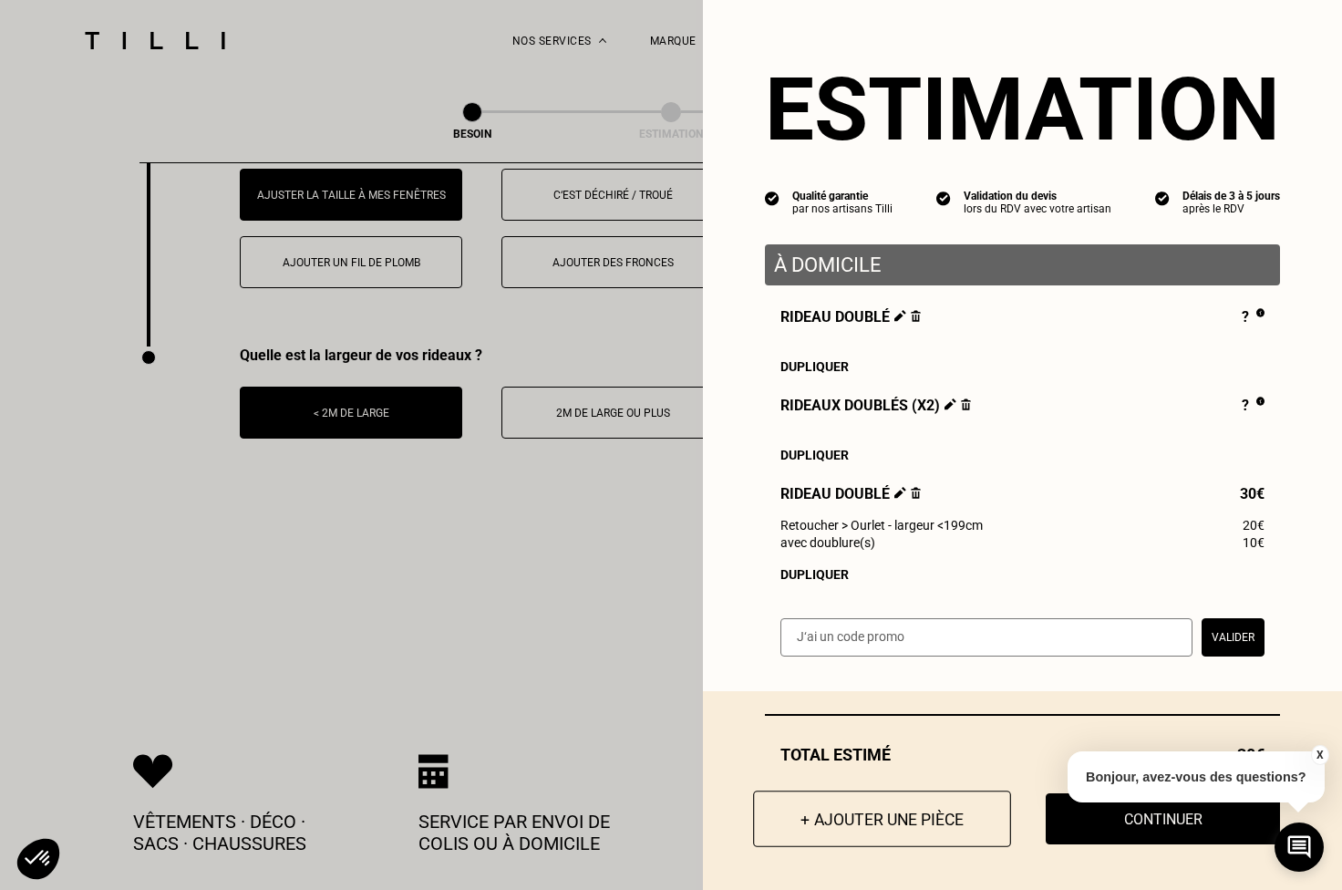
click at [875, 815] on button "+ Ajouter une pièce" at bounding box center [882, 818] width 258 height 57
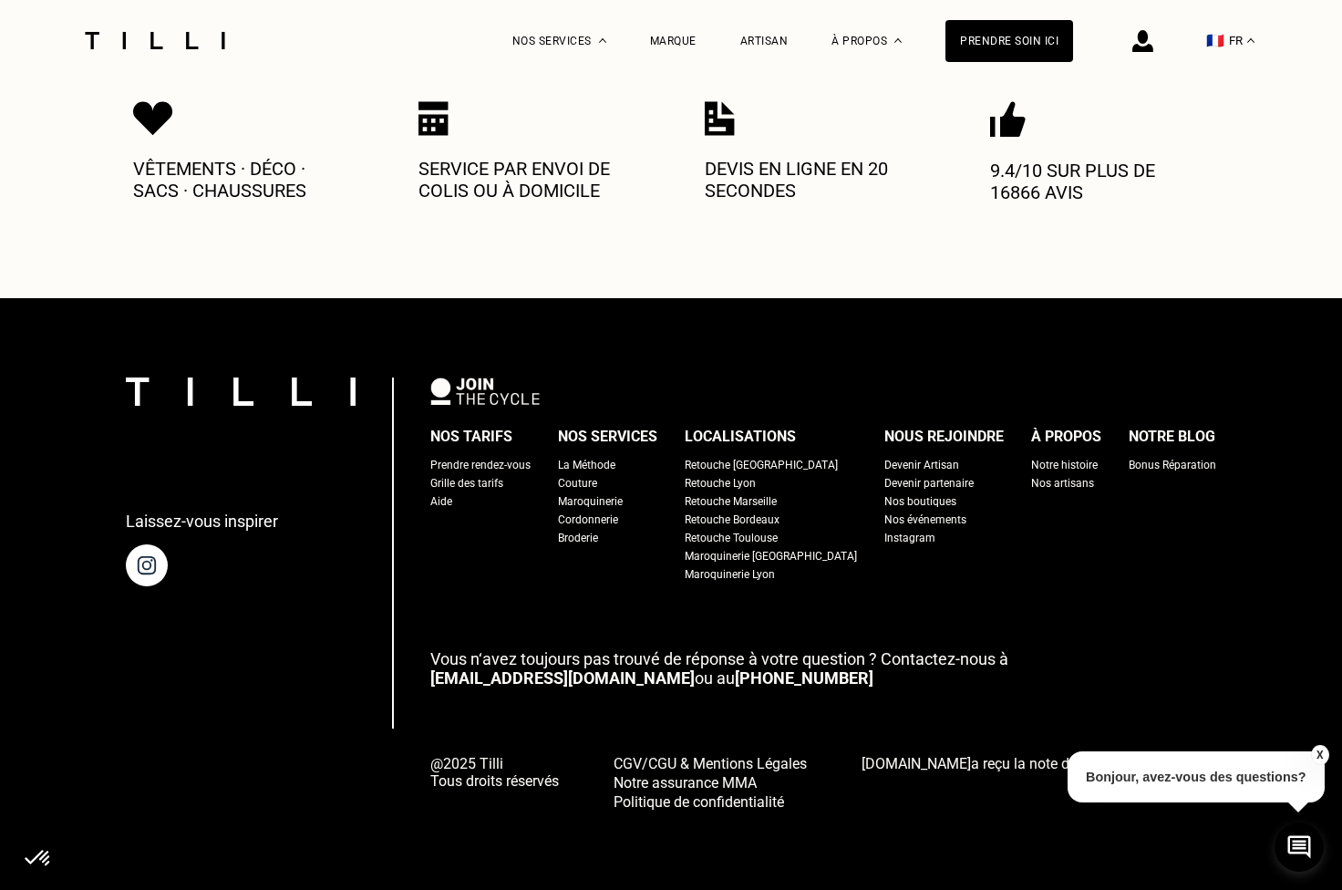
scroll to position [0, 0]
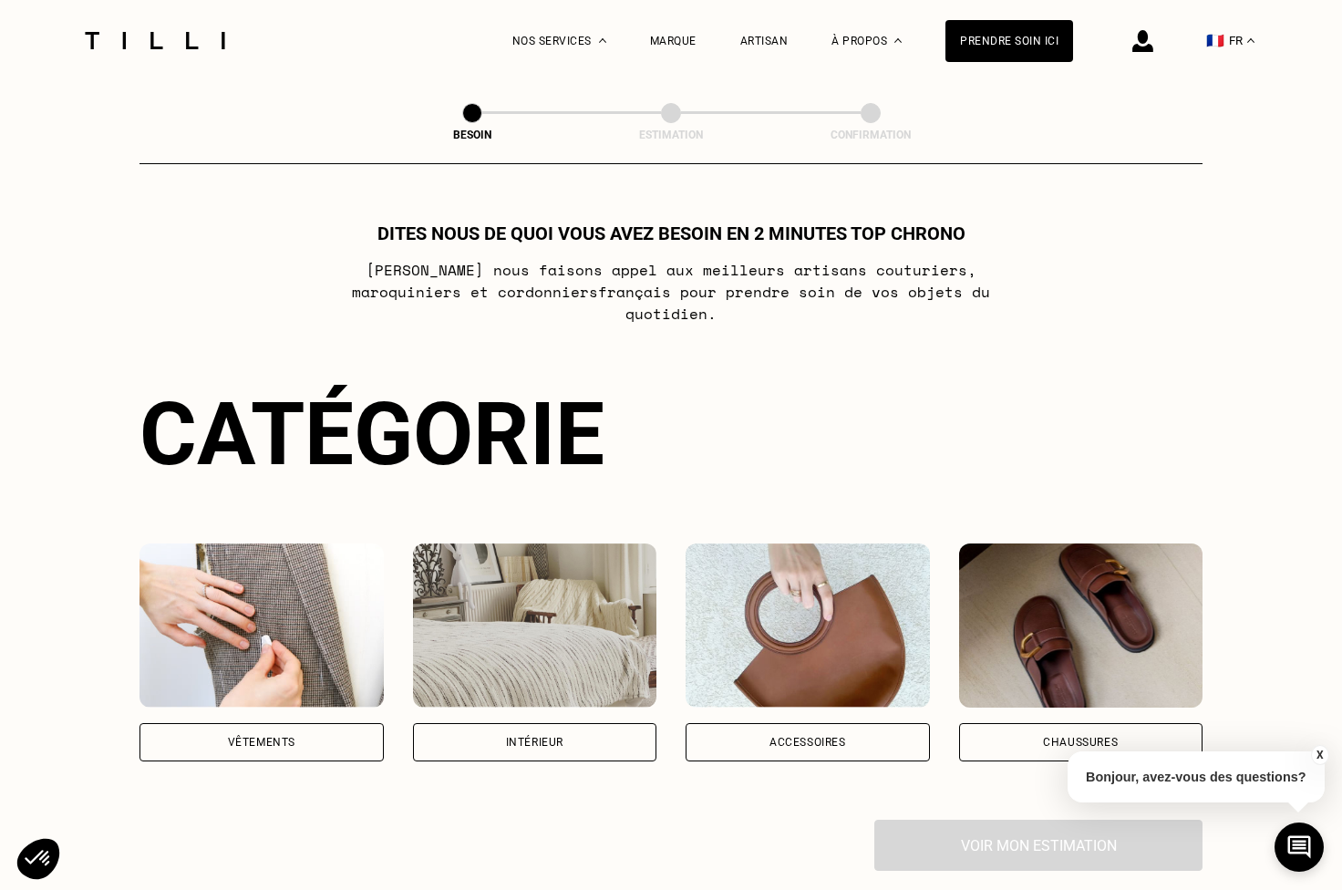
click at [533, 736] on div "Intérieur" at bounding box center [534, 741] width 57 height 11
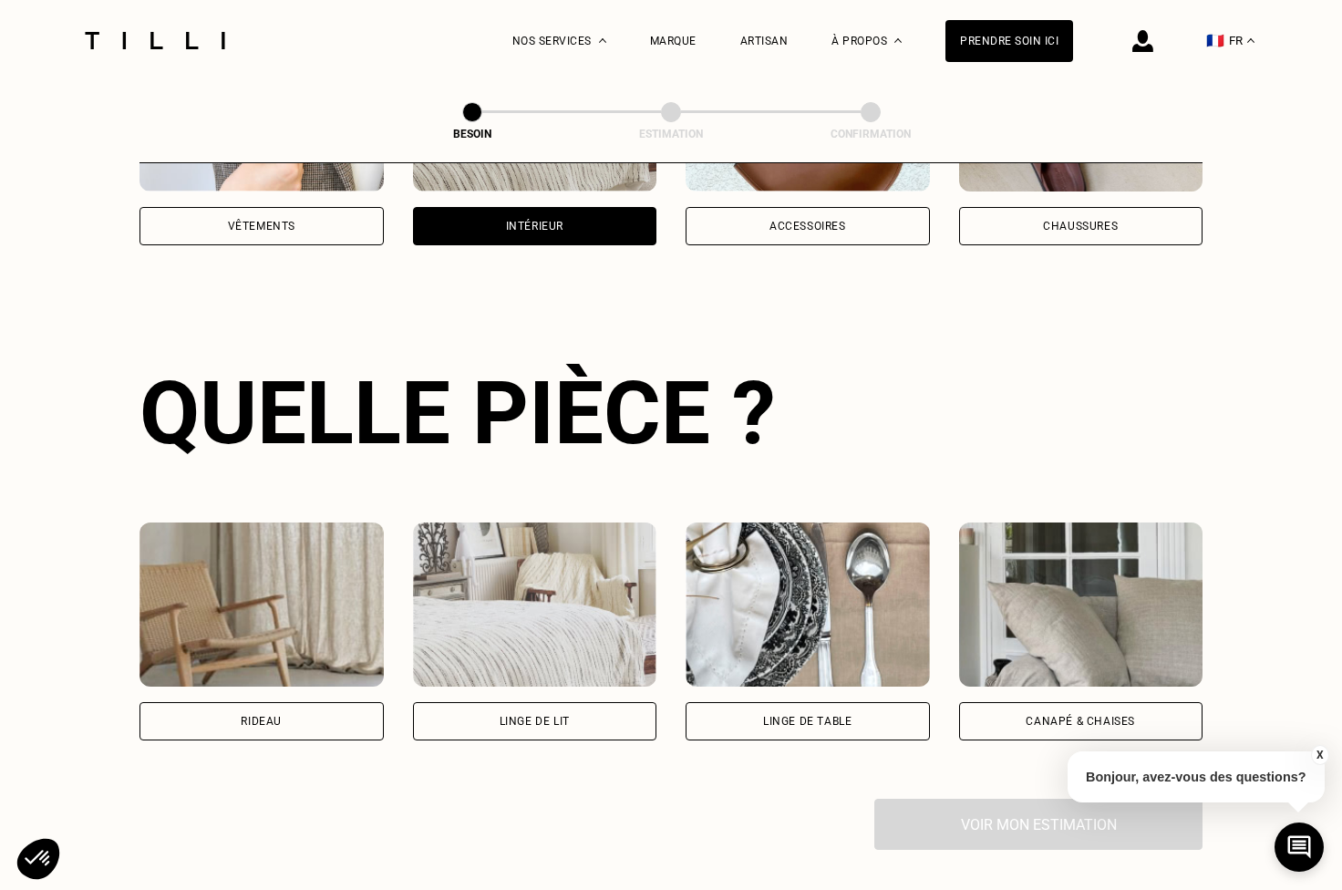
scroll to position [593, 0]
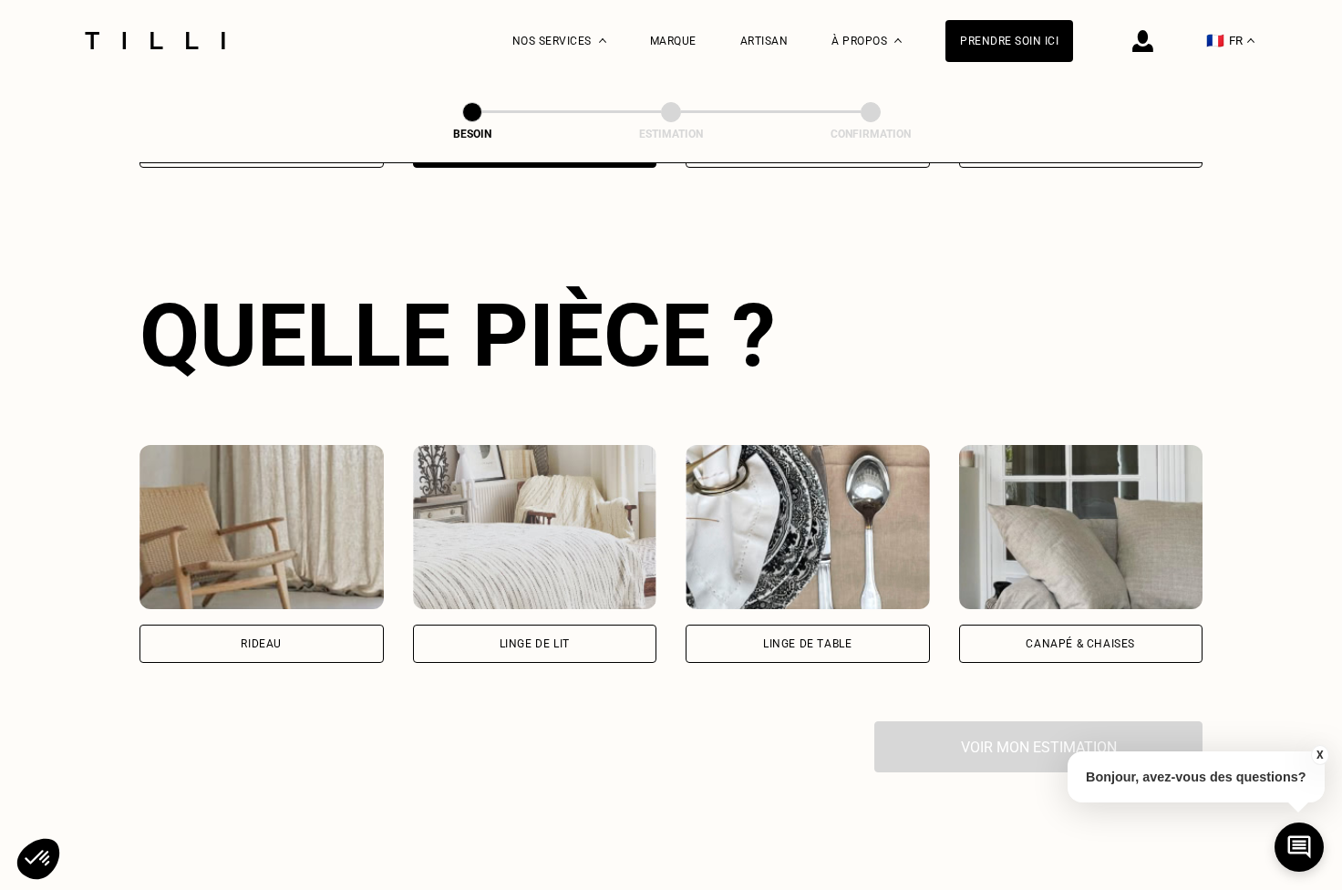
click at [296, 630] on div "Rideau" at bounding box center [261, 643] width 244 height 38
select select "FR"
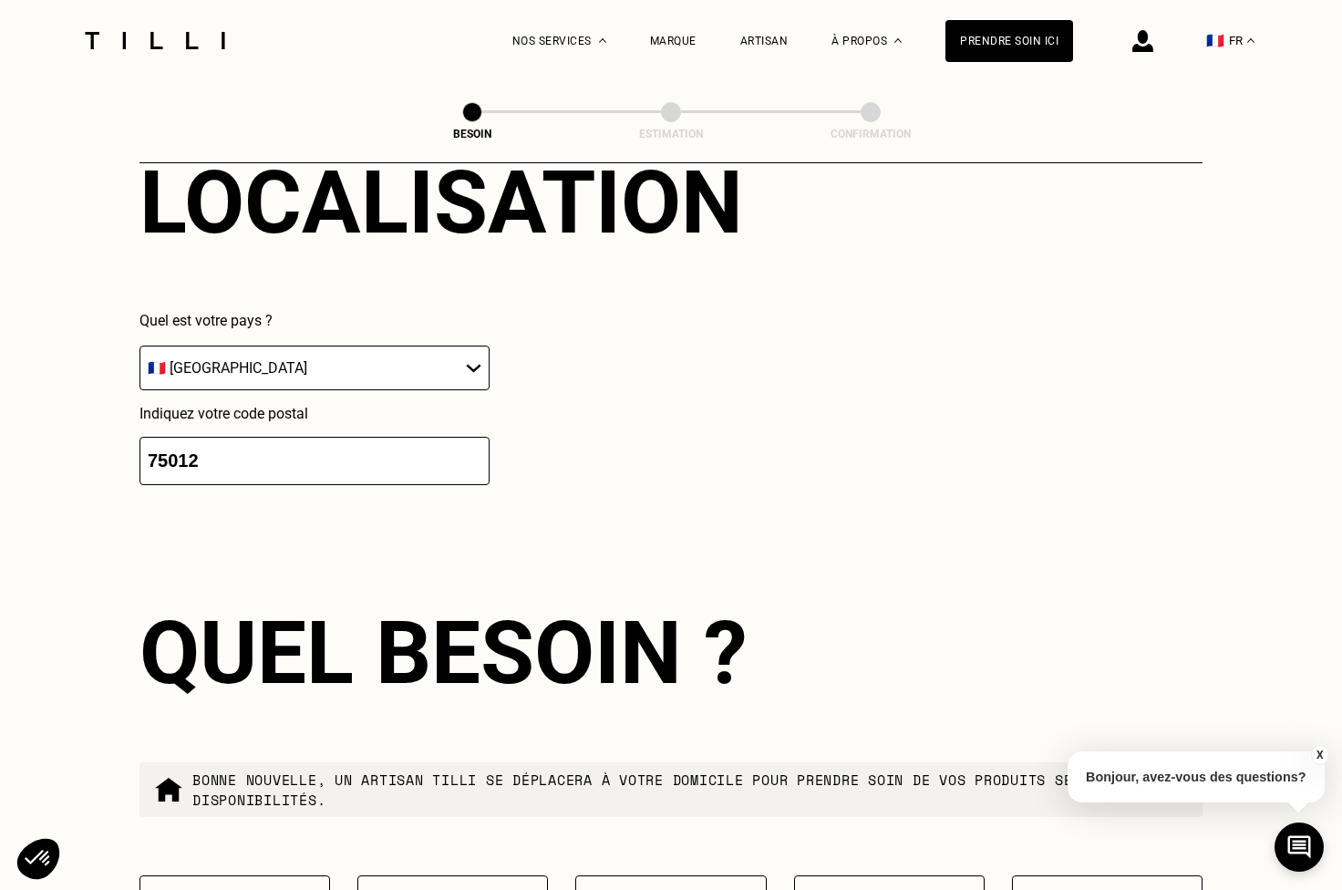
scroll to position [1562, 0]
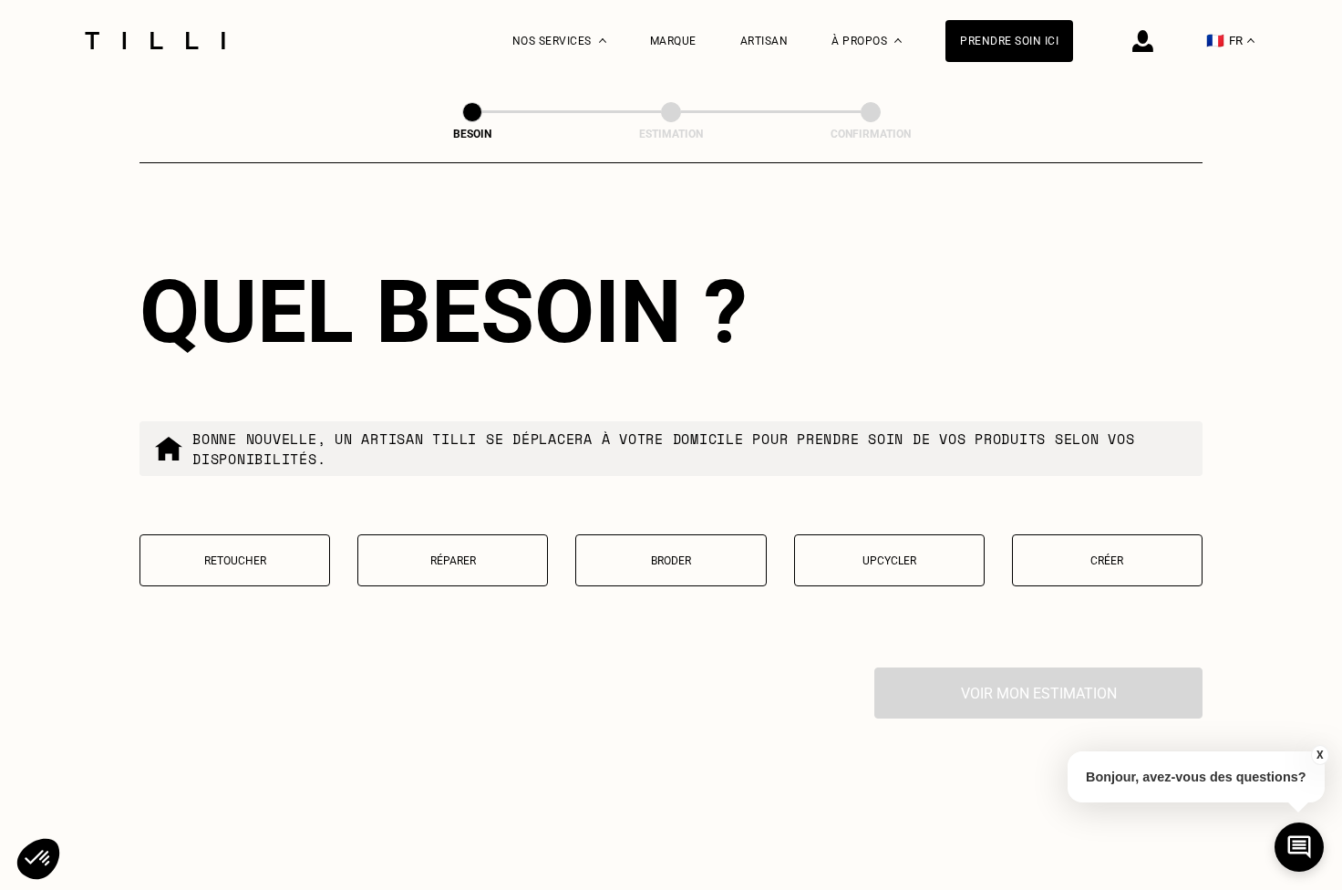
click at [279, 554] on p "Retoucher" at bounding box center [234, 560] width 170 height 13
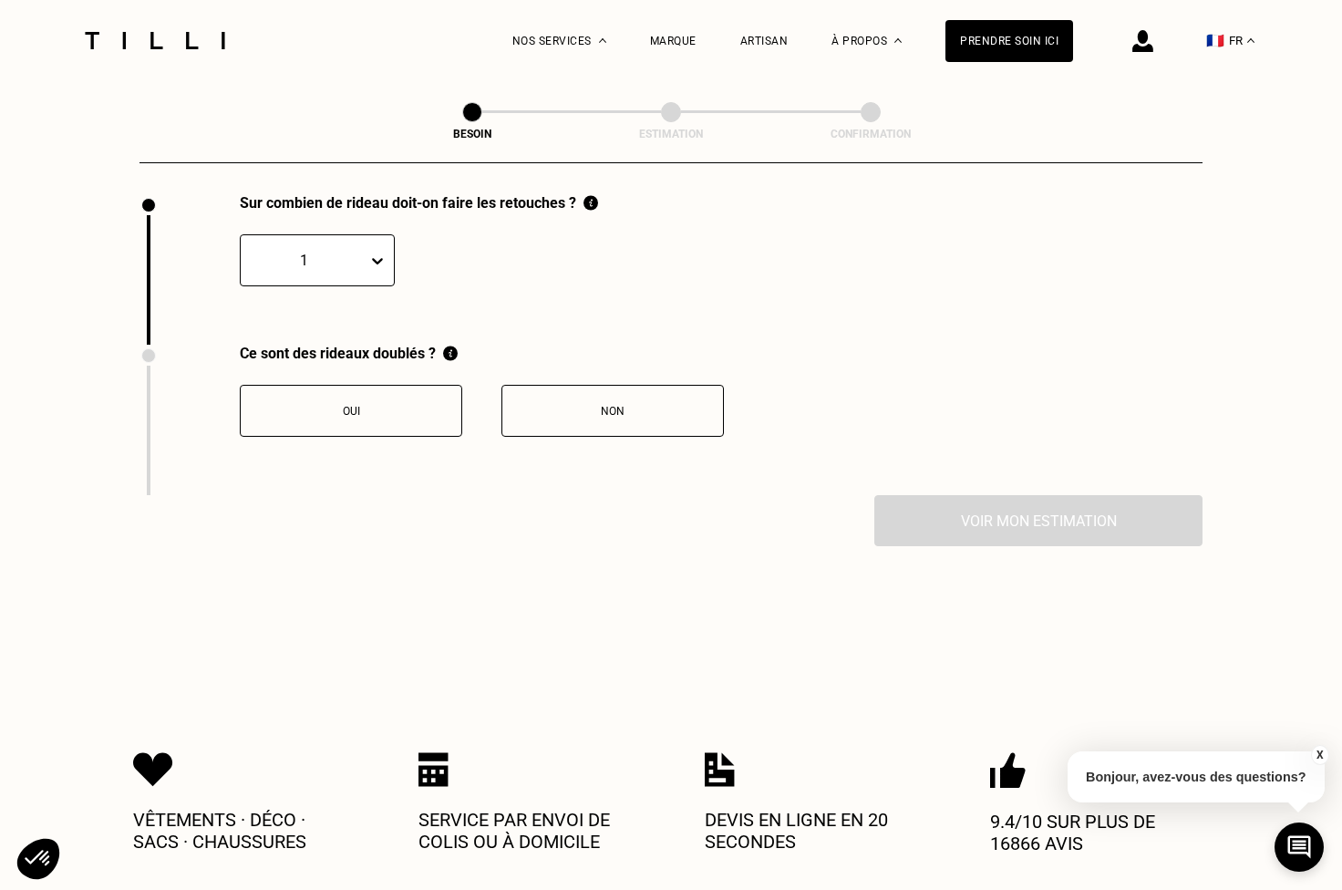
scroll to position [2106, 0]
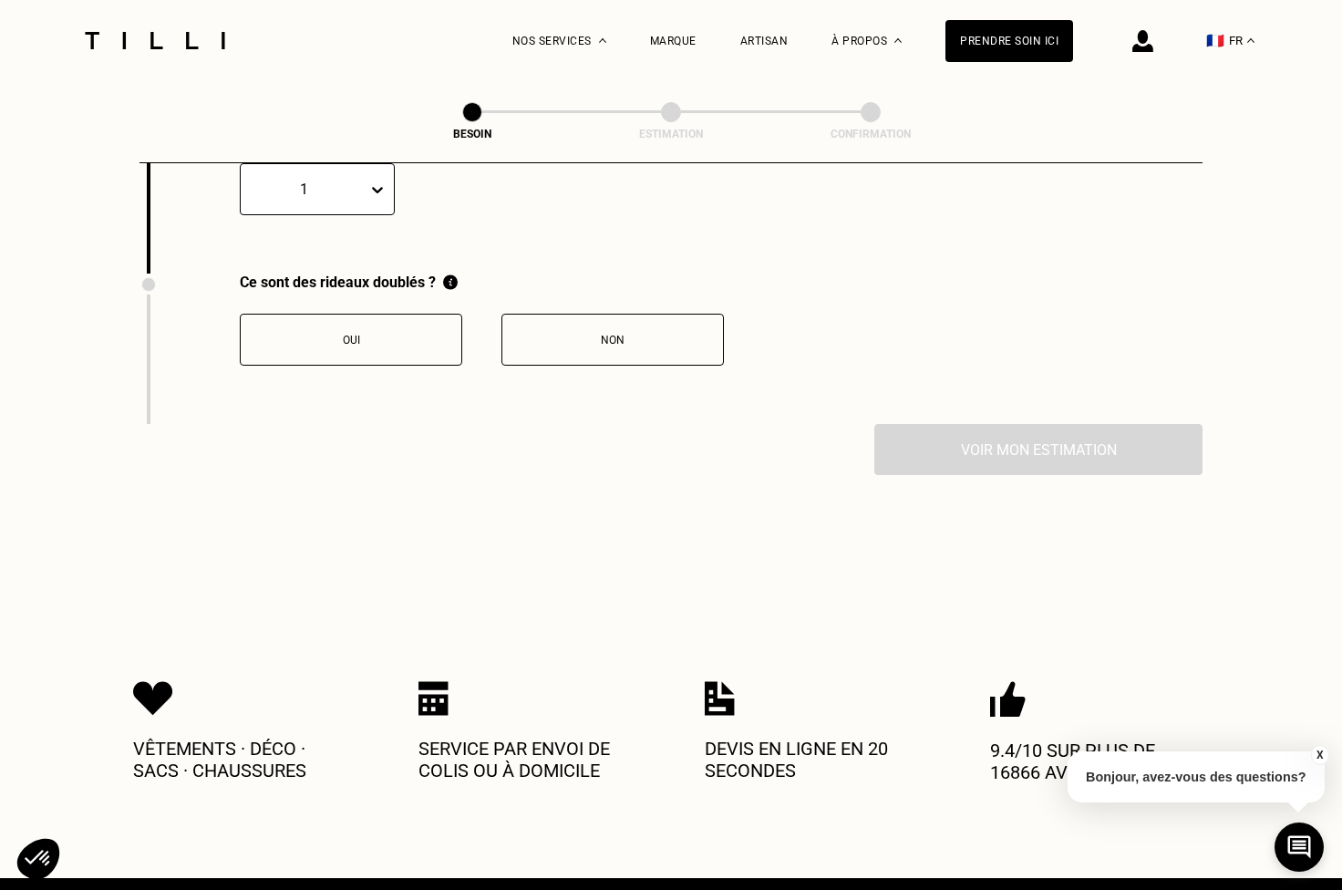
click at [566, 330] on button "Non" at bounding box center [612, 340] width 222 height 52
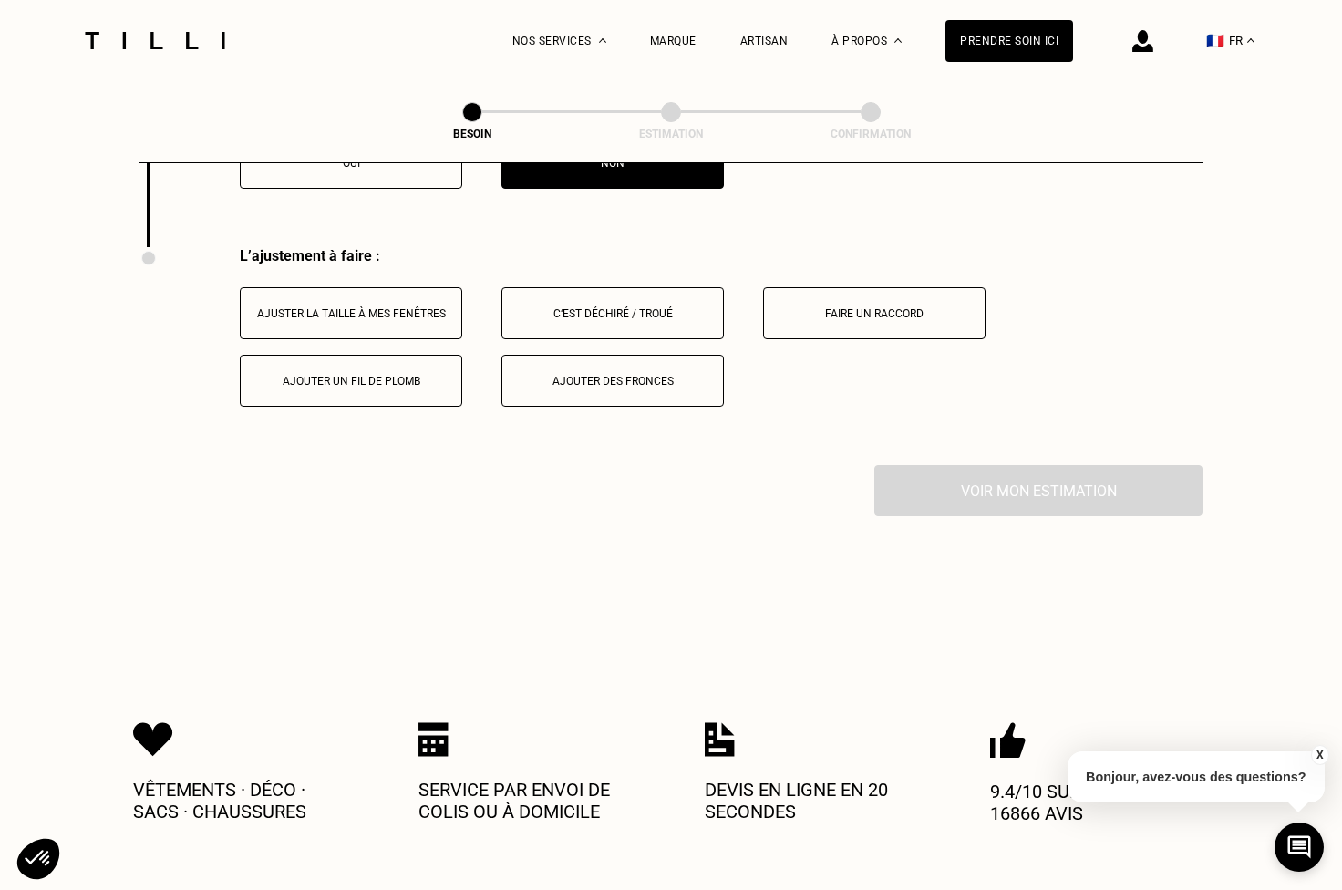
scroll to position [2311, 0]
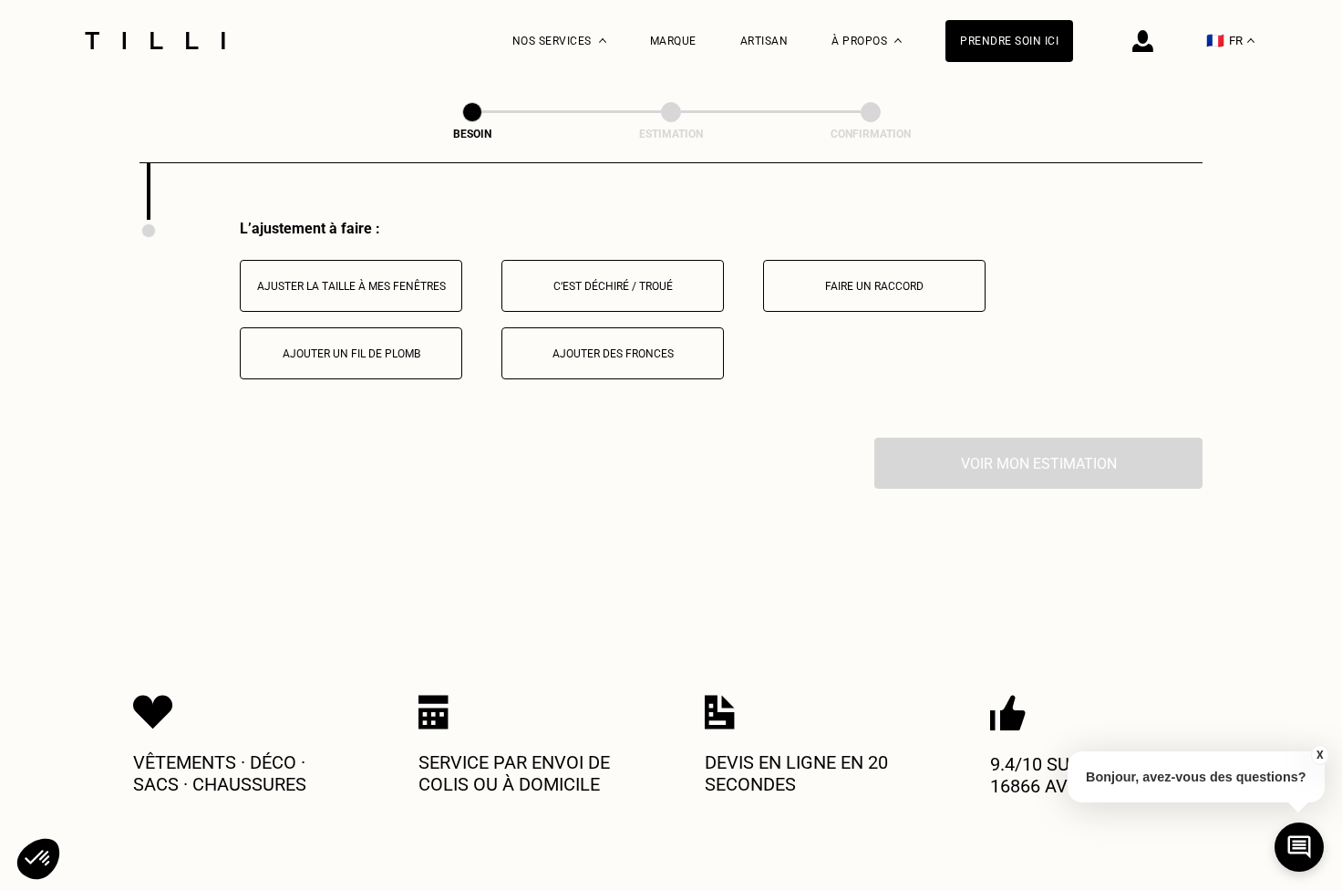
click at [410, 280] on div "Ajuster la taille à mes fenêtres" at bounding box center [351, 286] width 202 height 13
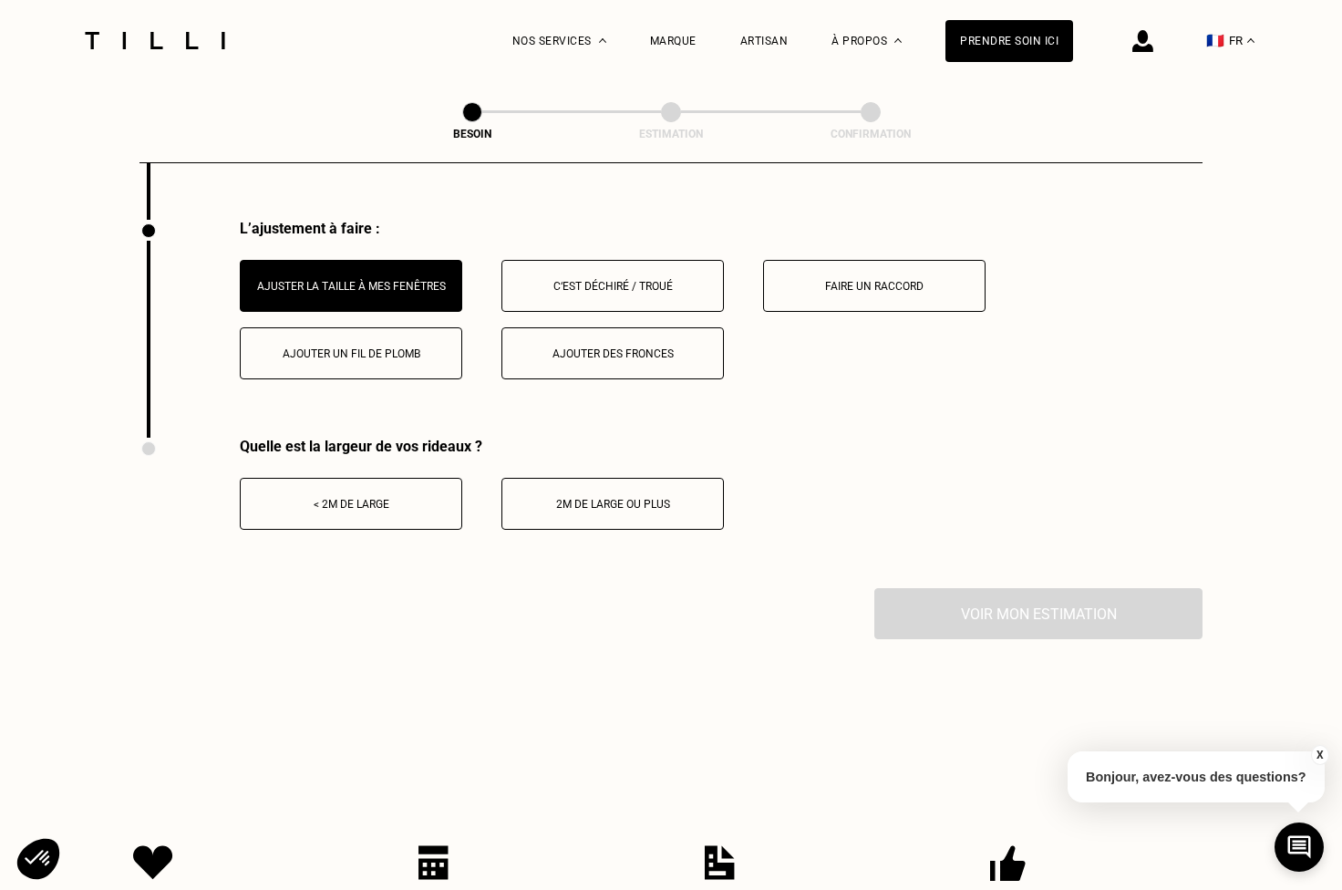
click at [396, 496] on button "< 2m de large" at bounding box center [351, 504] width 222 height 52
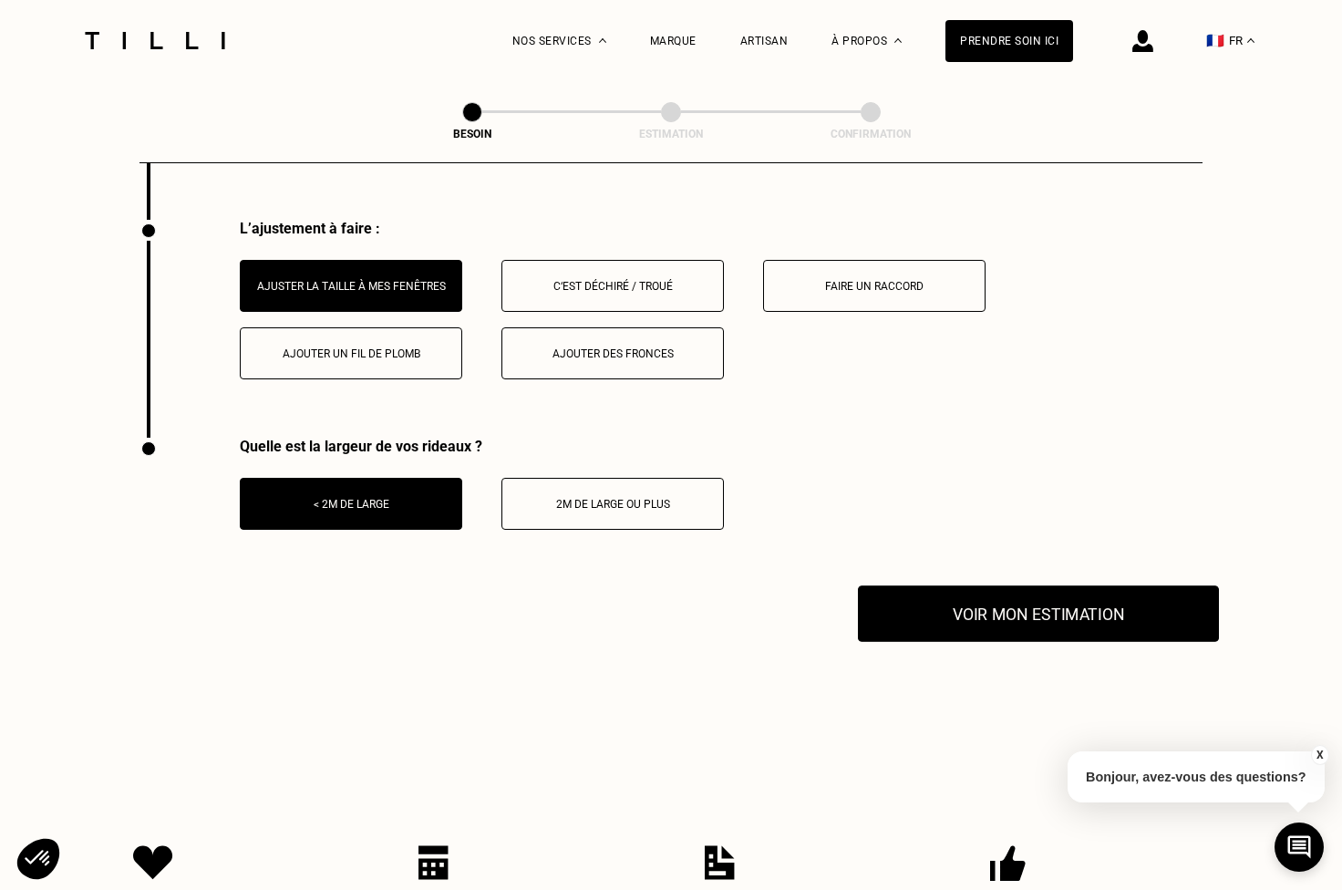
click at [960, 608] on button "Voir mon estimation" at bounding box center [1038, 613] width 361 height 57
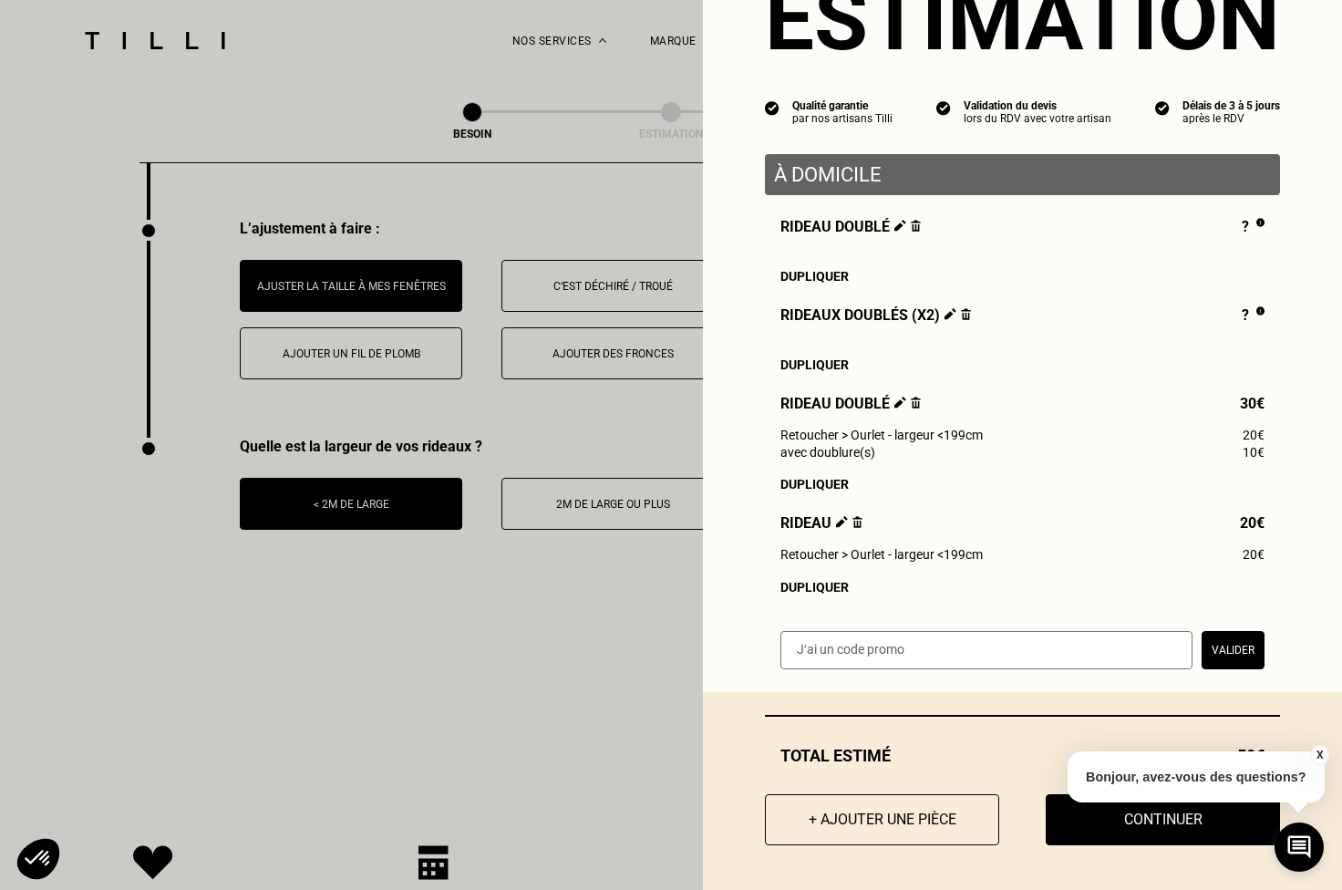
scroll to position [2314, 0]
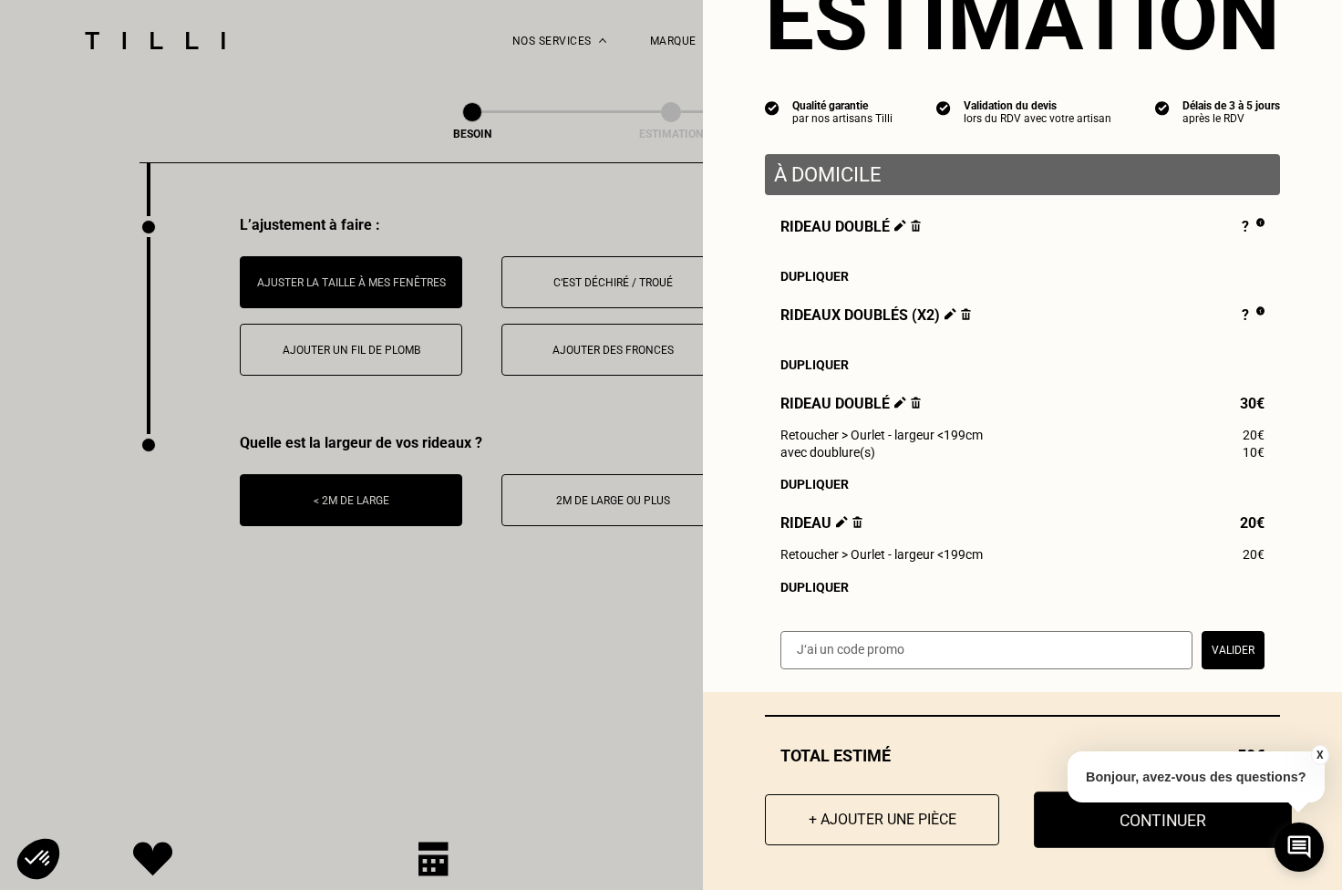
click at [1054, 829] on button "Continuer" at bounding box center [1163, 819] width 258 height 57
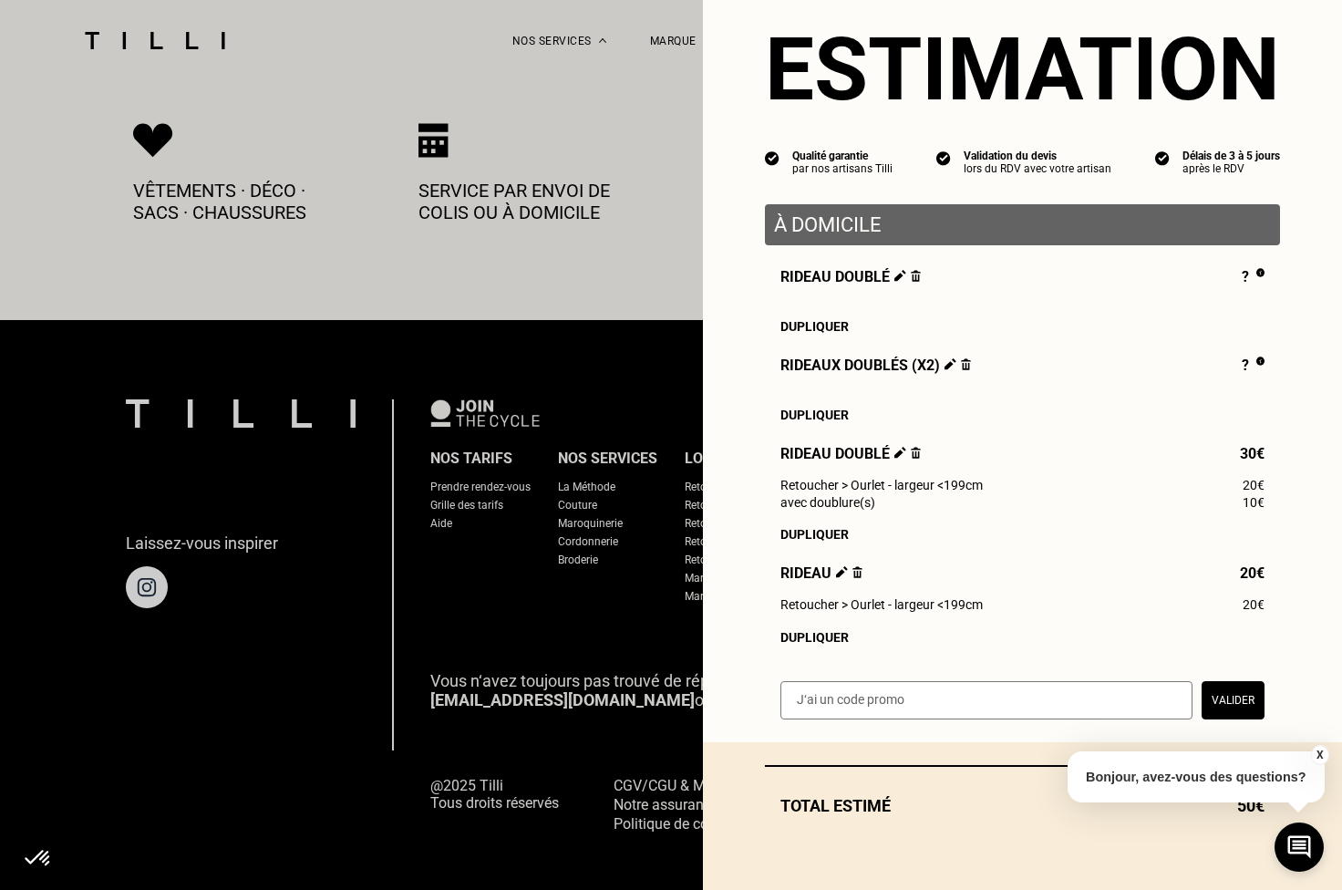
scroll to position [39, 0]
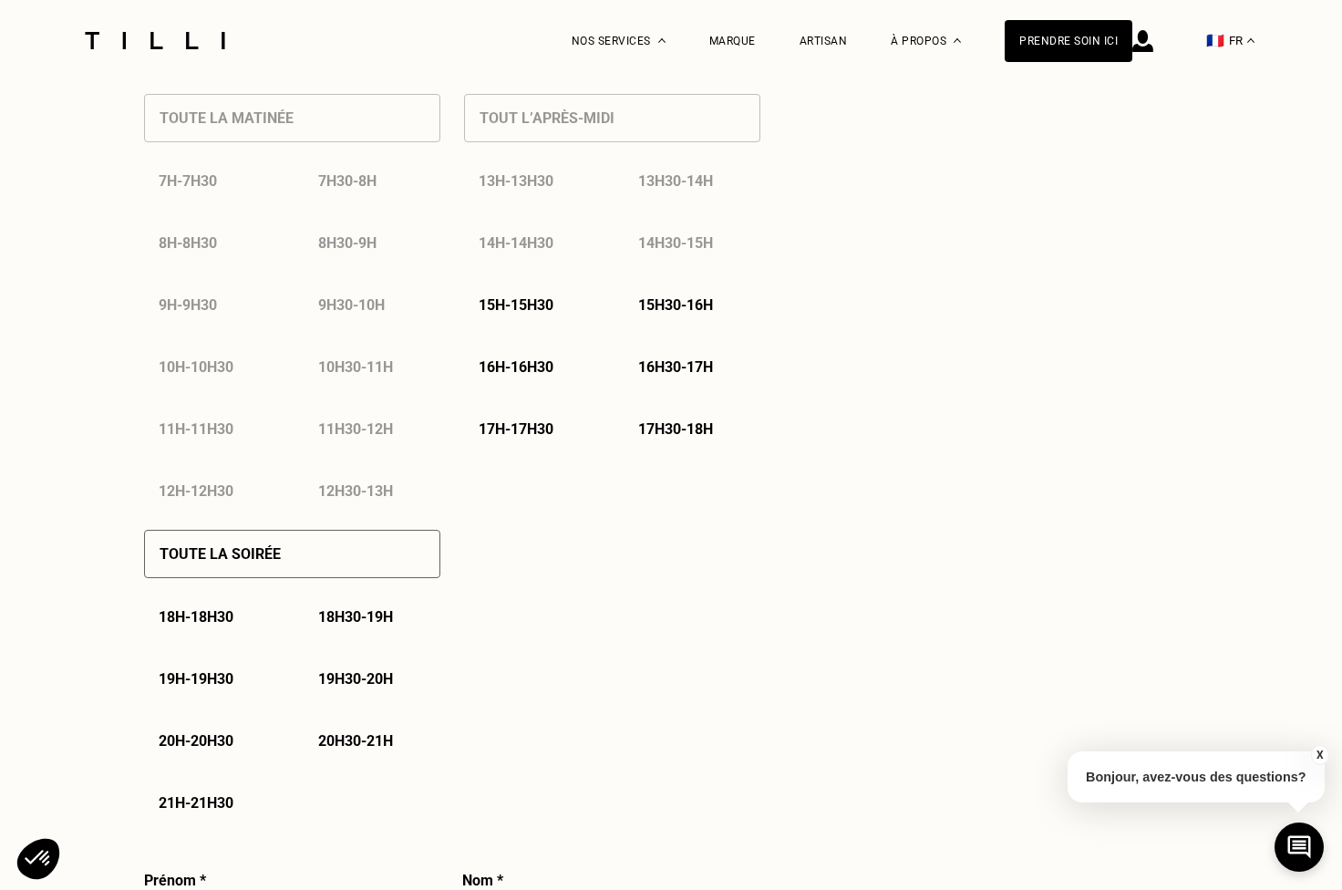
select select "FR"
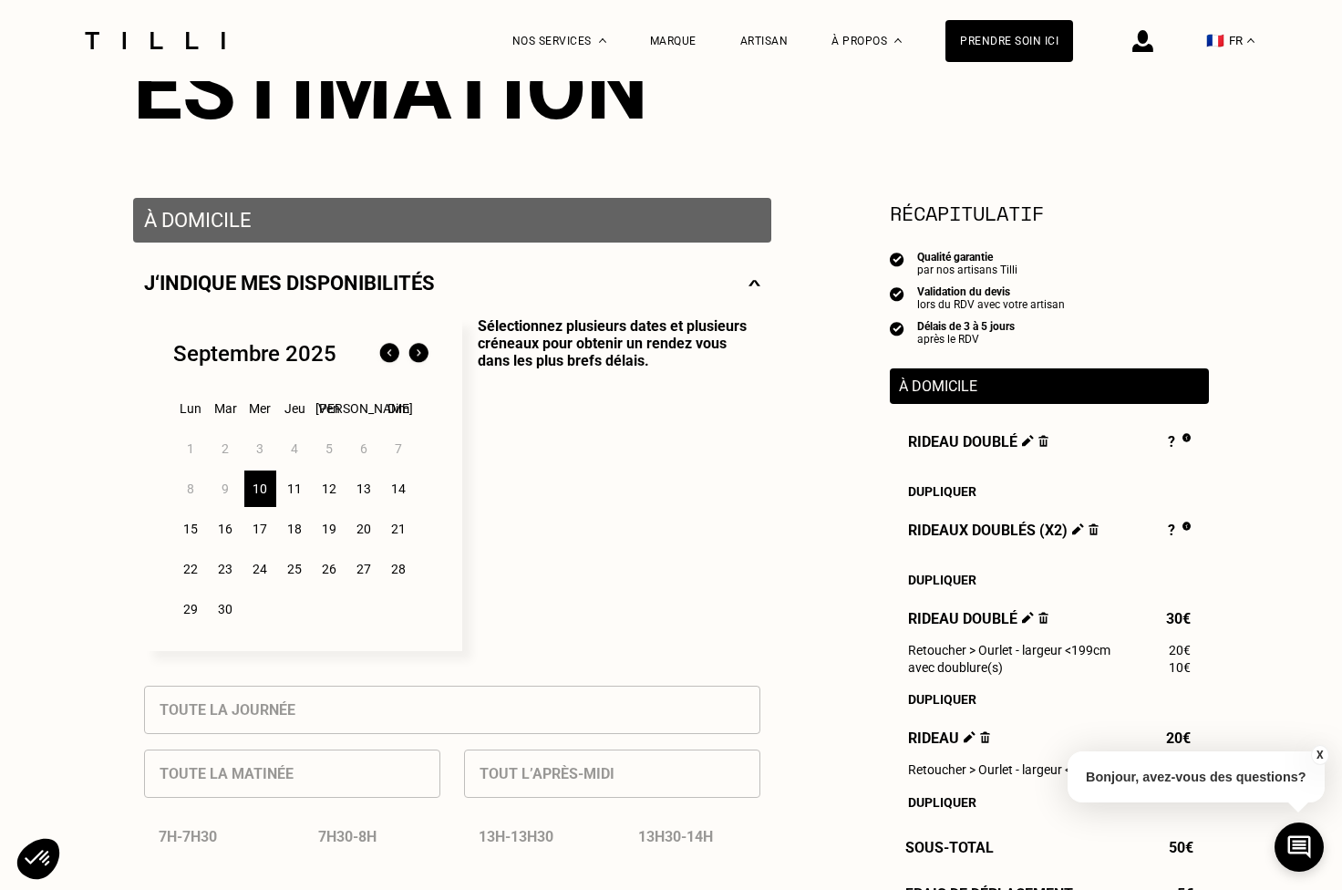
scroll to position [386, 0]
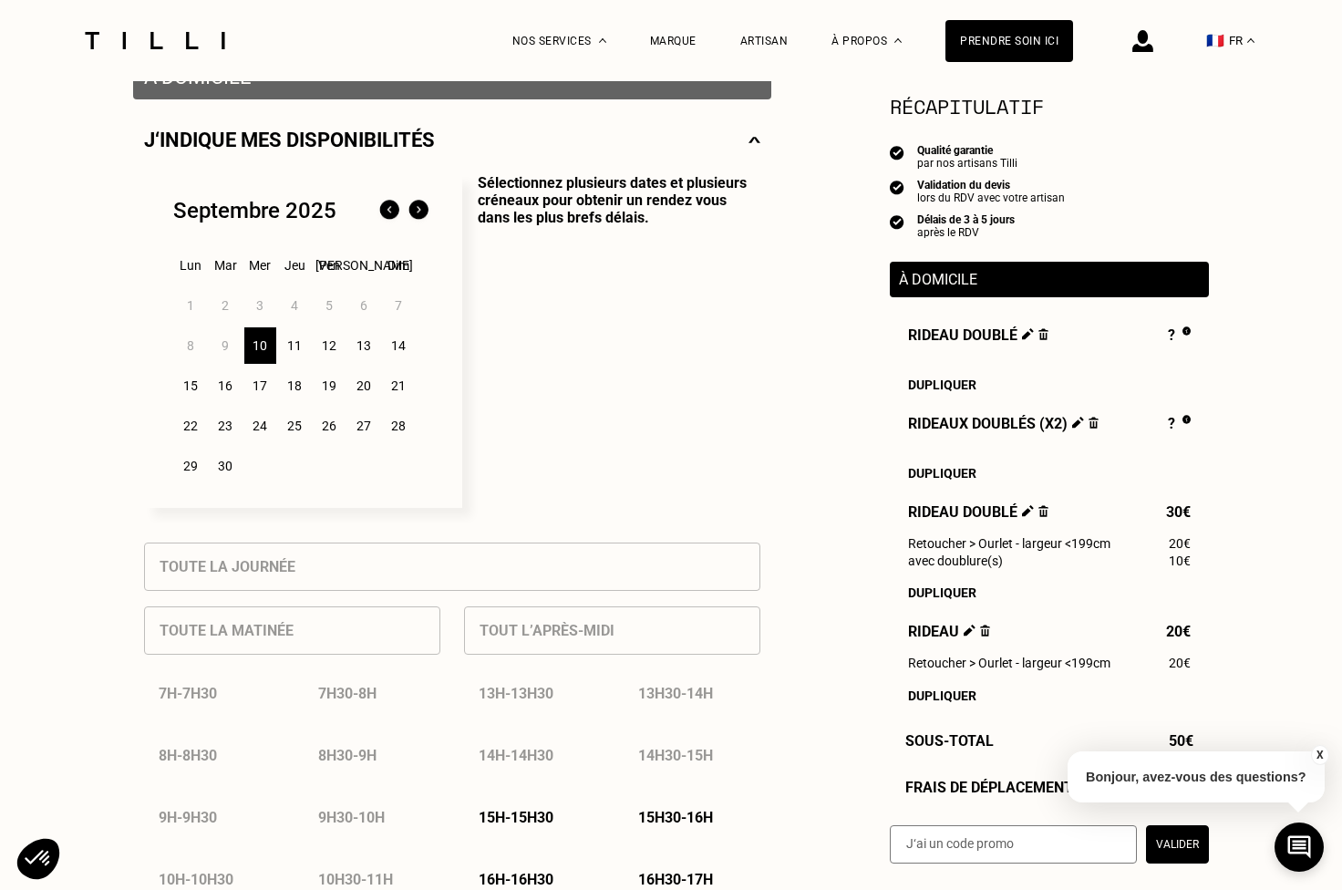
click at [1317, 748] on button "X" at bounding box center [1319, 755] width 18 height 20
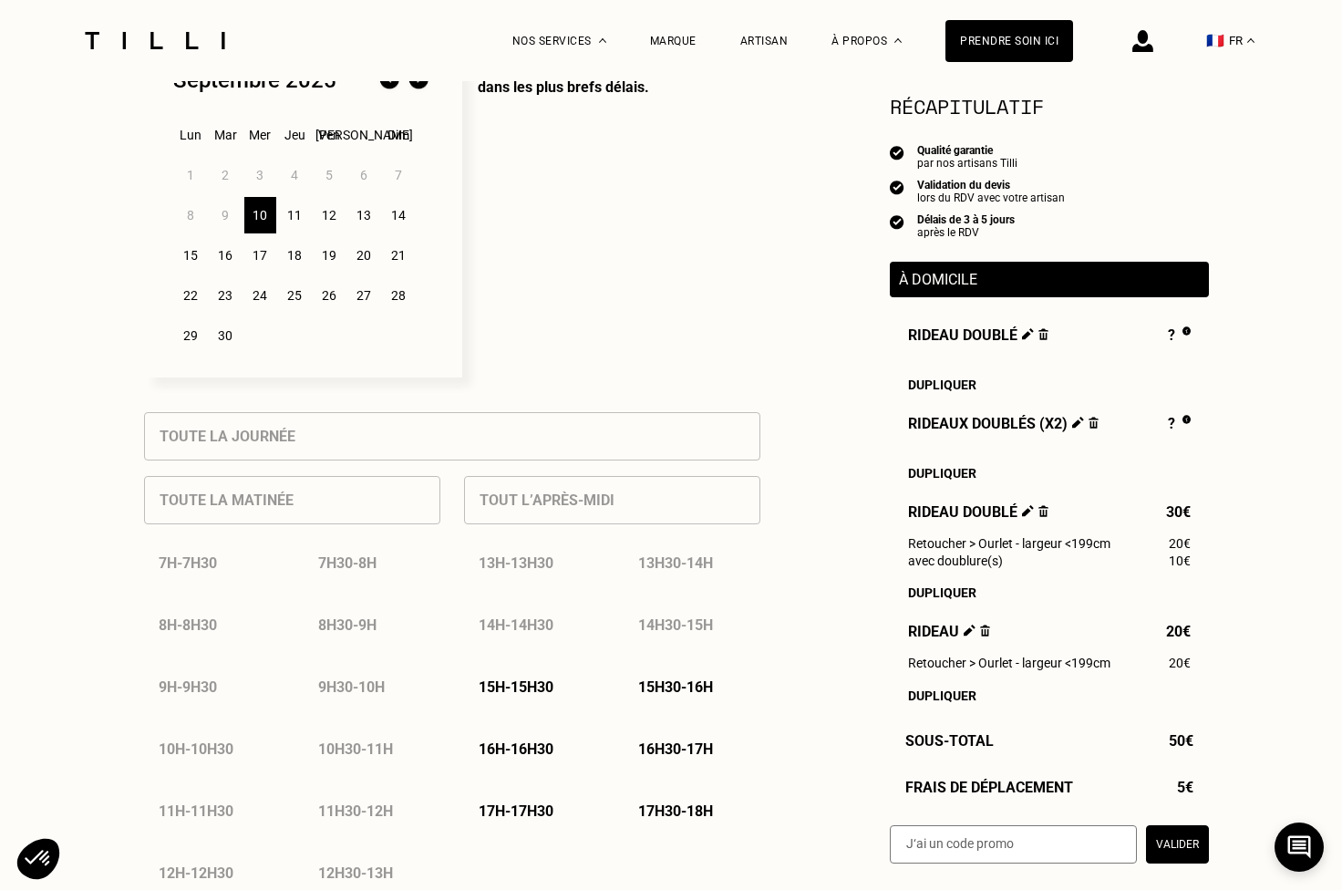
scroll to position [582, 0]
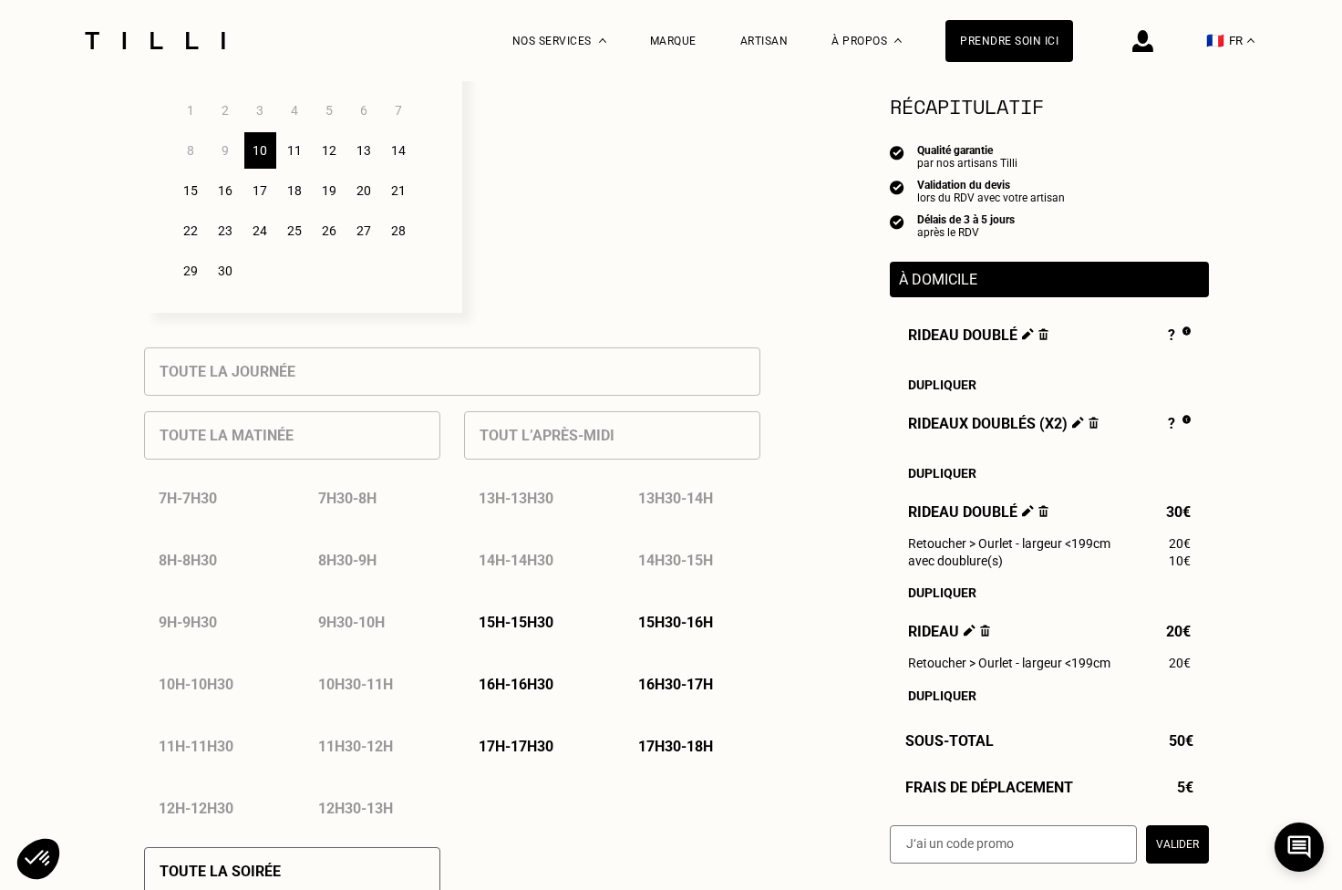
click at [299, 146] on div "11" at bounding box center [295, 150] width 32 height 36
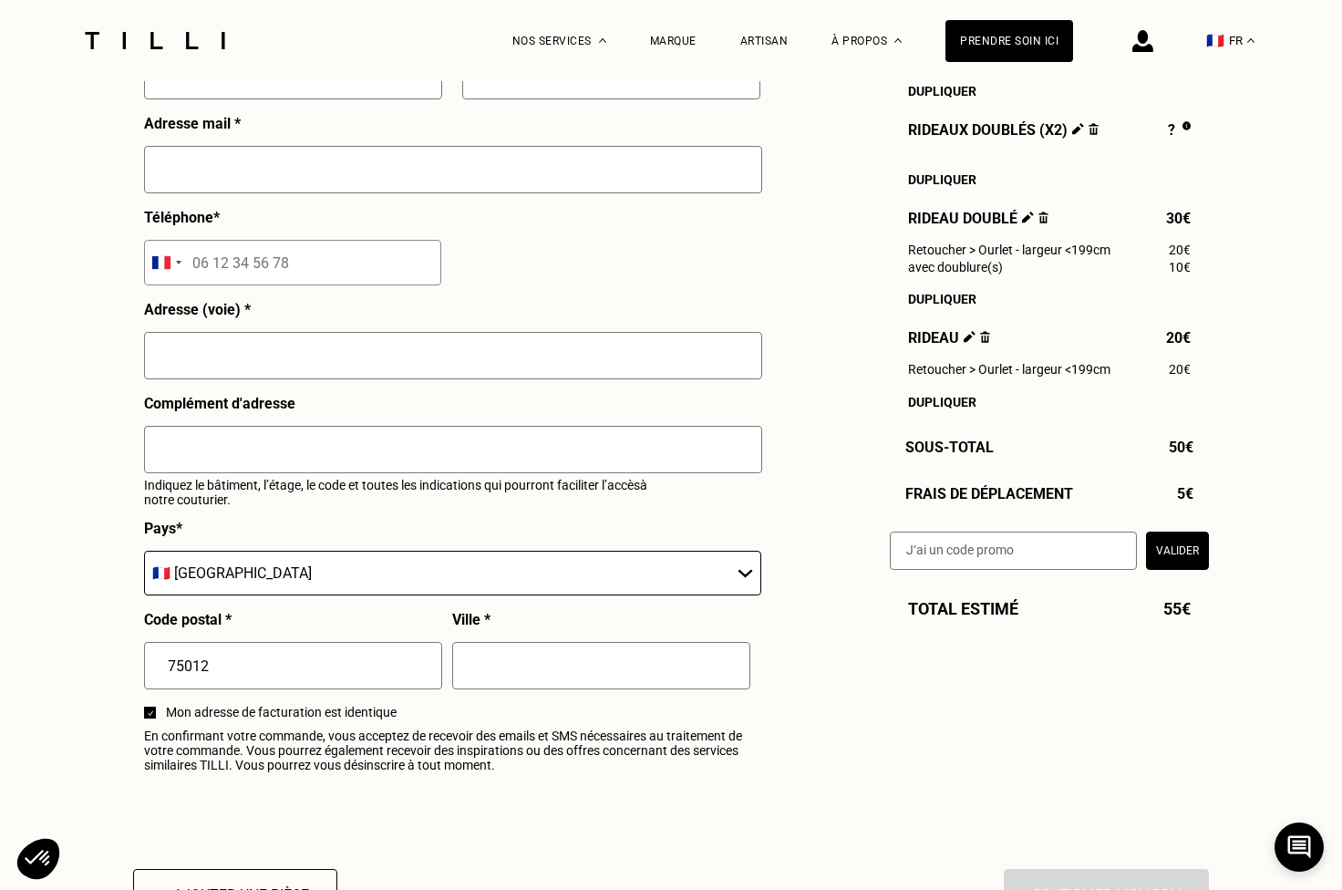
scroll to position [1466, 0]
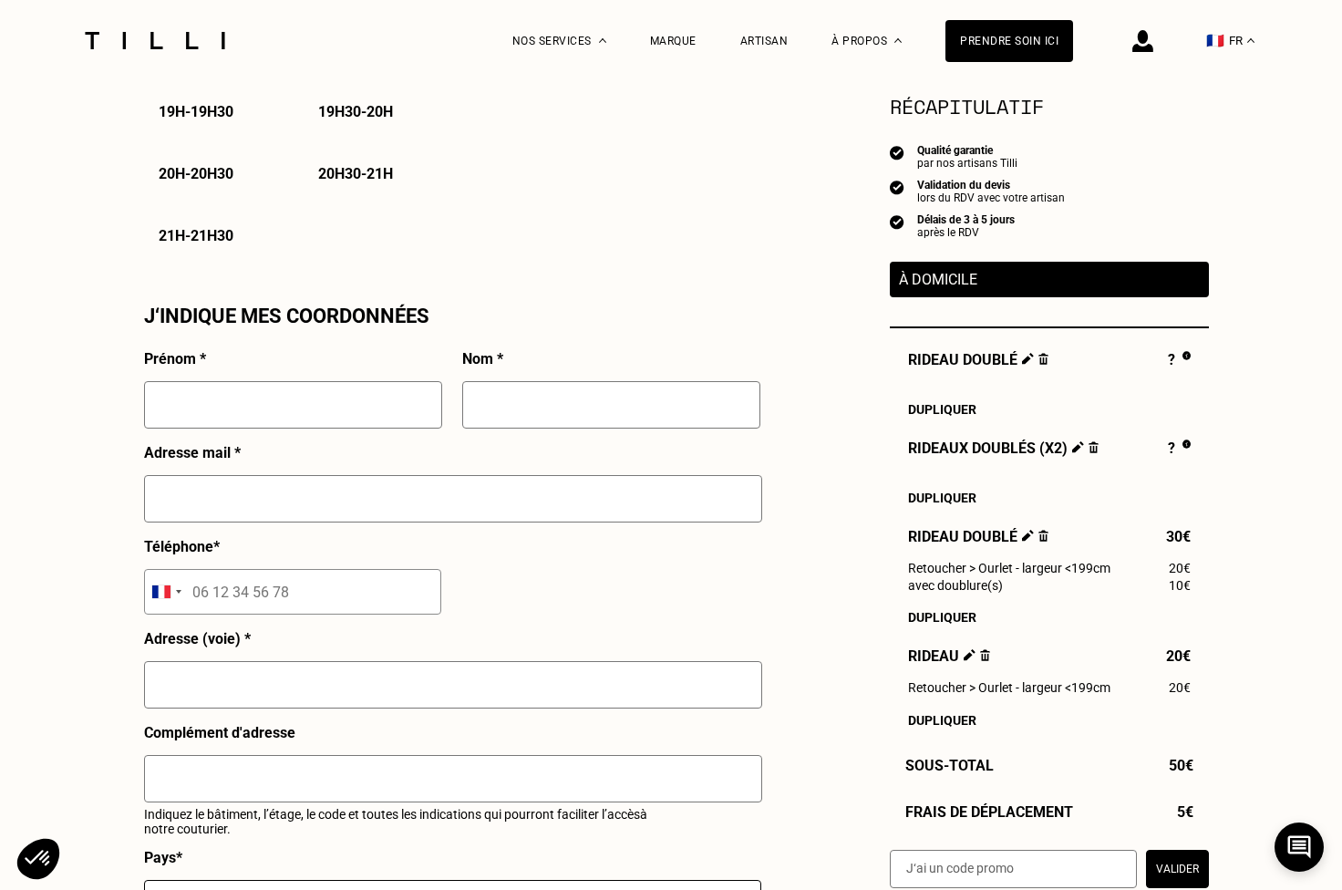
click at [348, 399] on input "text" at bounding box center [293, 404] width 298 height 47
type input "Nam"
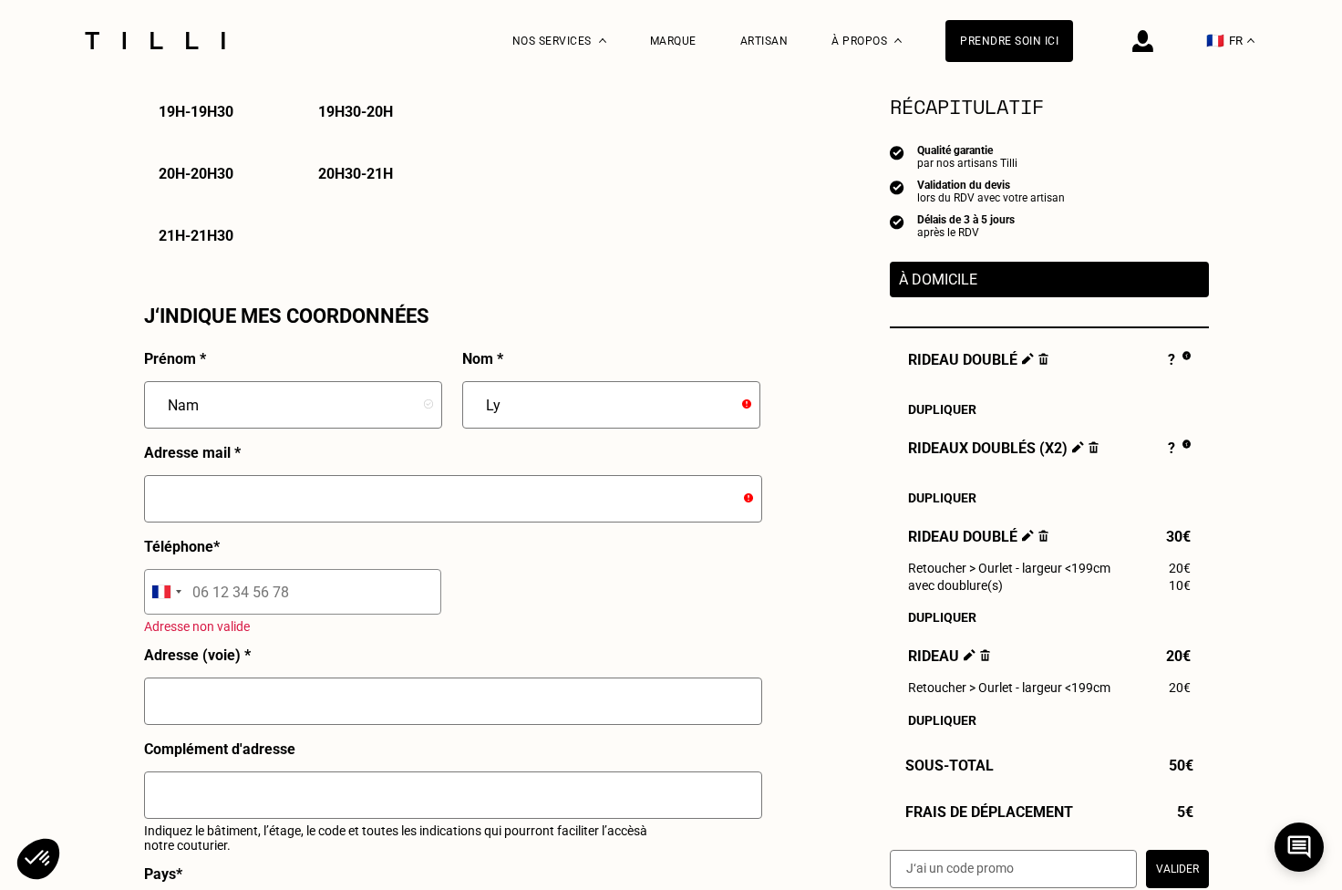
type input "Ly"
click at [226, 489] on input "text" at bounding box center [453, 498] width 618 height 47
type input "namly7581@gmail.com"
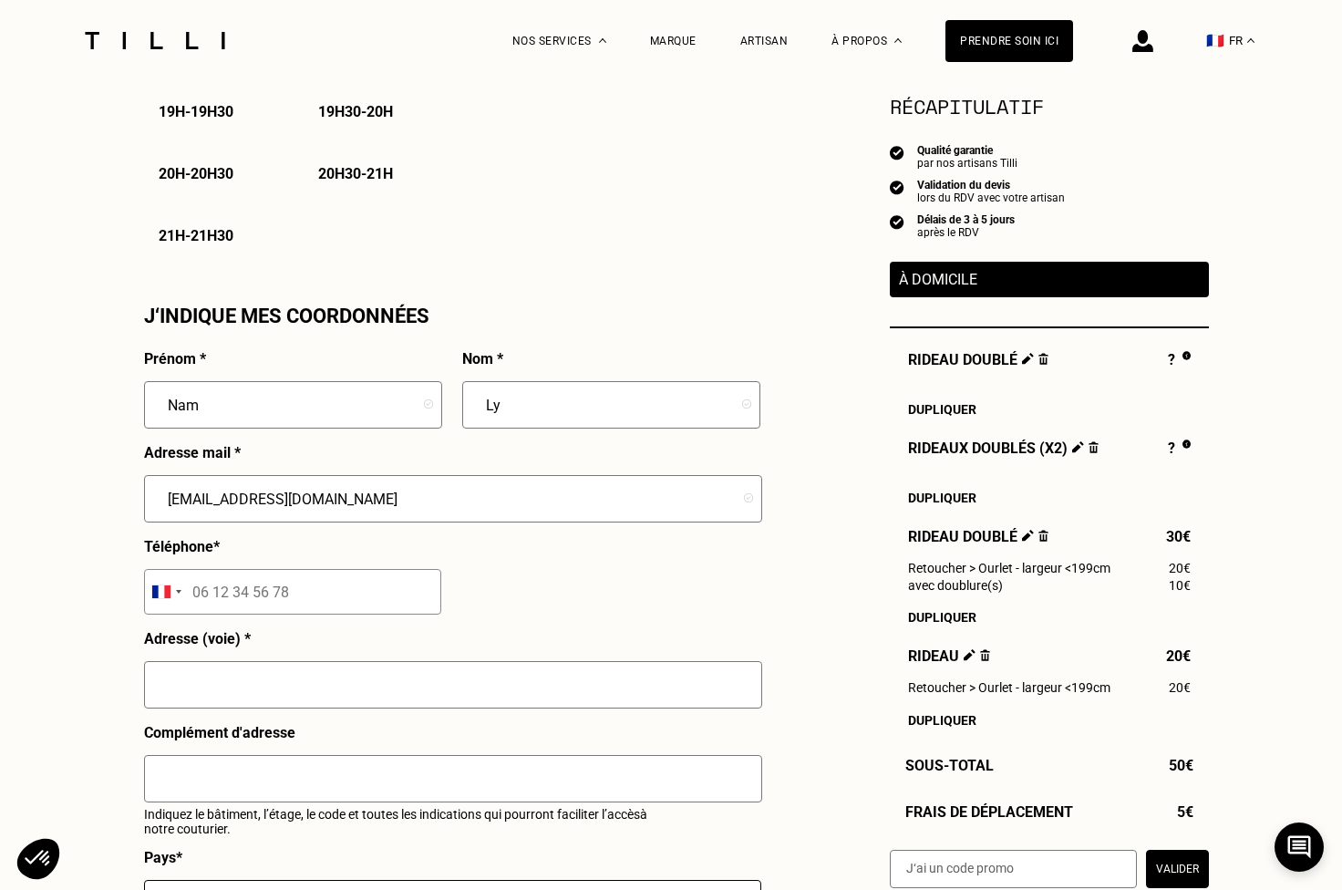
click at [302, 598] on input "tel" at bounding box center [292, 592] width 297 height 46
type input "06 10 53 04 79"
click at [352, 687] on input "text" at bounding box center [453, 684] width 618 height 47
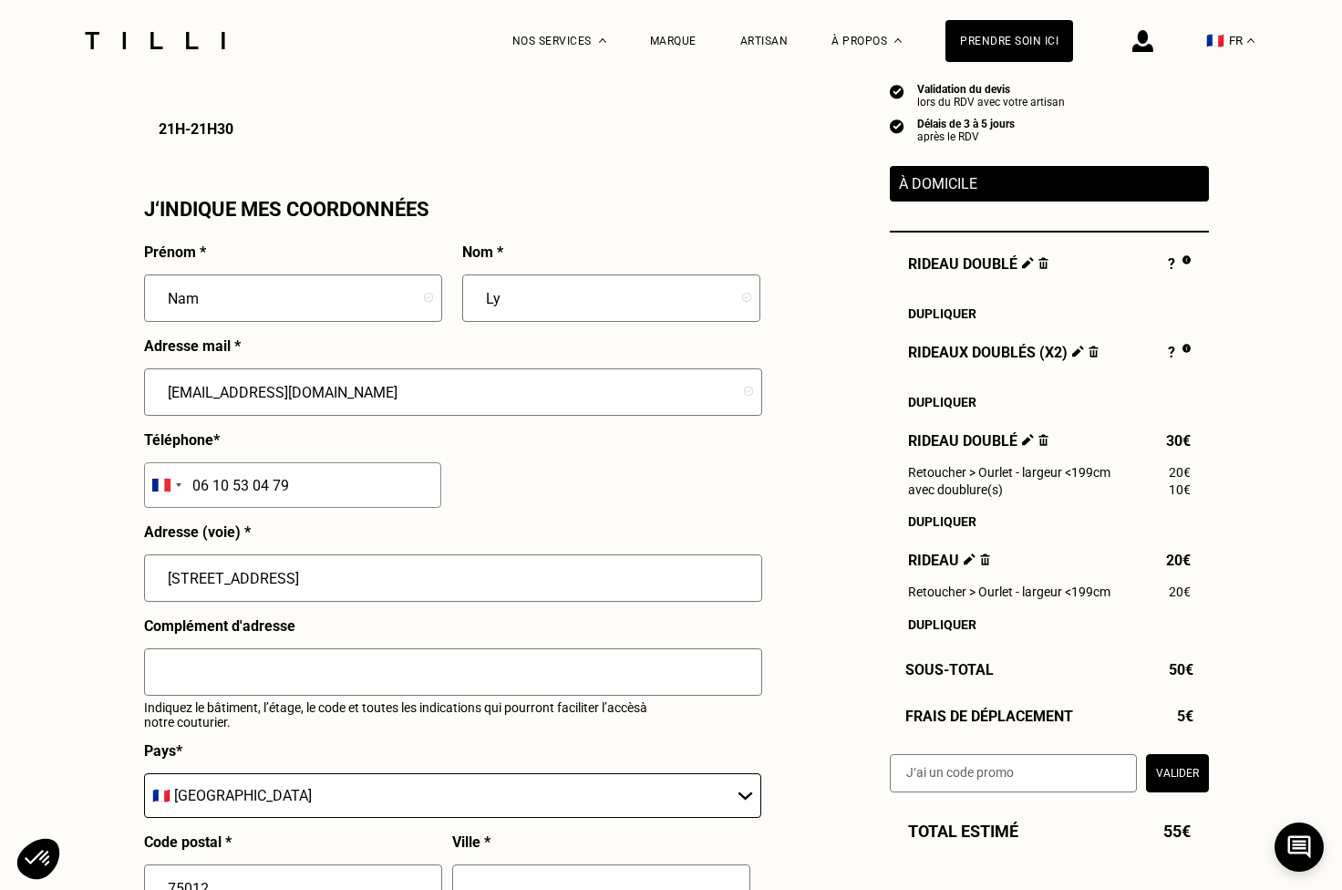
scroll to position [1686, 0]
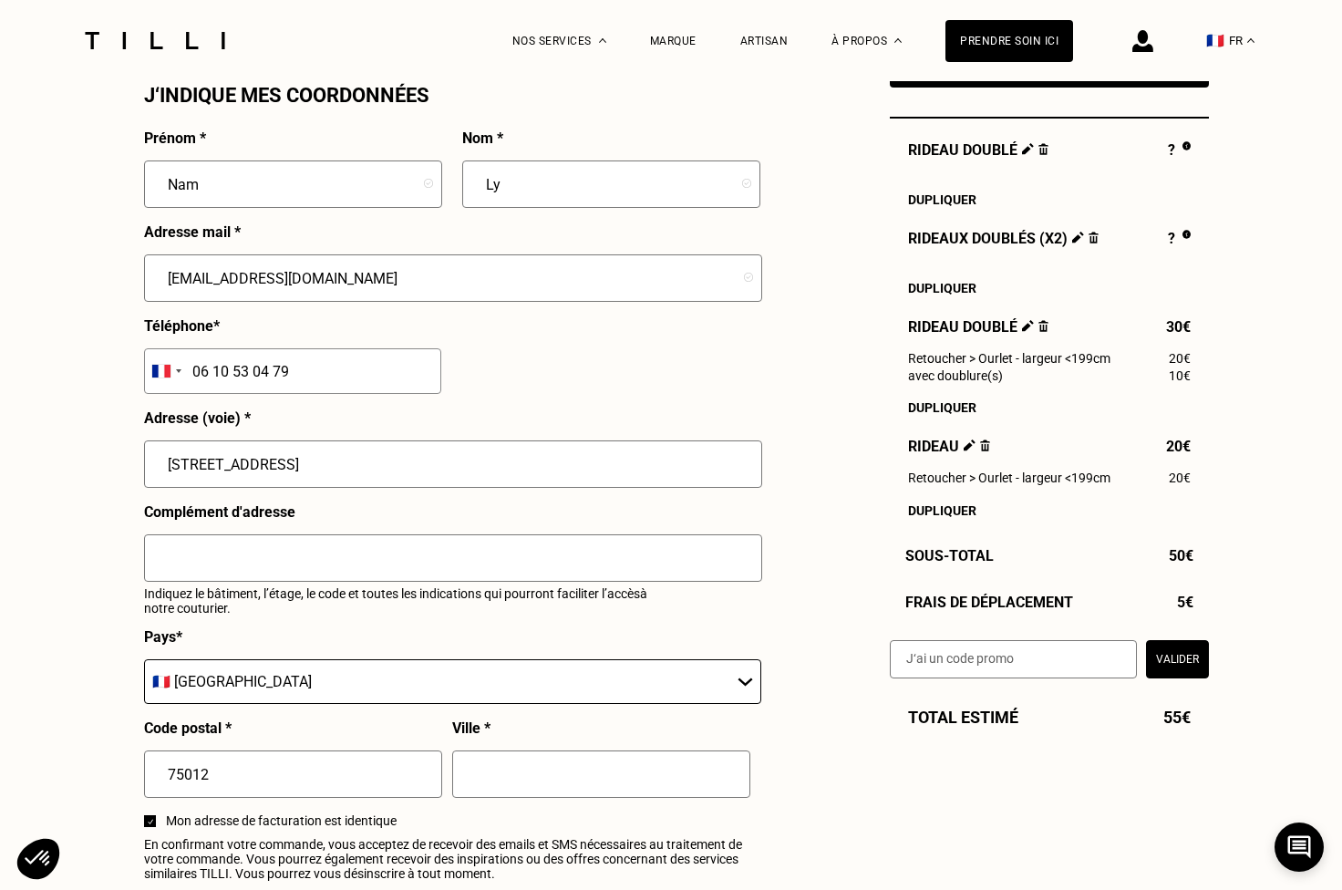
type input "8 rue Gossec"
click at [514, 795] on input "text" at bounding box center [601, 773] width 298 height 47
type input "Paris"
click at [377, 547] on input "text" at bounding box center [453, 557] width 618 height 47
click at [401, 553] on input "Les artisans travaillant sur place vous recevront." at bounding box center [453, 557] width 618 height 47
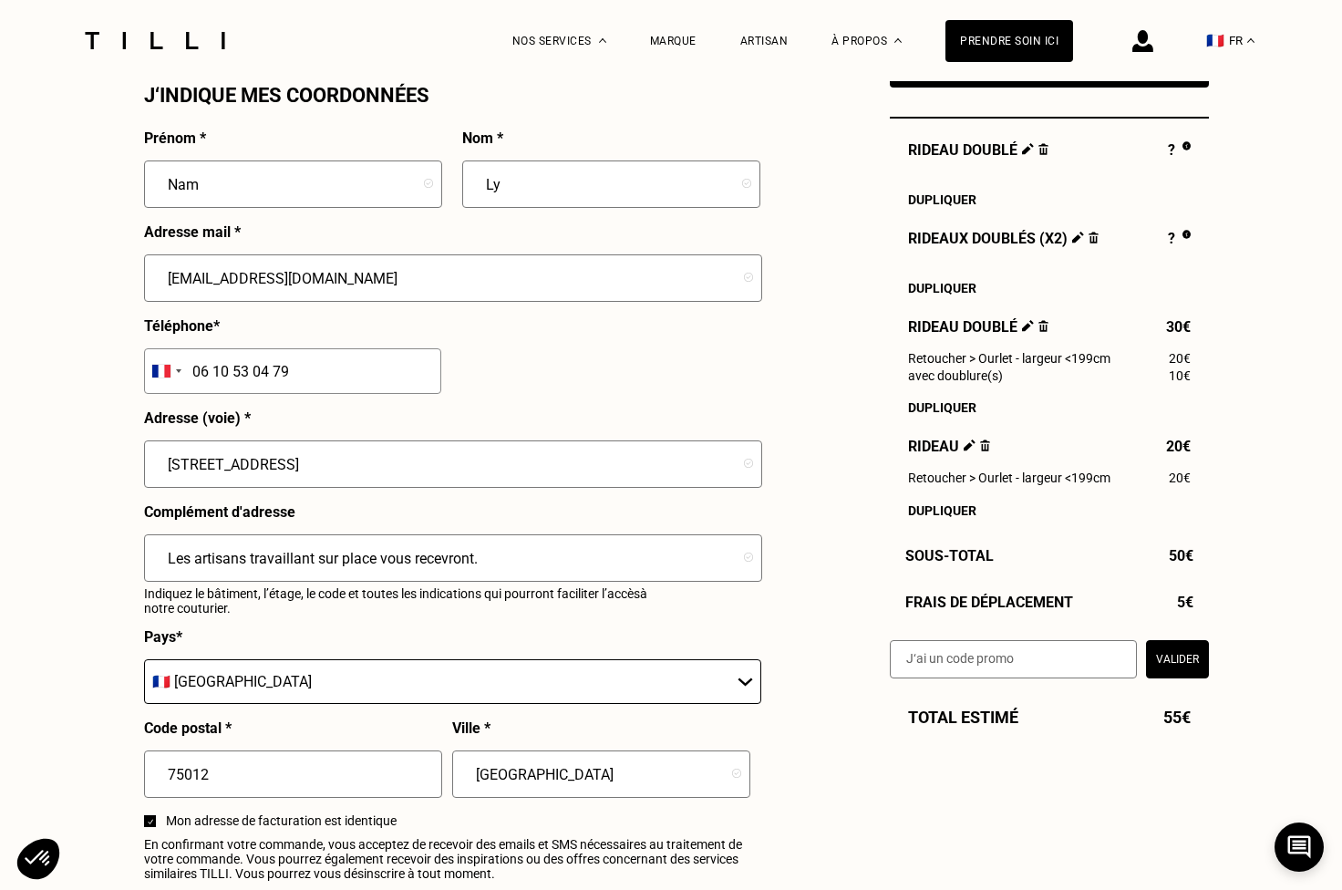
click at [401, 553] on input "Les artisans travaillant sur place vous recevront." at bounding box center [453, 557] width 618 height 47
click at [443, 553] on input "Les artisans travaillant sur place recevront." at bounding box center [453, 557] width 618 height 47
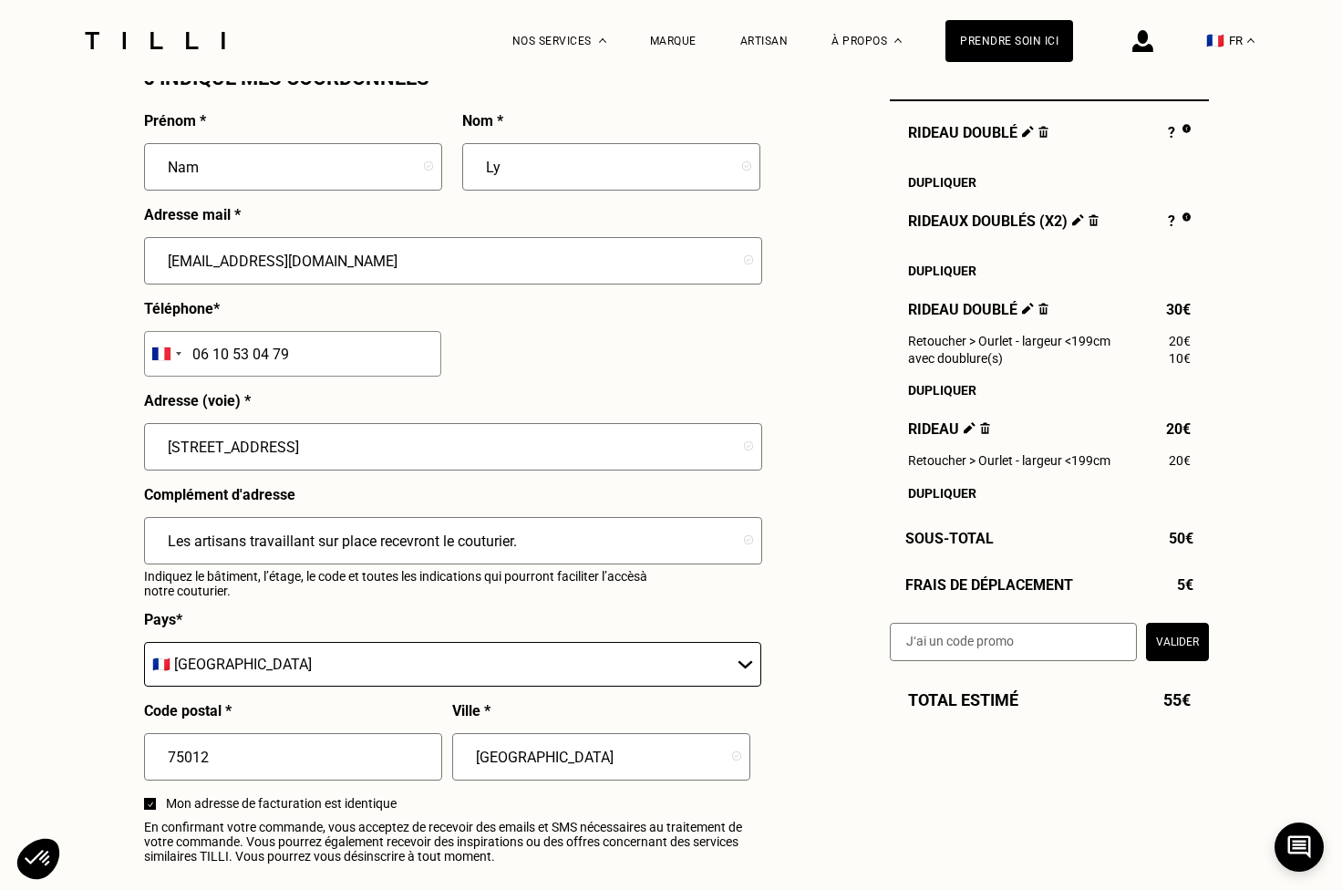
scroll to position [1818, 0]
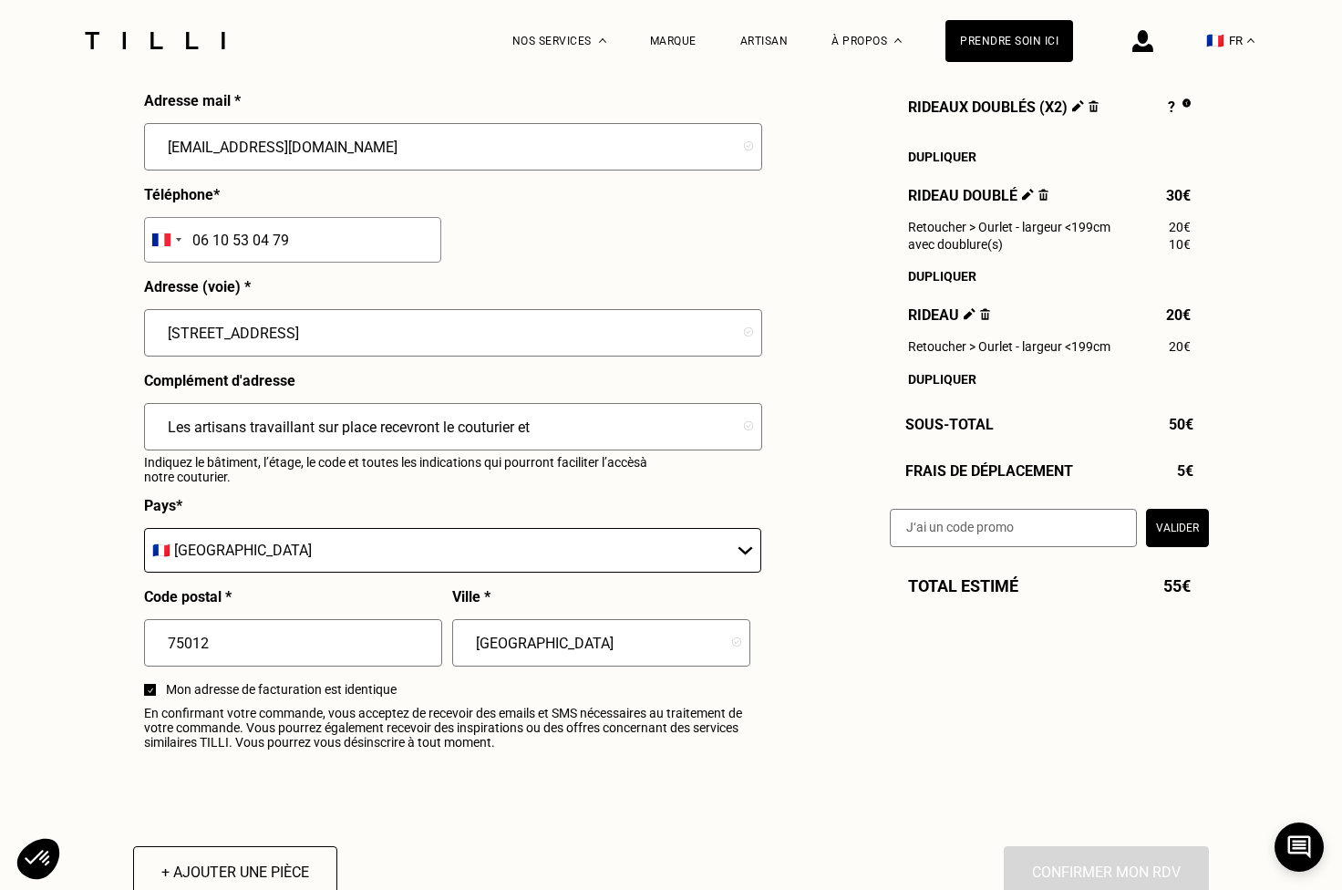
drag, startPoint x: 378, startPoint y: 424, endPoint x: 436, endPoint y: 416, distance: 58.0
click at [379, 424] on input "Les artisans travaillant sur place recevront le couturier et" at bounding box center [453, 426] width 618 height 47
drag, startPoint x: 464, startPoint y: 423, endPoint x: 526, endPoint y: 418, distance: 62.1
click at [526, 418] on input "Les artisans travaillant sur place au 1er étage recevront le couturier et" at bounding box center [453, 426] width 618 height 47
click at [712, 424] on input "Les artisans travaillant sur place au 1er étage viendront ouvrir la porte au co…" at bounding box center [453, 426] width 618 height 47
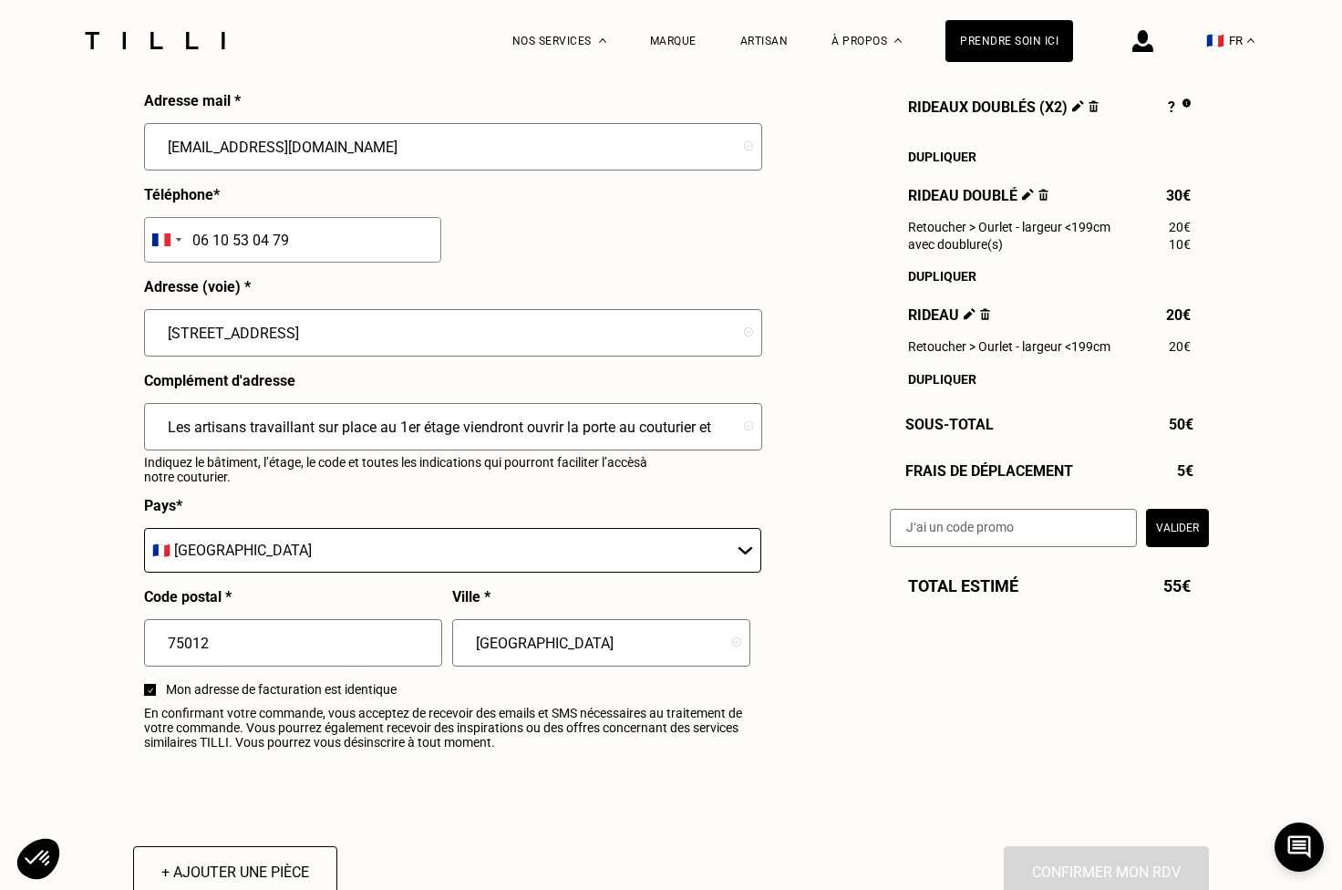
click at [712, 425] on input "Les artisans travaillant sur place au 1er étage viendront ouvrir la porte au co…" at bounding box center [453, 426] width 618 height 47
type input "Les artisans travaillant sur place au 1er étage viendront ouvrir la porte au co…"
click at [605, 643] on input "Paris" at bounding box center [601, 642] width 298 height 47
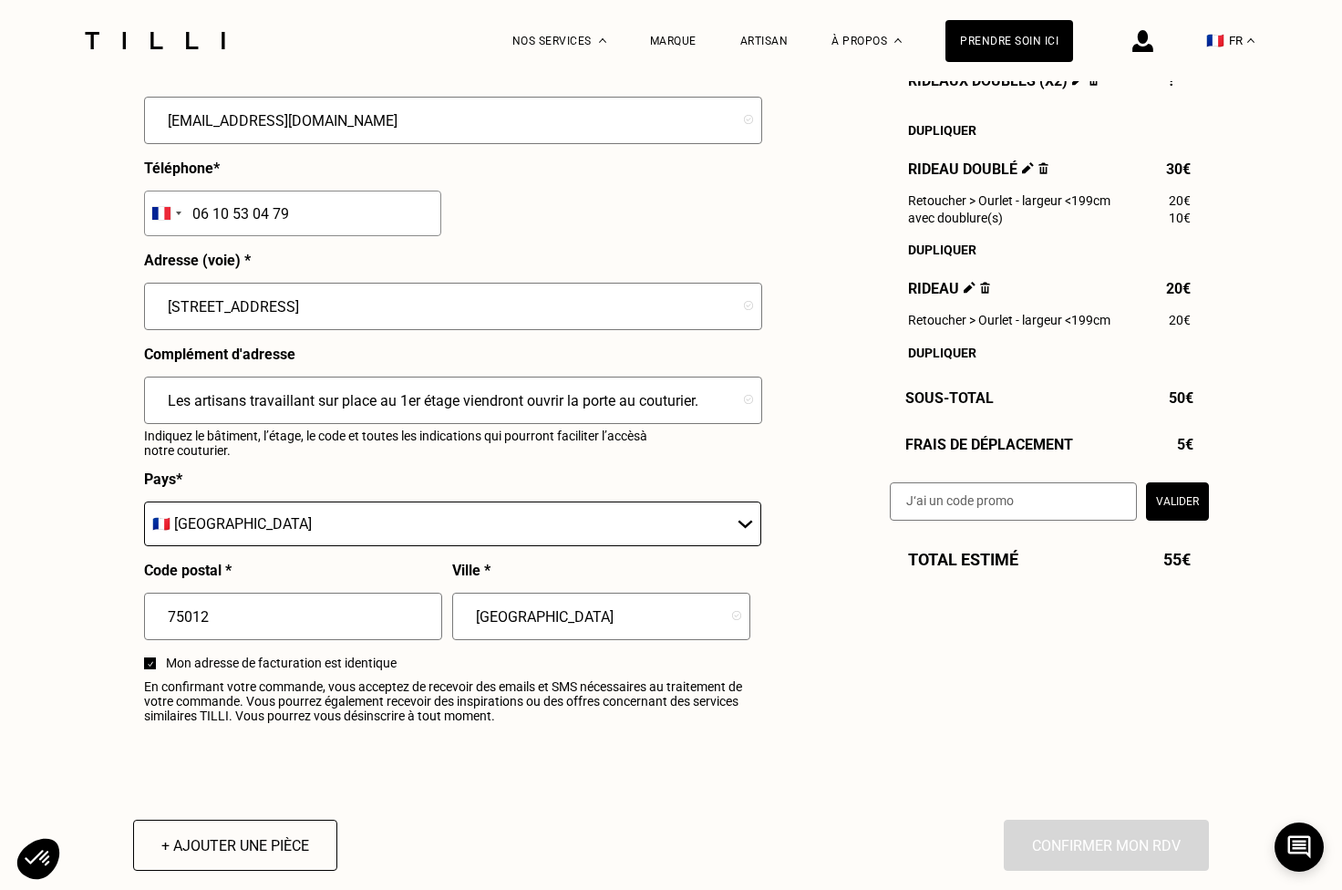
scroll to position [1909, 0]
